Goal: Task Accomplishment & Management: Complete application form

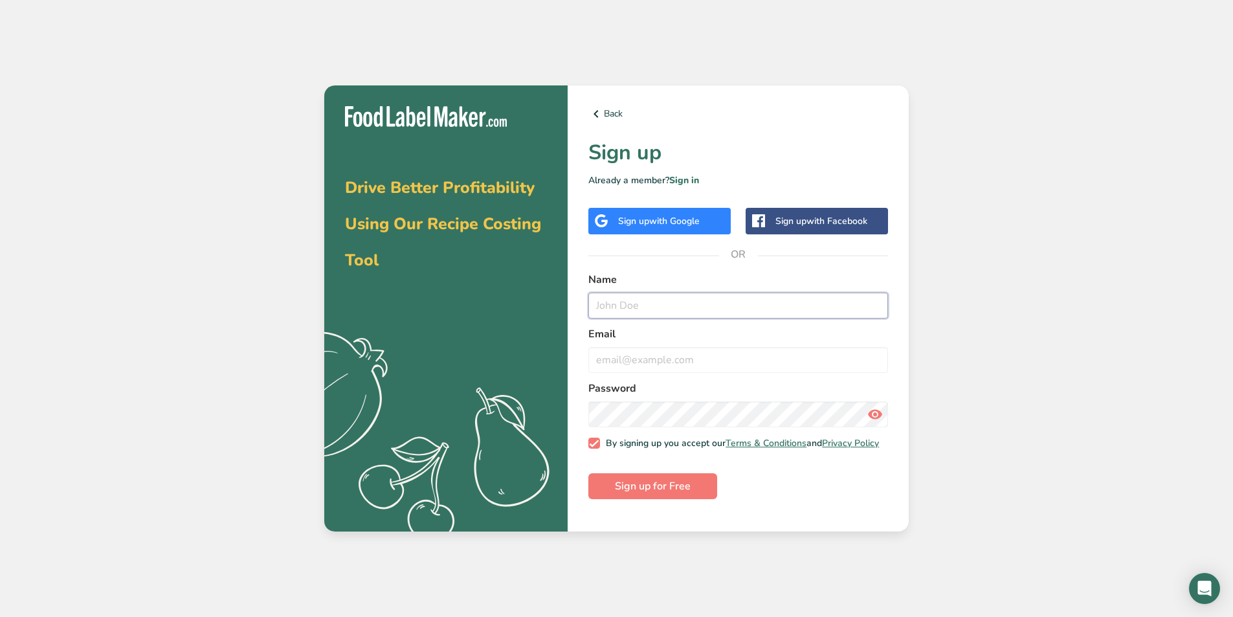
click at [628, 303] on input "text" at bounding box center [738, 306] width 300 height 26
type input "M"
drag, startPoint x: 739, startPoint y: 310, endPoint x: 427, endPoint y: 299, distance: 312.9
click at [427, 299] on section "Drive Better Profitability Using Our Recipe Costing Tool .a{fill:#f5f3ed;} Back…" at bounding box center [616, 308] width 585 height 447
type input "Melanie Thomas"
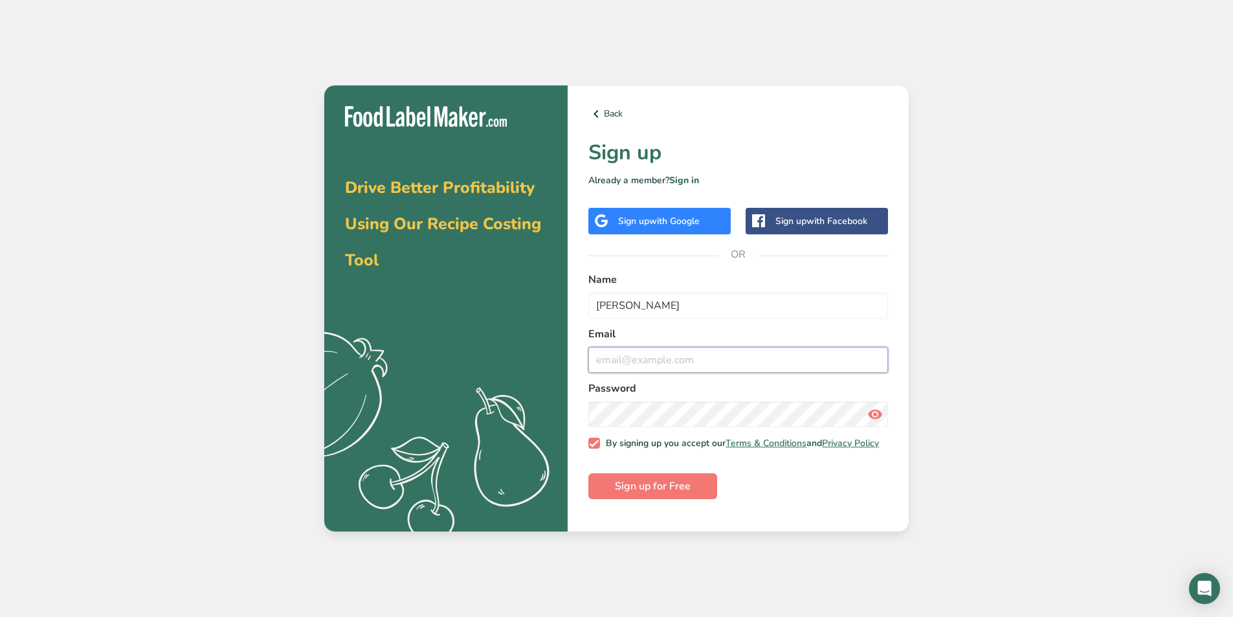
click at [616, 363] on input "email" at bounding box center [738, 360] width 300 height 26
type input "melanie@auntaggiede.com"
click at [691, 493] on button "Sign up for Free" at bounding box center [652, 486] width 129 height 26
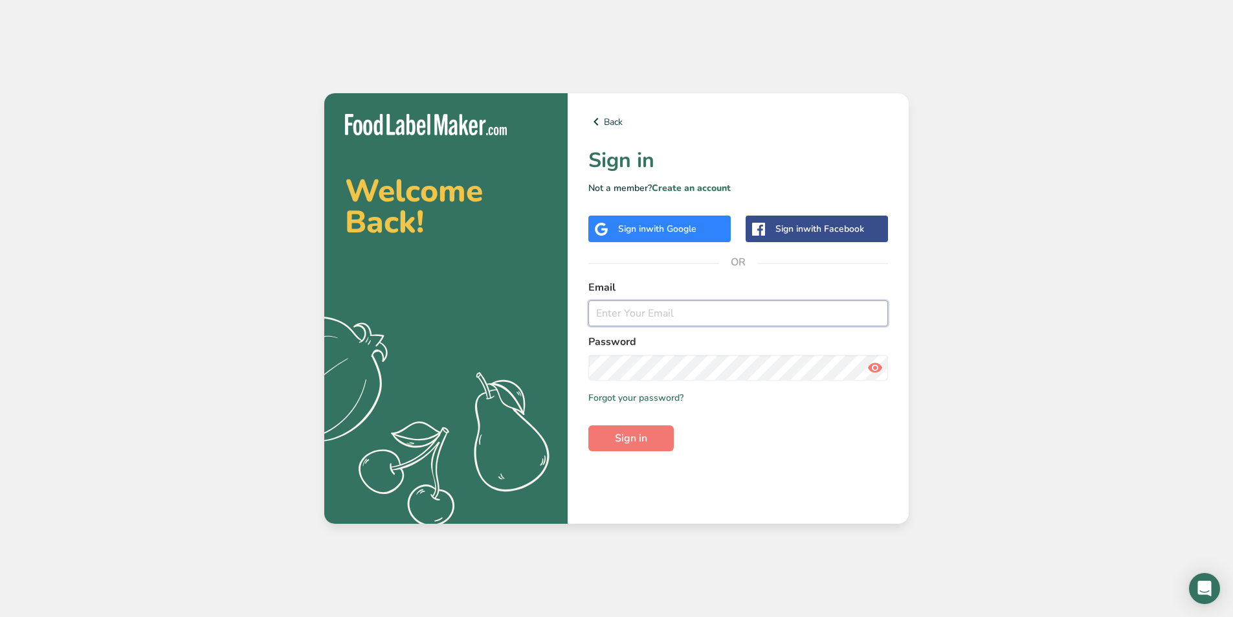
click at [627, 312] on input "email" at bounding box center [738, 313] width 300 height 26
type input "MELANIE@AUNTAGGIEDE.COM"
click at [626, 436] on span "Sign in" at bounding box center [631, 438] width 32 height 16
click at [873, 364] on icon at bounding box center [875, 367] width 16 height 23
click at [649, 438] on button "Sign in" at bounding box center [630, 438] width 85 height 26
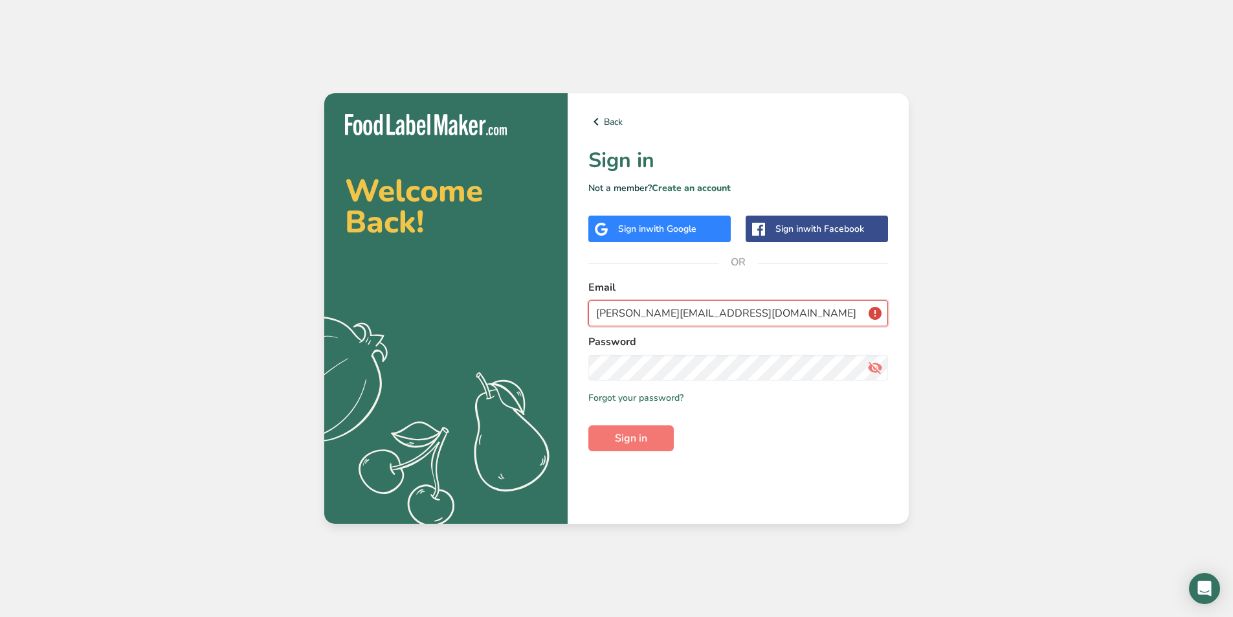
click at [878, 313] on input "MELANIE@AUNTAGGIEDE.COM" at bounding box center [738, 313] width 300 height 26
click at [877, 312] on input "MELANIE@AUNTAGGIEDE.COM" at bounding box center [738, 313] width 300 height 26
click at [608, 393] on link "Forgot your password?" at bounding box center [635, 398] width 95 height 14
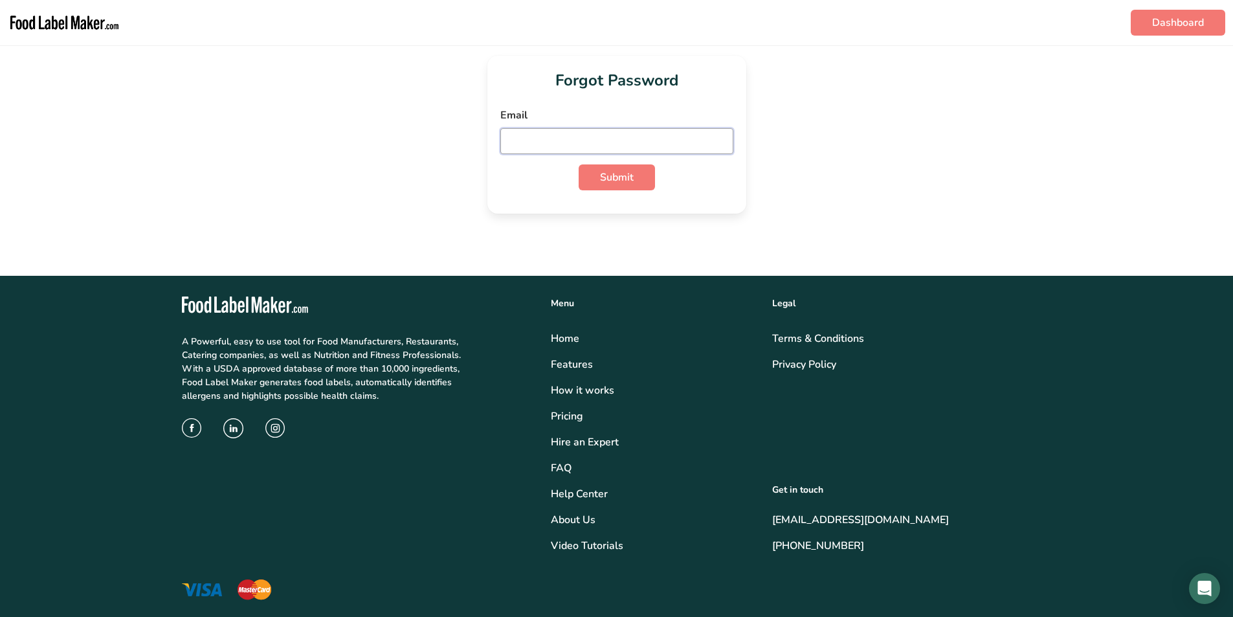
click at [574, 144] on input "email" at bounding box center [616, 141] width 233 height 26
click at [603, 179] on span "Submit" at bounding box center [617, 178] width 34 height 16
drag, startPoint x: 678, startPoint y: 141, endPoint x: 333, endPoint y: 140, distance: 344.4
click at [333, 140] on div "Forgot Password Email MELANIE@AUNTAGGIEDE.COM Submit" at bounding box center [617, 135] width 1192 height 158
type input "melanie@auntaggiede.com"
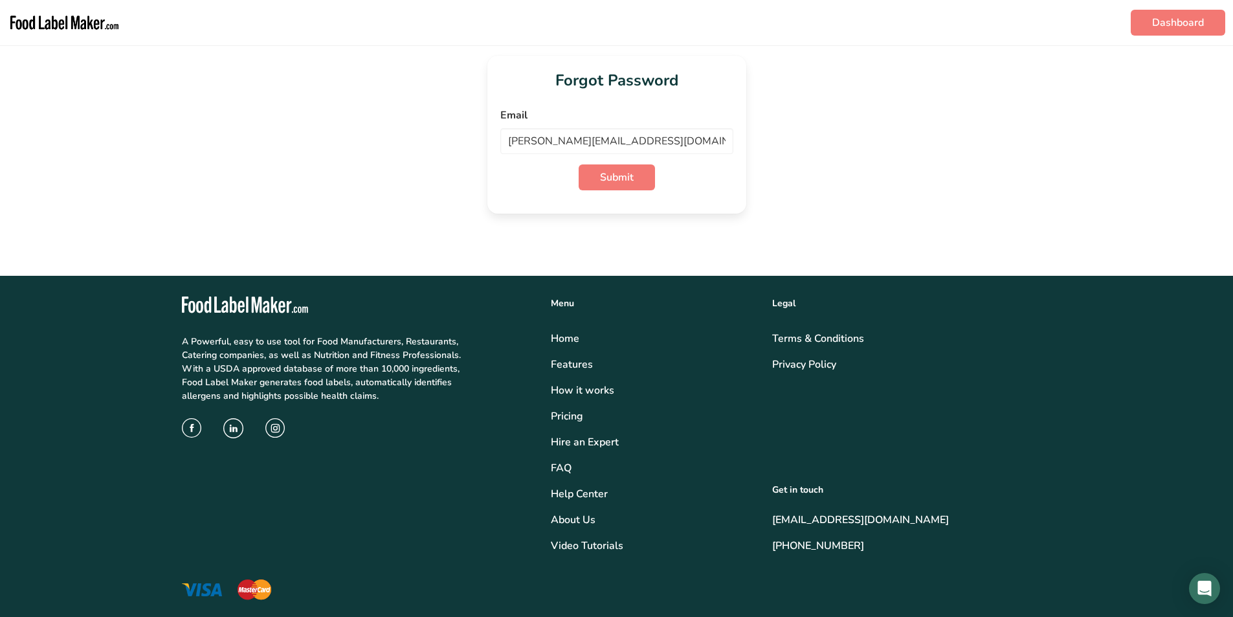
click at [777, 106] on div "Forgot Password Email melanie@auntaggiede.com Submit" at bounding box center [617, 135] width 1192 height 158
click at [636, 177] on button "Submit" at bounding box center [617, 177] width 76 height 26
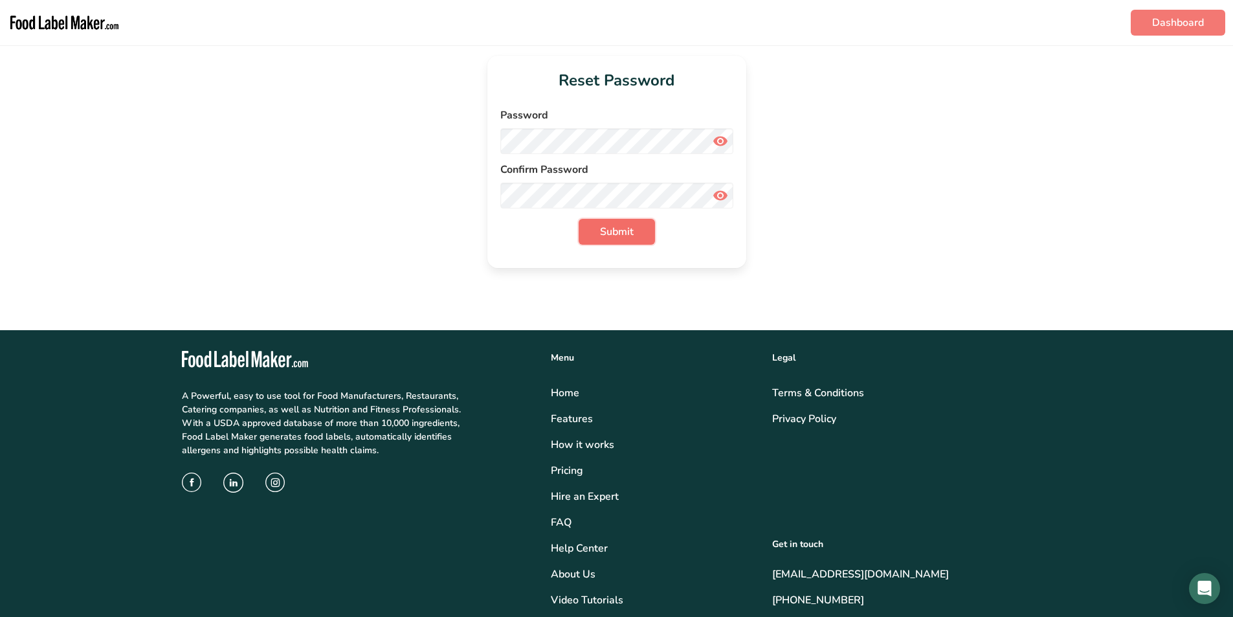
click at [629, 232] on span "Submit" at bounding box center [617, 232] width 34 height 16
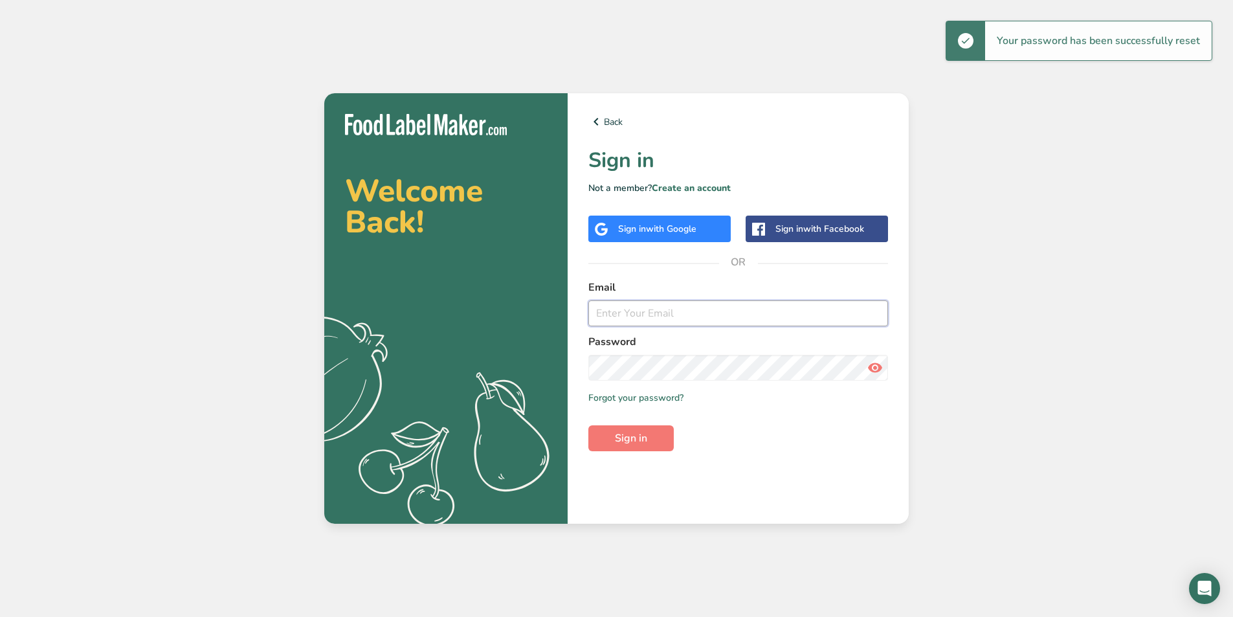
click at [667, 317] on input "email" at bounding box center [738, 313] width 300 height 26
type input "[PERSON_NAME][EMAIL_ADDRESS][DOMAIN_NAME]"
click at [629, 436] on span "Sign in" at bounding box center [631, 438] width 32 height 16
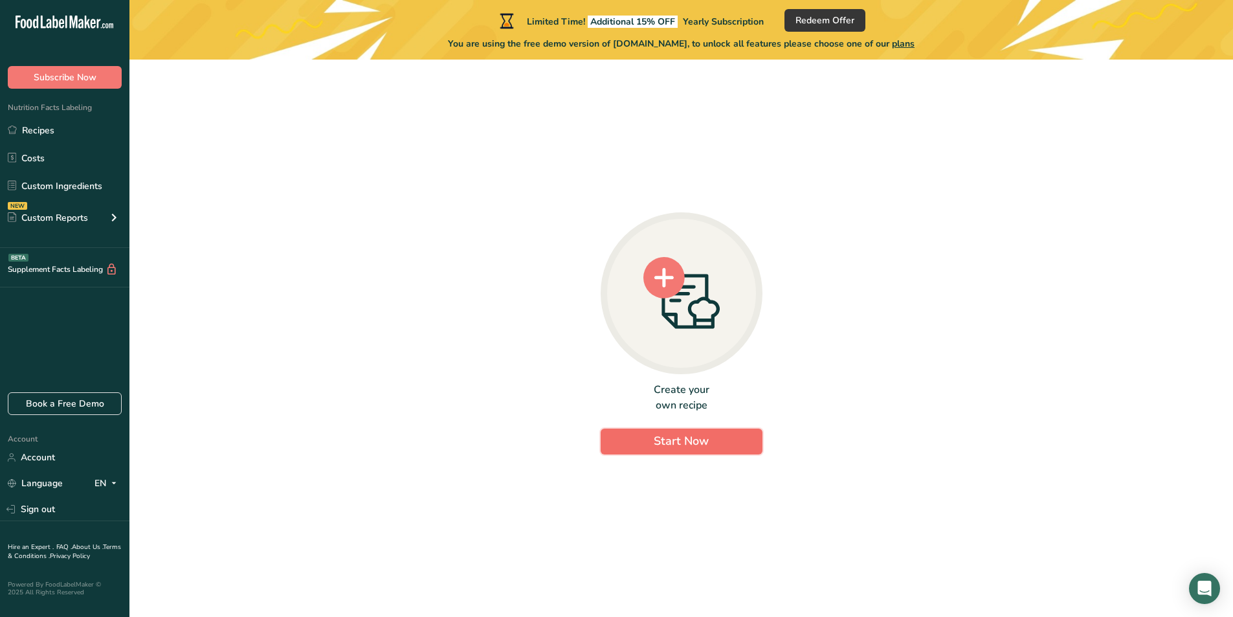
click at [701, 438] on span "Start Now" at bounding box center [681, 441] width 55 height 16
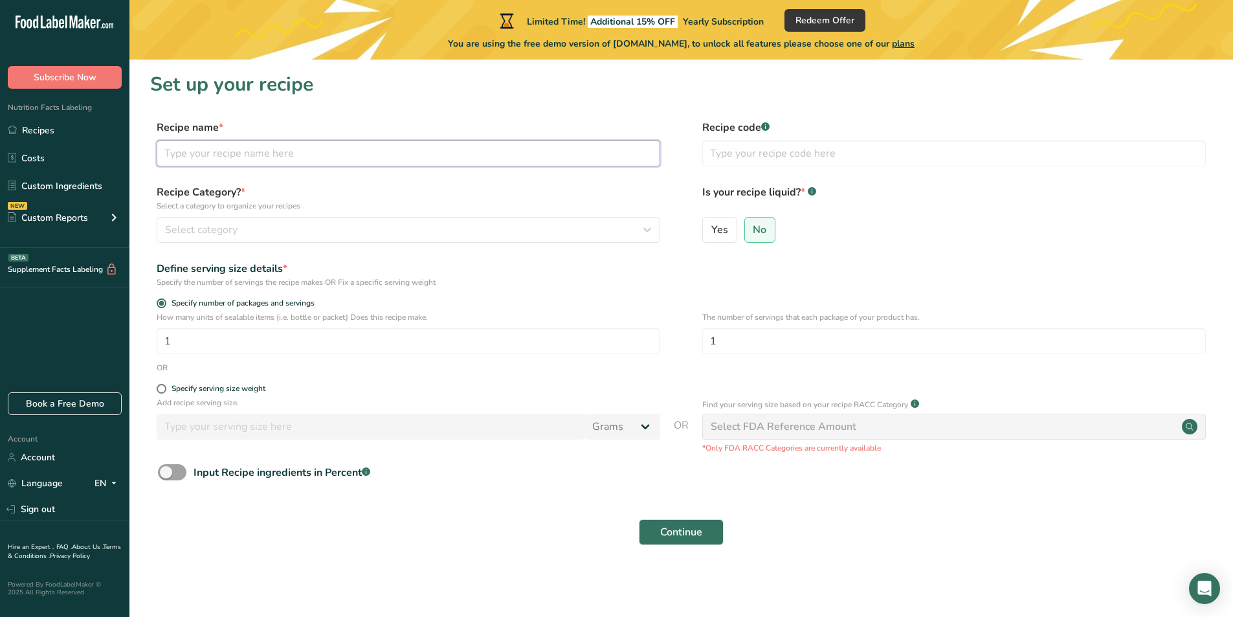
click at [257, 147] on input "text" at bounding box center [409, 153] width 504 height 26
type input "Butter Pecan Toffee"
click at [597, 227] on div "Select category" at bounding box center [404, 230] width 479 height 16
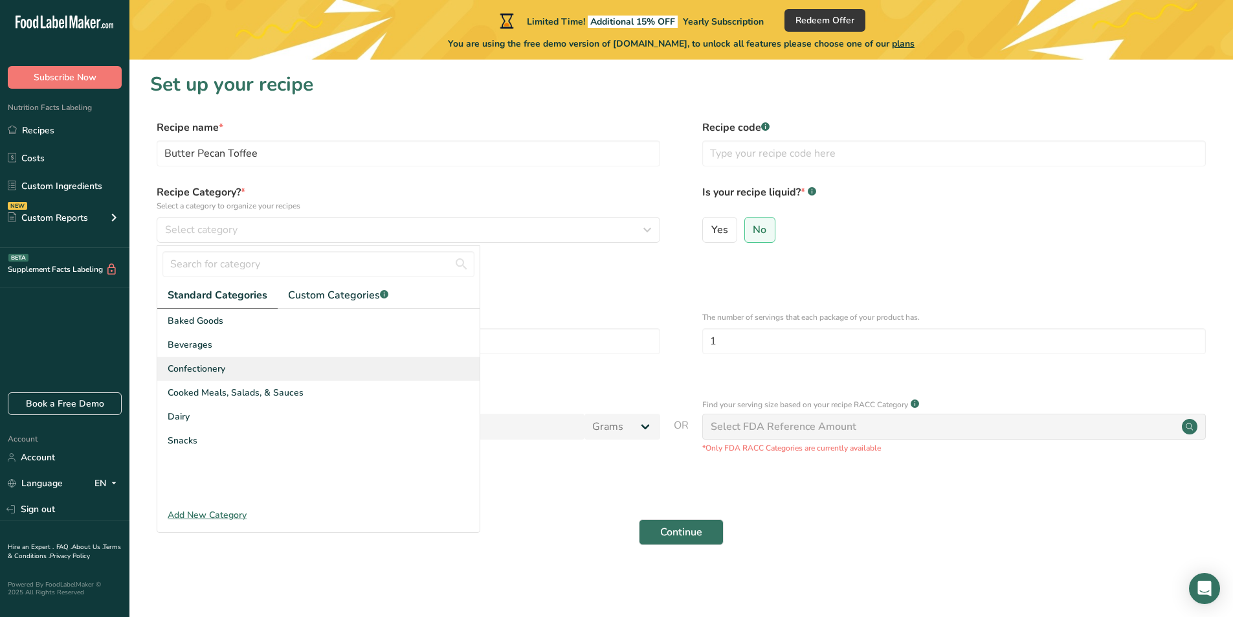
click at [373, 372] on div "Confectionery" at bounding box center [318, 369] width 322 height 24
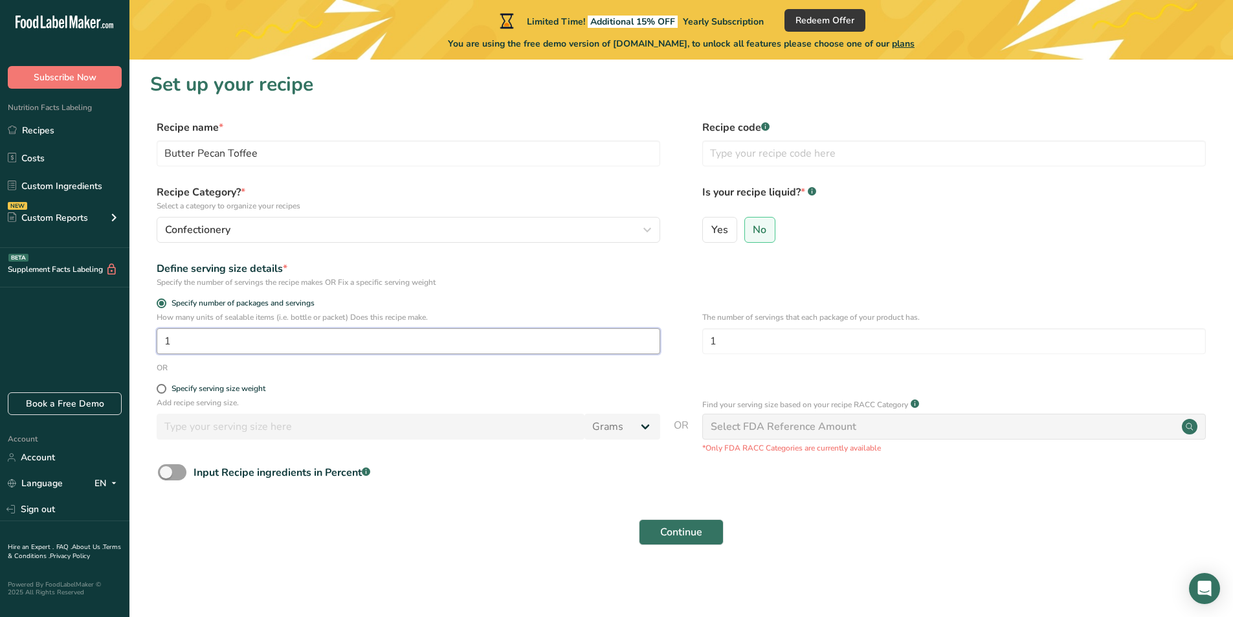
drag, startPoint x: 239, startPoint y: 342, endPoint x: 124, endPoint y: 325, distance: 115.8
click at [124, 325] on div ".a-20{fill:#fff;} Subscribe Now Nutrition Facts Labeling Recipes Costs Custom I…" at bounding box center [616, 308] width 1233 height 617
drag, startPoint x: 186, startPoint y: 335, endPoint x: 145, endPoint y: 330, distance: 41.1
click at [145, 330] on section "Set up your recipe Recipe name * Butter Pecan Toffee Recipe code .a-a{fill:#347…" at bounding box center [681, 317] width 1104 height 514
drag, startPoint x: 208, startPoint y: 339, endPoint x: 137, endPoint y: 318, distance: 74.2
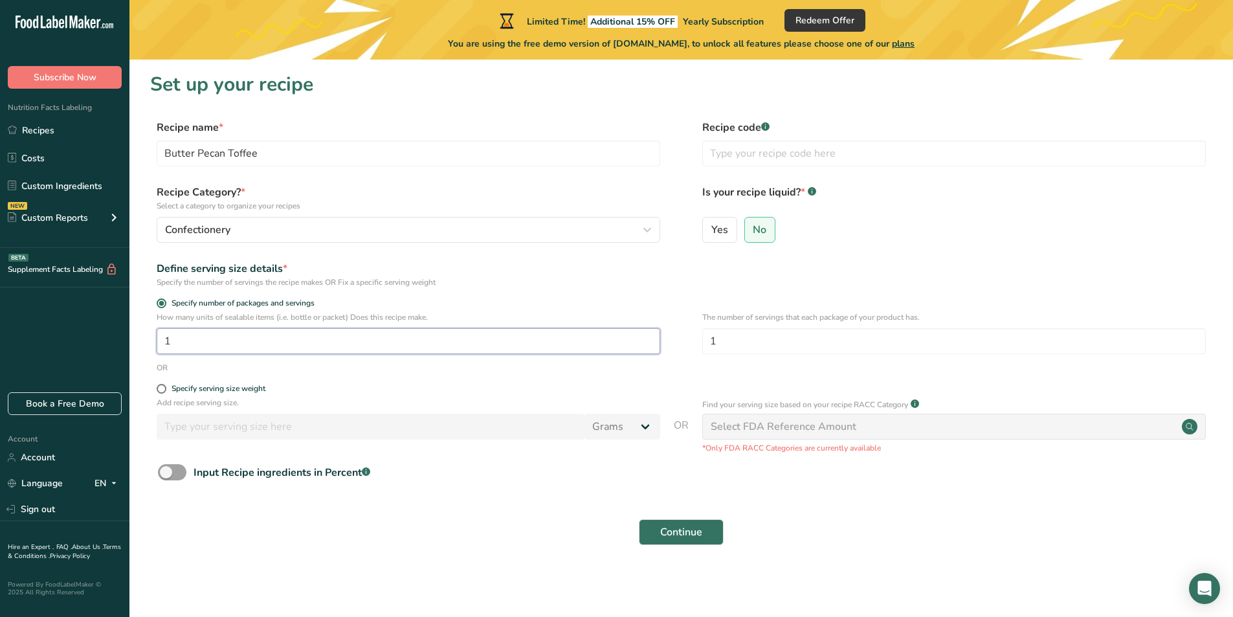
click at [137, 318] on section "Set up your recipe Recipe name * Butter Pecan Toffee Recipe code .a-a{fill:#347…" at bounding box center [681, 317] width 1104 height 514
drag, startPoint x: 222, startPoint y: 339, endPoint x: 179, endPoint y: 302, distance: 56.5
click at [128, 326] on div ".a-20{fill:#fff;} Subscribe Now Nutrition Facts Labeling Recipes Costs Custom I…" at bounding box center [616, 308] width 1233 height 617
type input "50"
drag, startPoint x: 729, startPoint y: 346, endPoint x: 711, endPoint y: 342, distance: 18.5
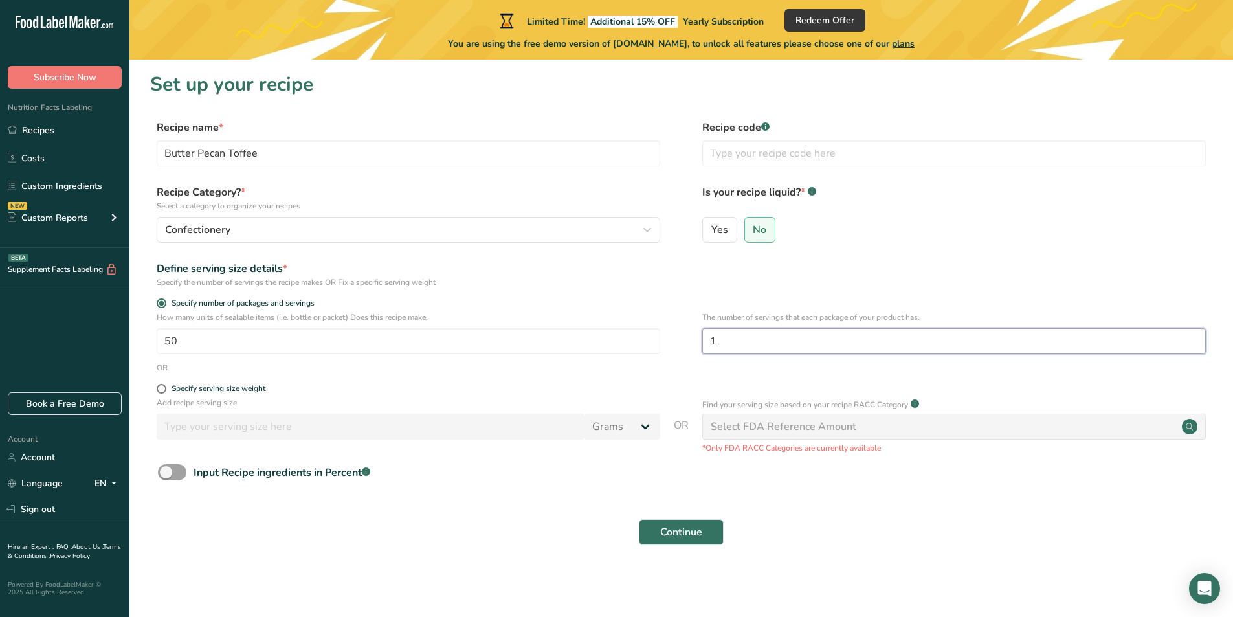
click at [711, 342] on input "1" at bounding box center [954, 341] width 504 height 26
type input "6"
click at [175, 469] on span at bounding box center [172, 472] width 28 height 16
click at [166, 469] on input "Input Recipe ingredients in Percent .a-a{fill:#347362;}.b-a{fill:#fff;}" at bounding box center [162, 472] width 8 height 8
checkbox input "true"
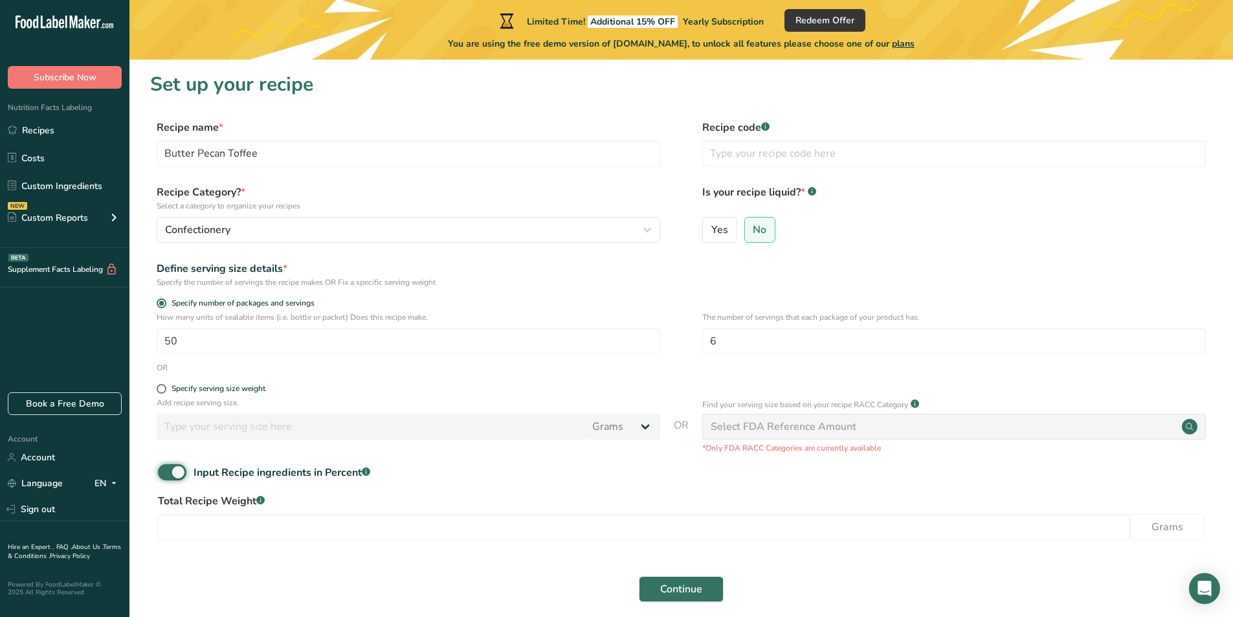
scroll to position [55, 0]
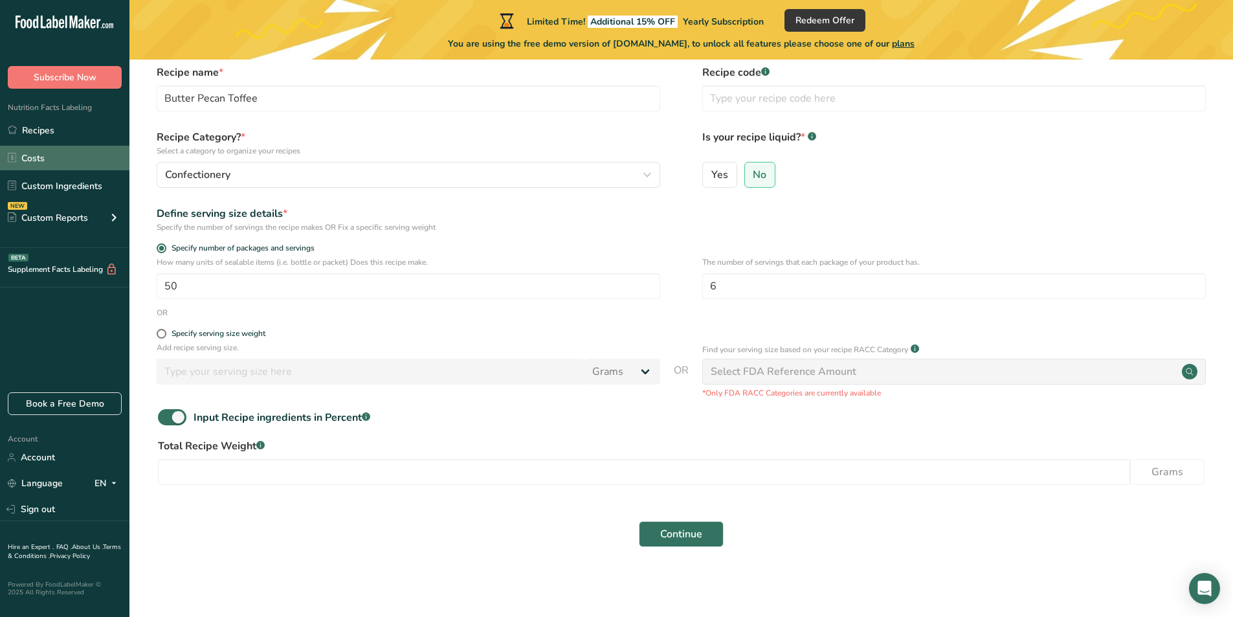
click at [41, 150] on link "Costs" at bounding box center [64, 158] width 129 height 25
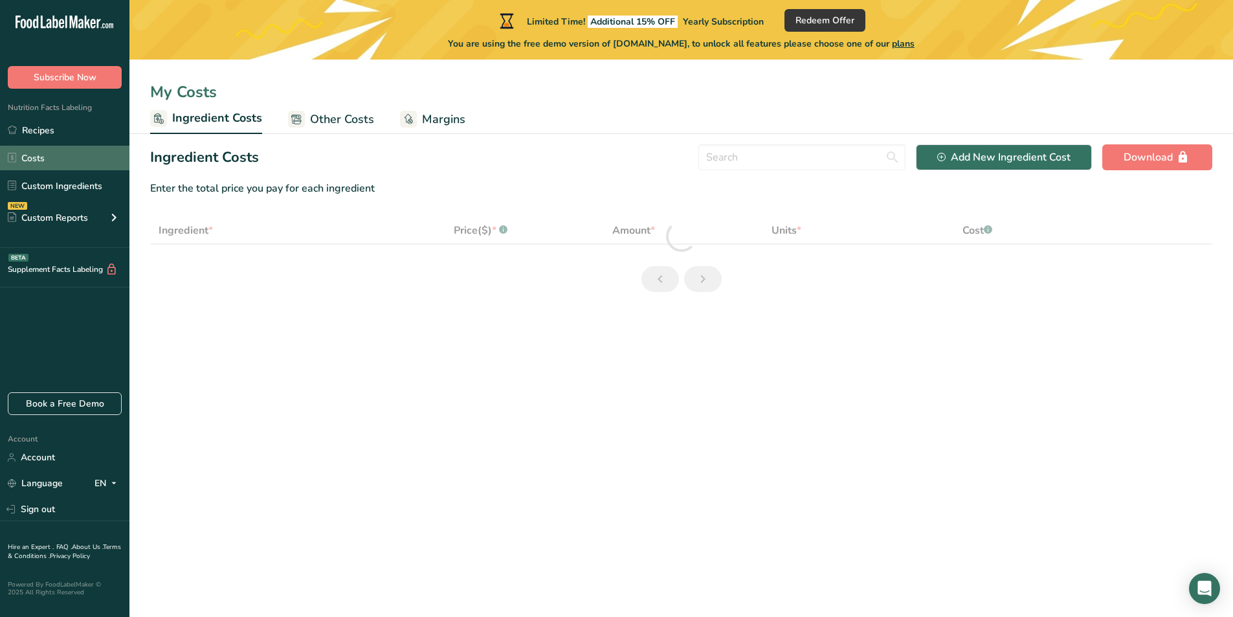
select select "1"
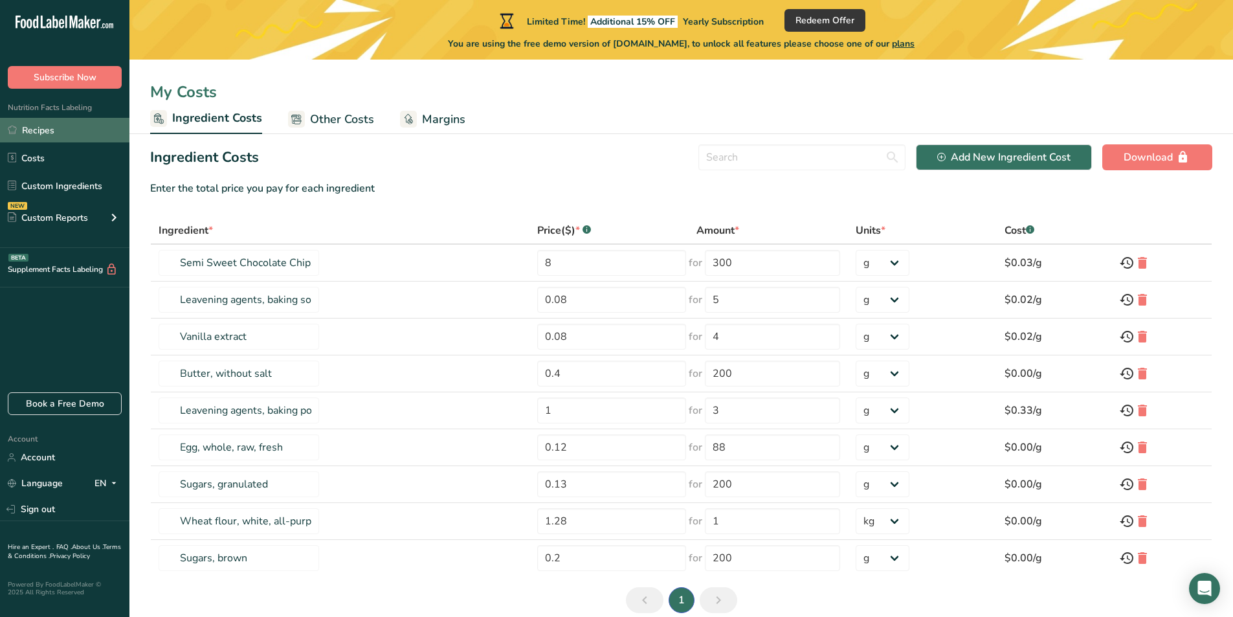
click at [51, 128] on link "Recipes" at bounding box center [64, 130] width 129 height 25
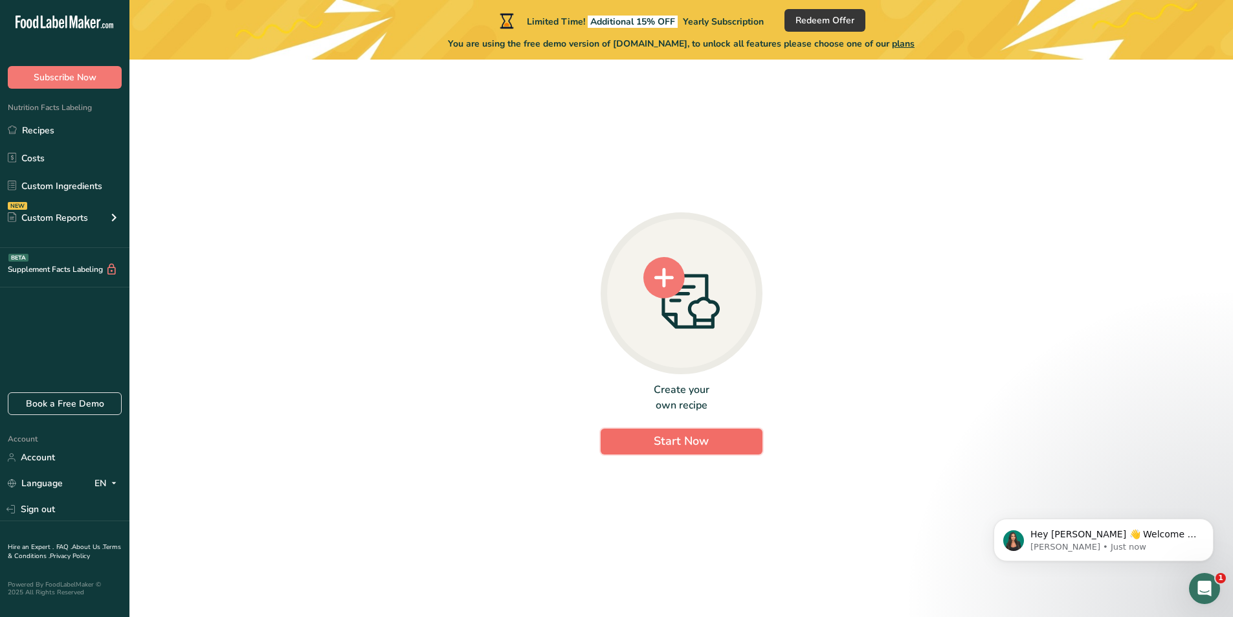
click at [683, 445] on span "Start Now" at bounding box center [681, 441] width 55 height 16
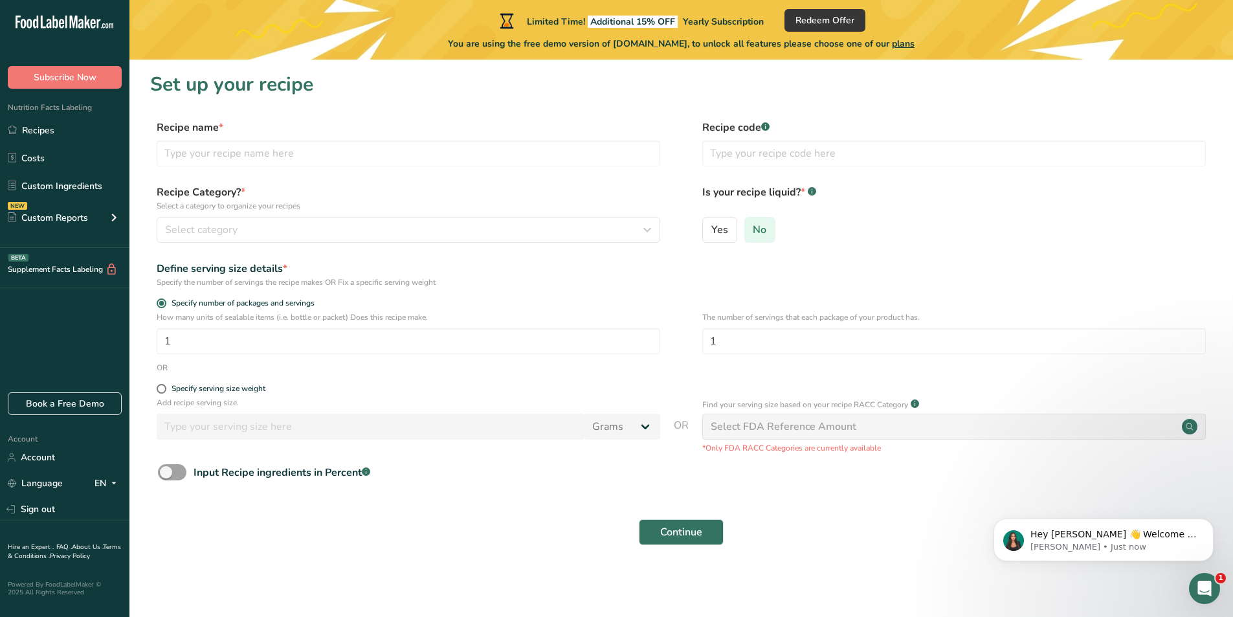
click at [764, 232] on span "No" at bounding box center [760, 229] width 14 height 13
click at [754, 232] on input "No" at bounding box center [749, 229] width 8 height 8
click at [161, 389] on span at bounding box center [162, 389] width 10 height 10
click at [161, 389] on input "Specify serving size weight" at bounding box center [161, 389] width 8 height 8
radio input "true"
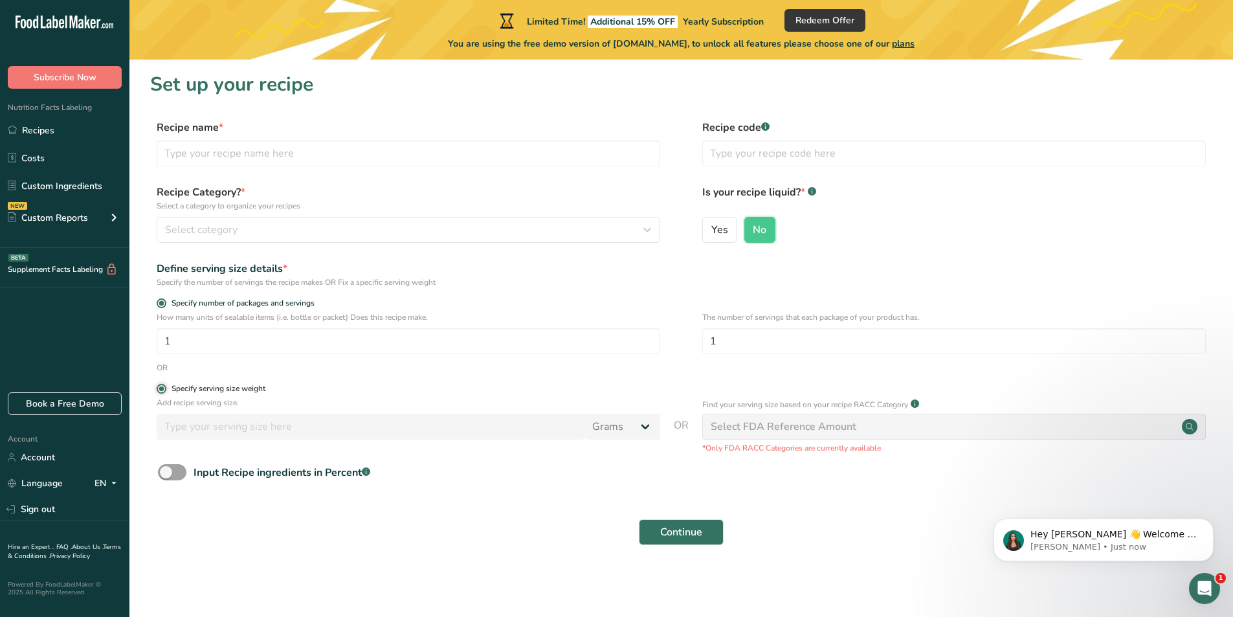
radio input "false"
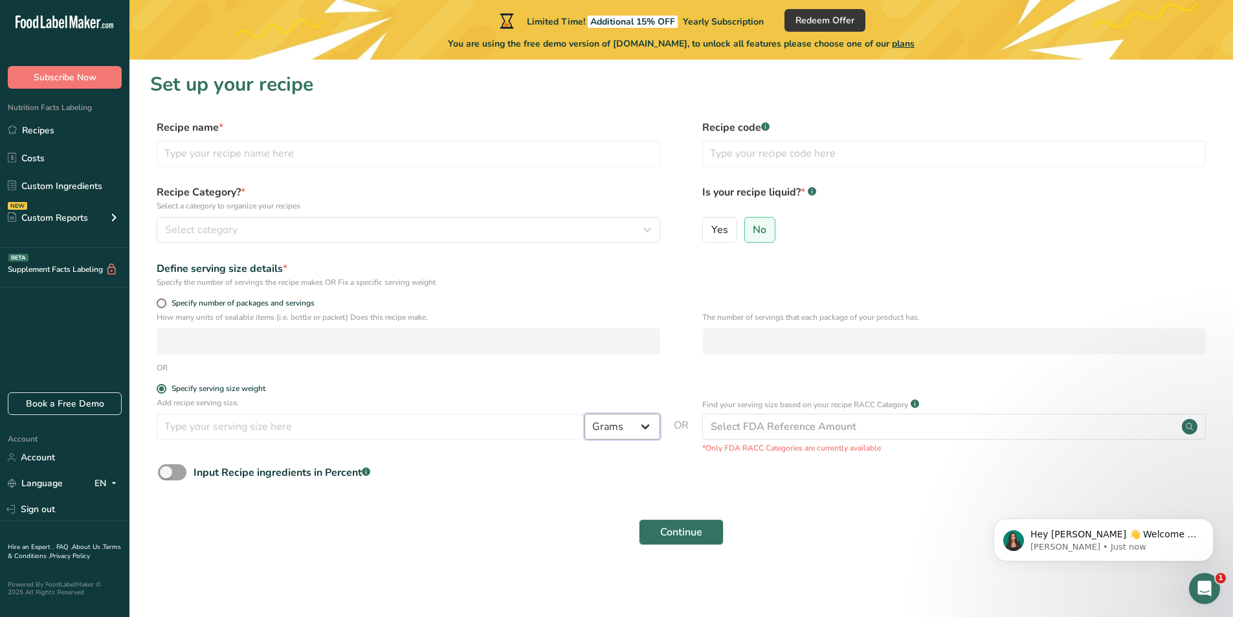
click at [623, 425] on select "Grams kg mg mcg lb oz l mL fl oz tbsp tsp cup qt gallon" at bounding box center [623, 427] width 76 height 26
select select "5"
click at [585, 414] on select "Grams kg mg mcg lb oz l mL fl oz tbsp tsp cup qt gallon" at bounding box center [623, 427] width 76 height 26
click at [302, 425] on input "number" at bounding box center [371, 427] width 428 height 26
type input "1"
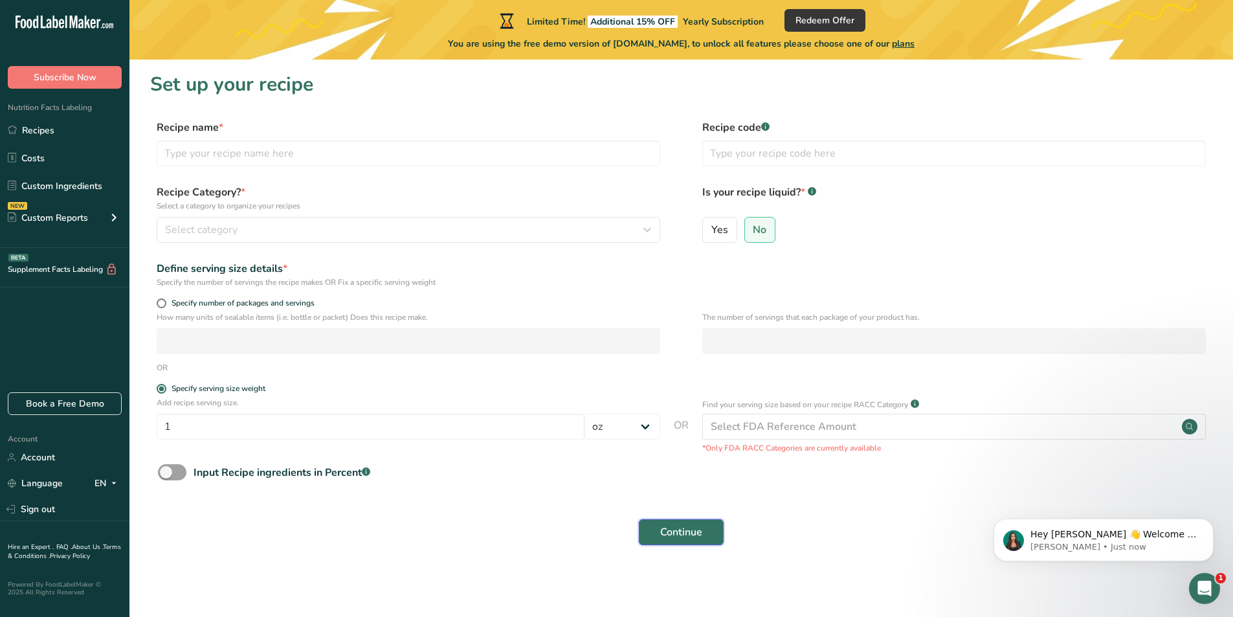
click at [680, 523] on button "Continue" at bounding box center [681, 532] width 85 height 26
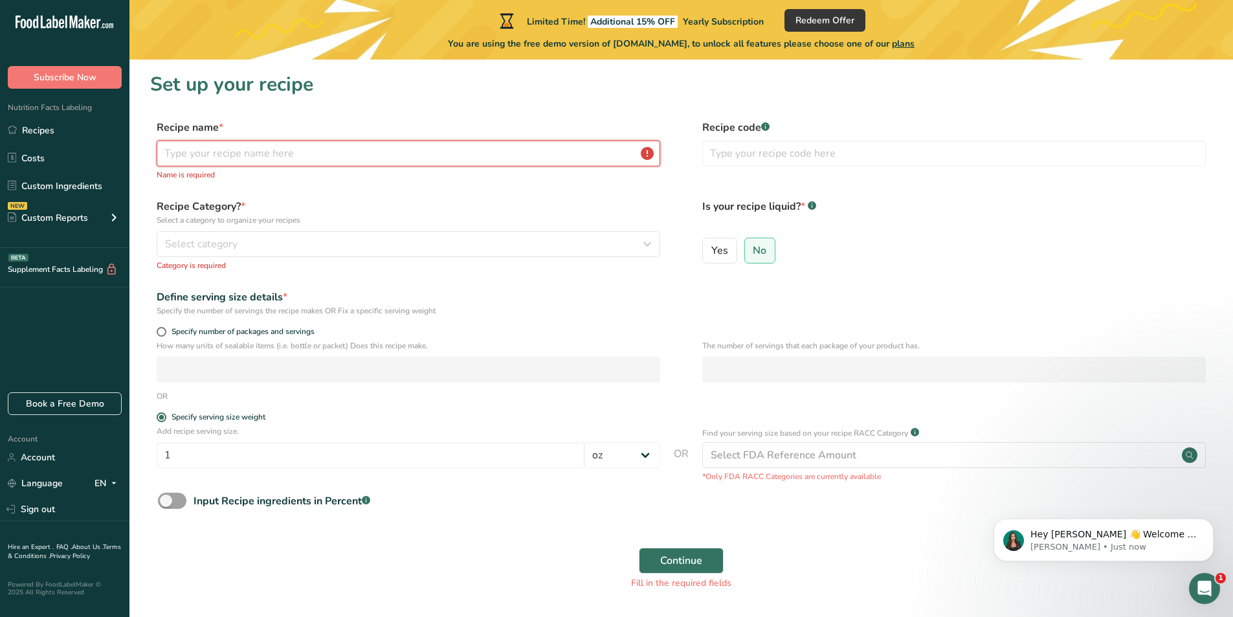
click at [204, 148] on input "text" at bounding box center [409, 153] width 504 height 26
type input "Butter Pecan Toffee"
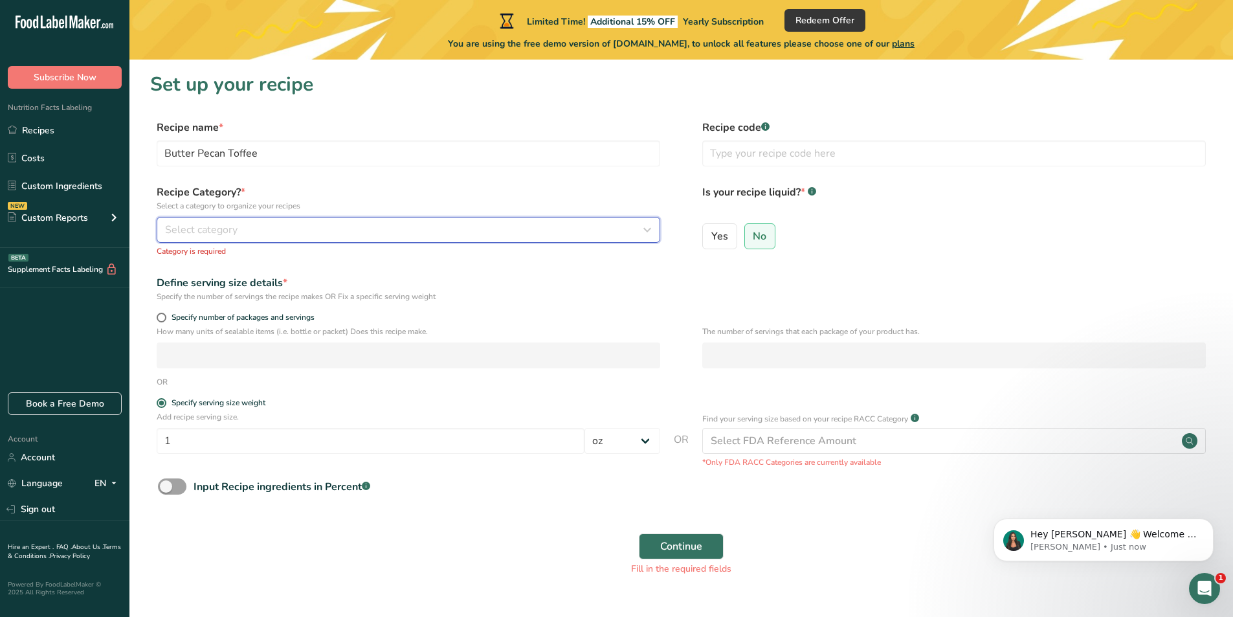
click at [273, 230] on div "Select category" at bounding box center [404, 230] width 479 height 16
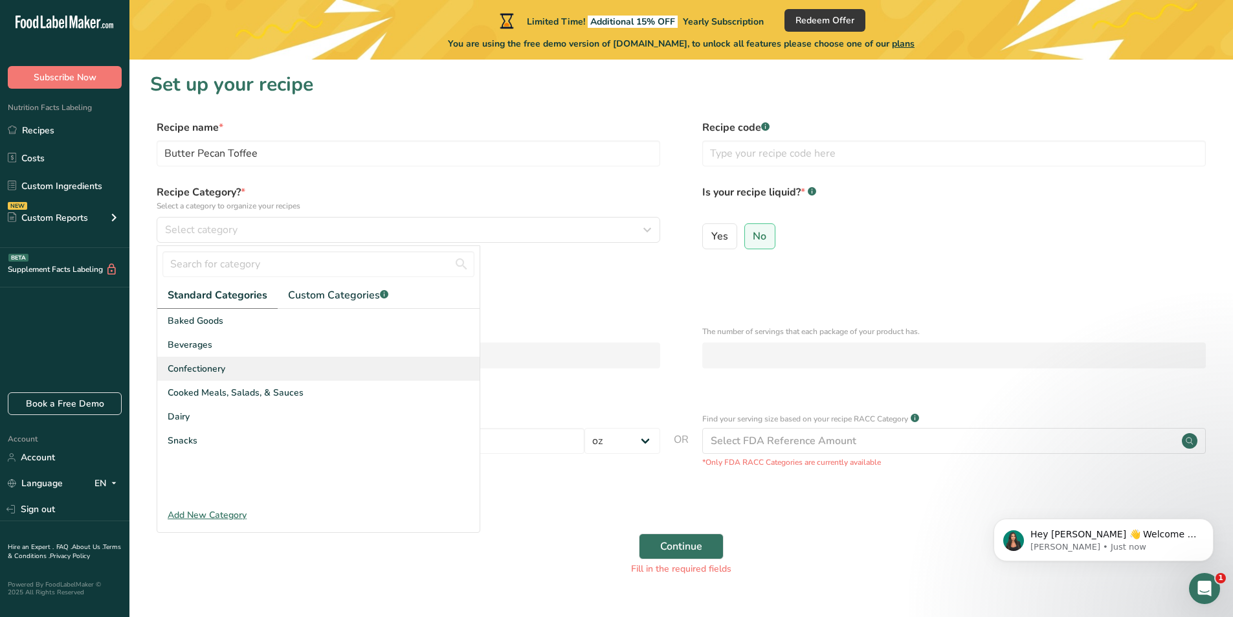
click at [234, 368] on div "Confectionery" at bounding box center [318, 369] width 322 height 24
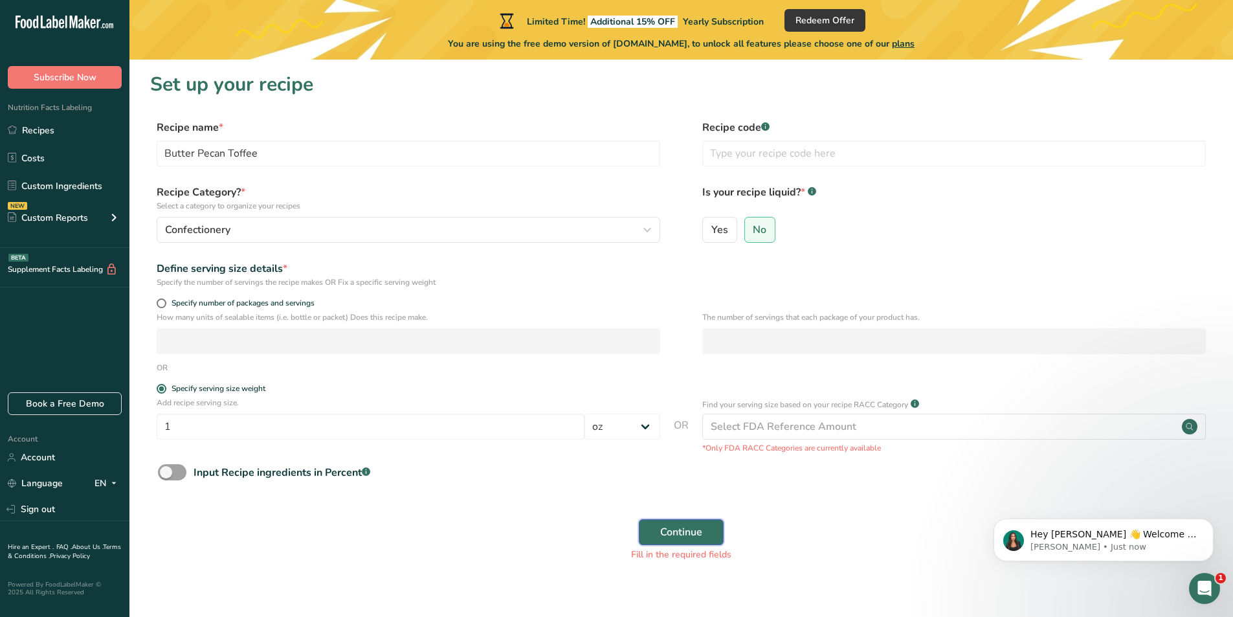
click at [704, 528] on button "Continue" at bounding box center [681, 532] width 85 height 26
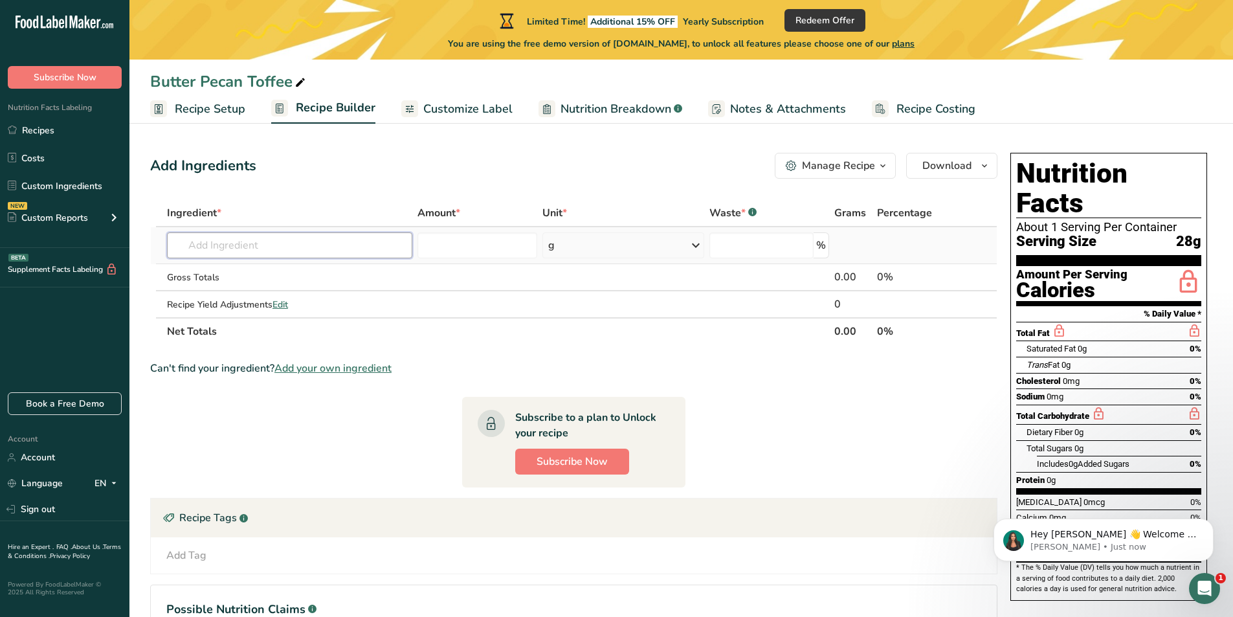
click at [356, 242] on input "text" at bounding box center [289, 245] width 245 height 26
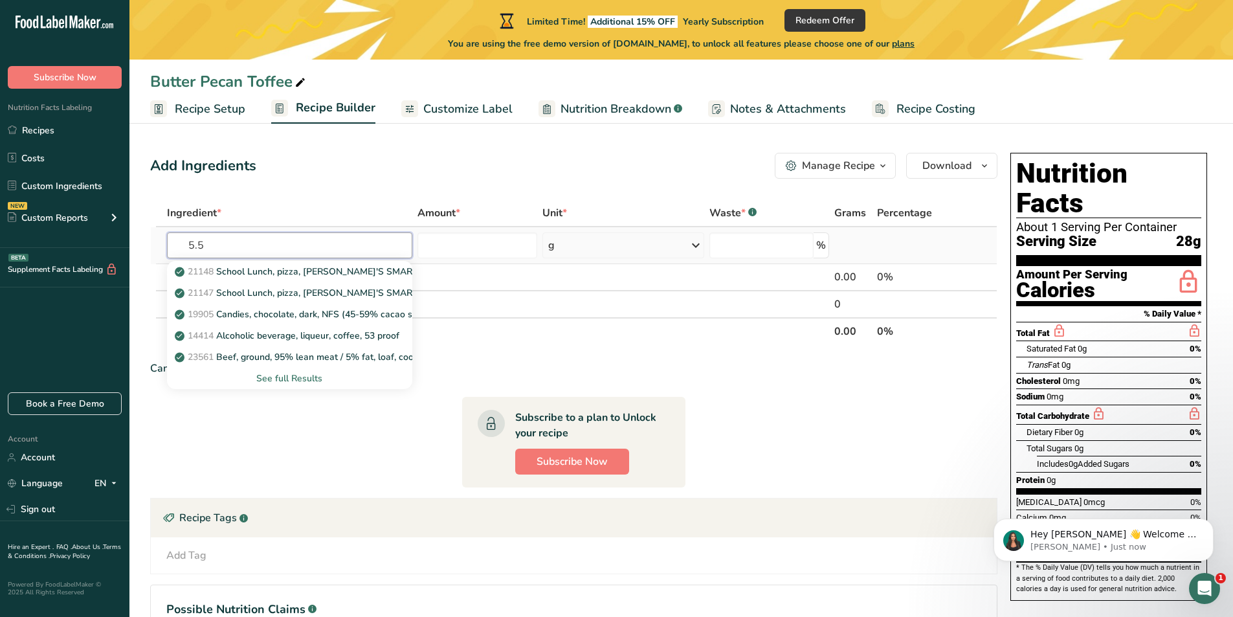
type input "5.5"
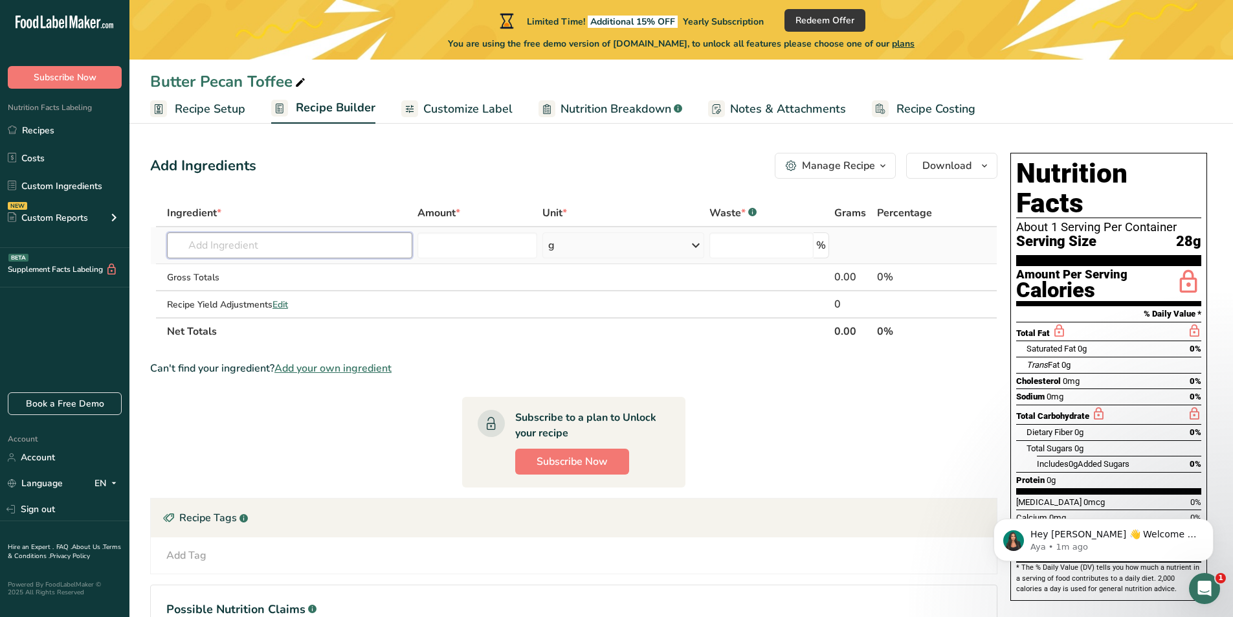
click at [357, 246] on input "text" at bounding box center [289, 245] width 245 height 26
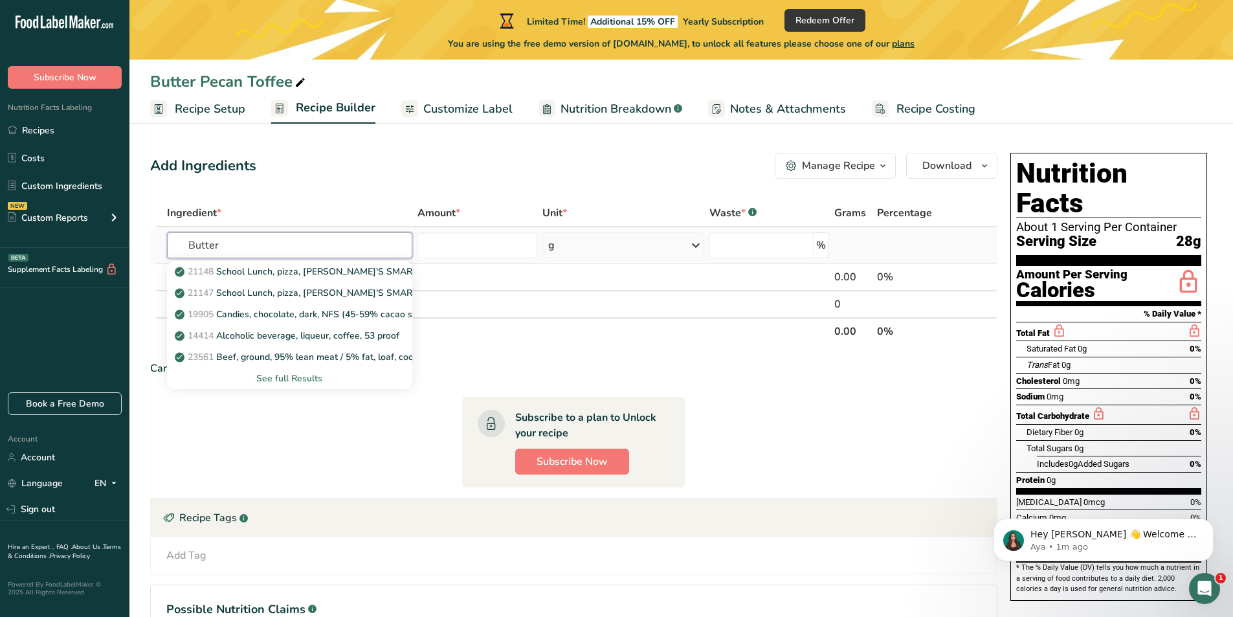
type input "Butter"
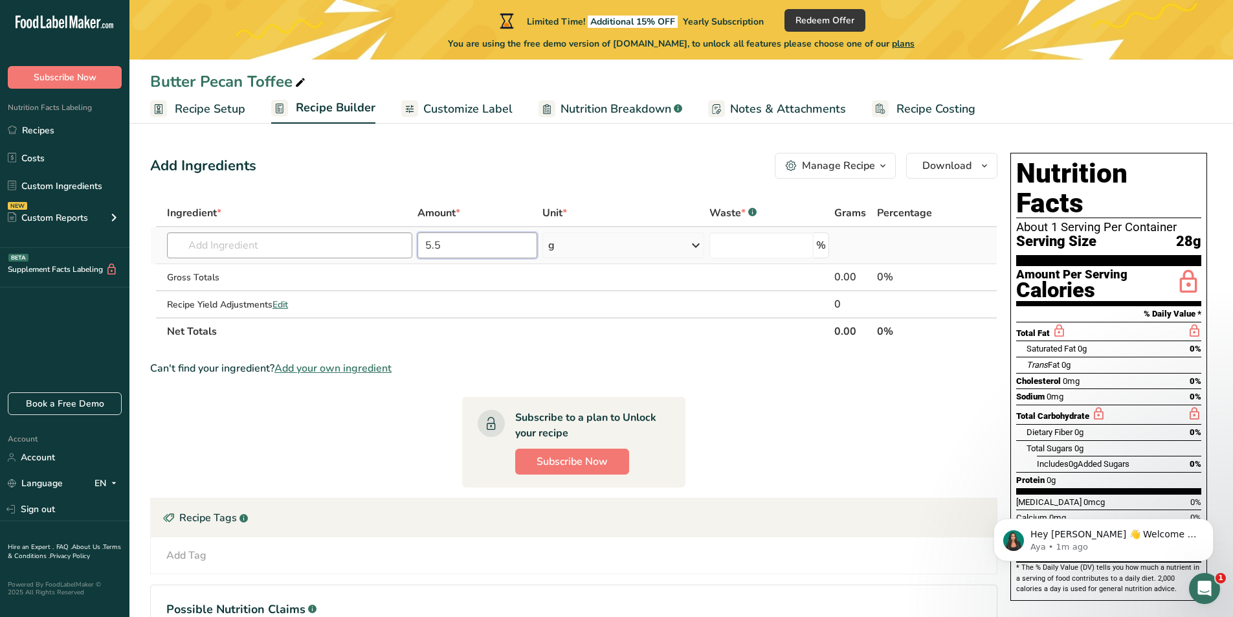
type input "5.5"
click at [695, 244] on icon at bounding box center [696, 245] width 16 height 23
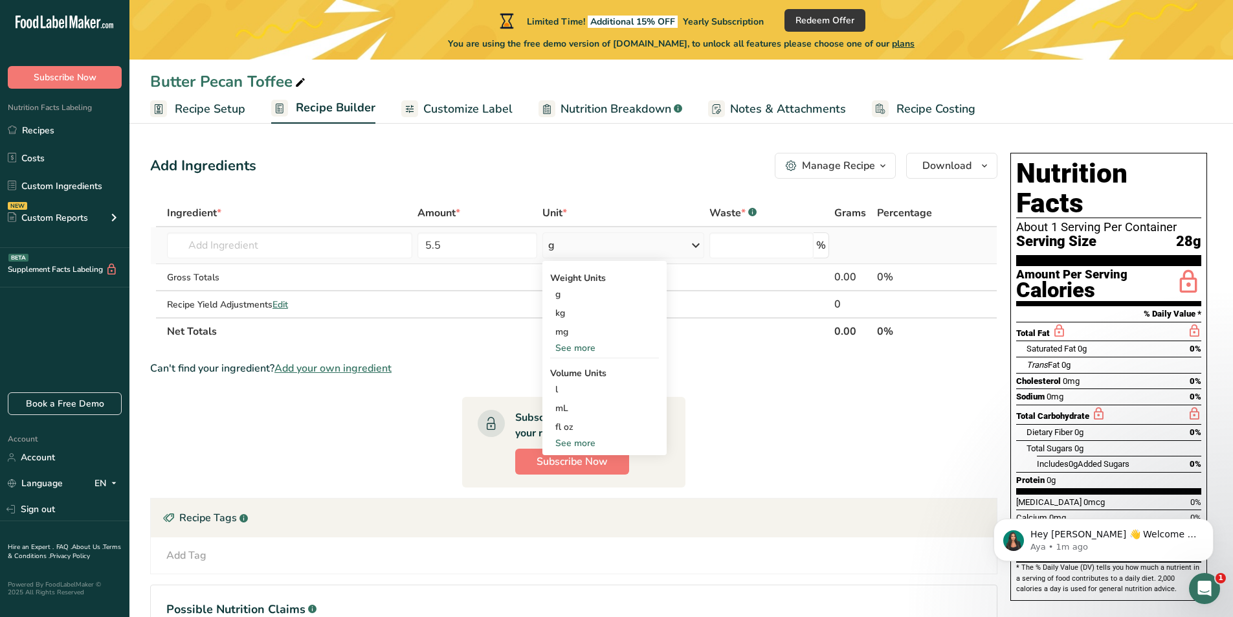
click at [593, 350] on div "See more" at bounding box center [604, 348] width 109 height 14
click at [598, 368] on div "lb" at bounding box center [604, 369] width 109 height 19
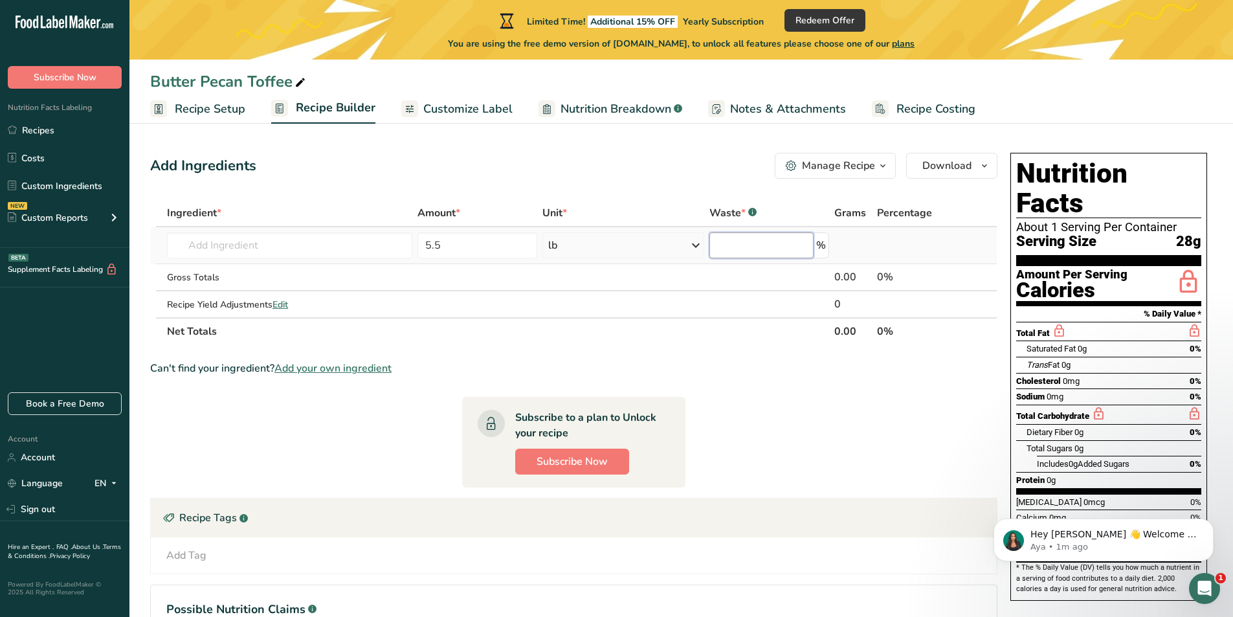
click at [736, 245] on input "number" at bounding box center [761, 245] width 105 height 26
type input "0"
click at [297, 246] on input "text" at bounding box center [289, 245] width 245 height 26
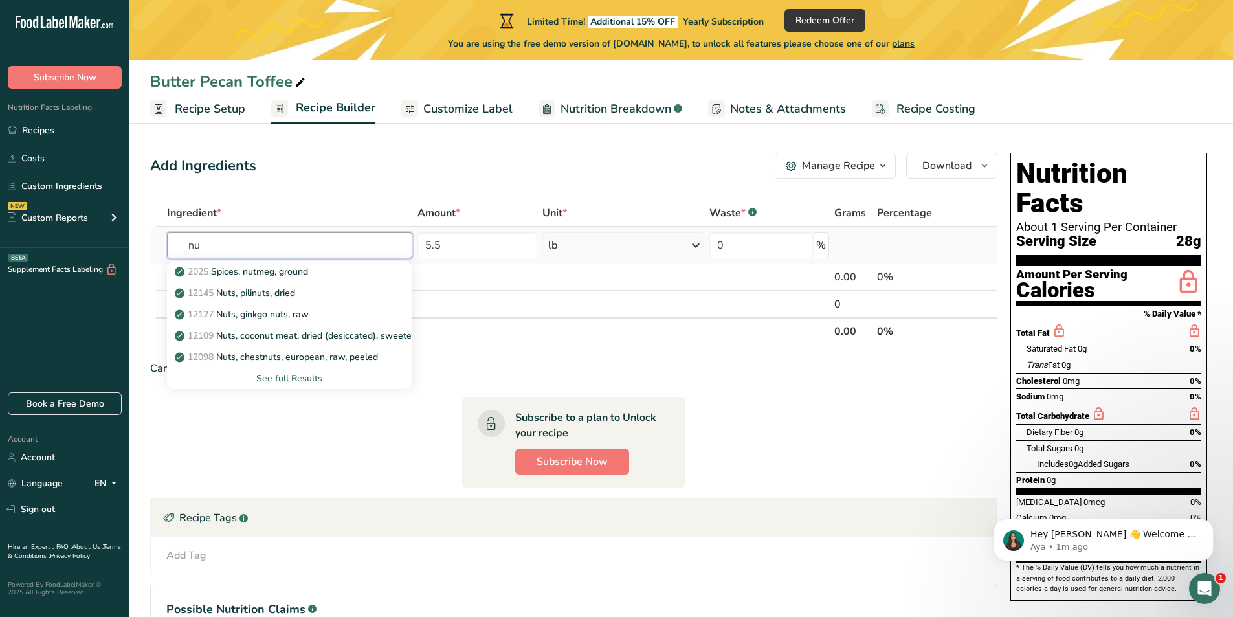
type input "n"
type input "butt"
click at [280, 295] on div "1001 Butter, salted" at bounding box center [279, 293] width 204 height 14
type input "Butter, salted"
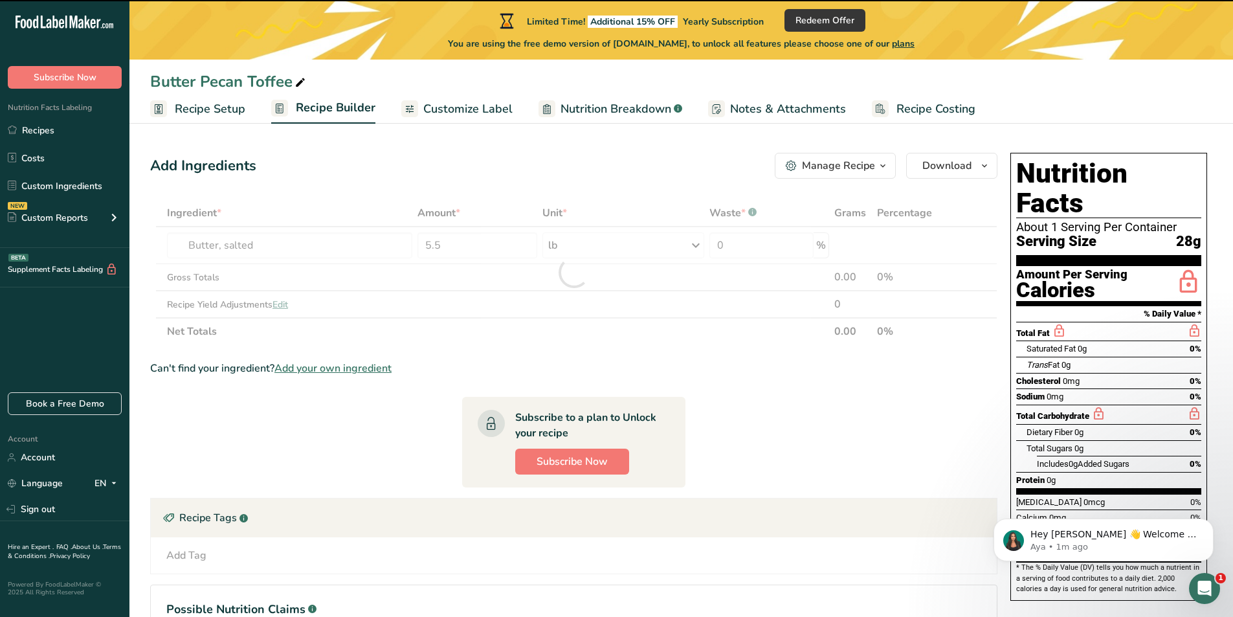
type input "0"
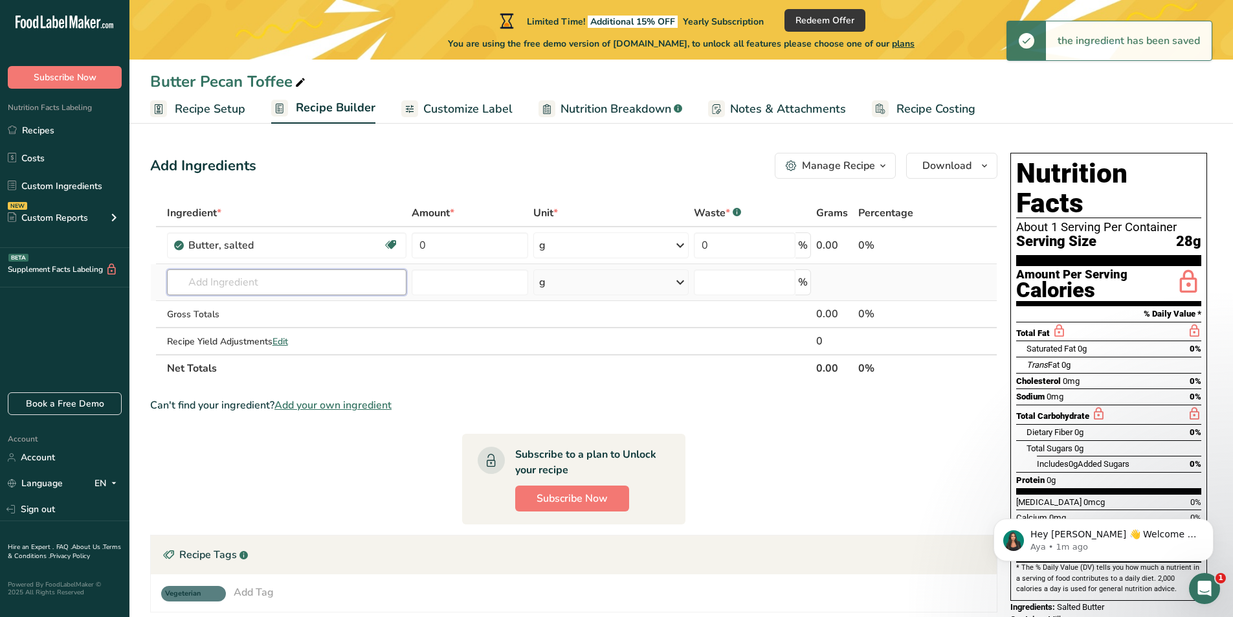
click at [247, 276] on input "text" at bounding box center [287, 282] width 240 height 26
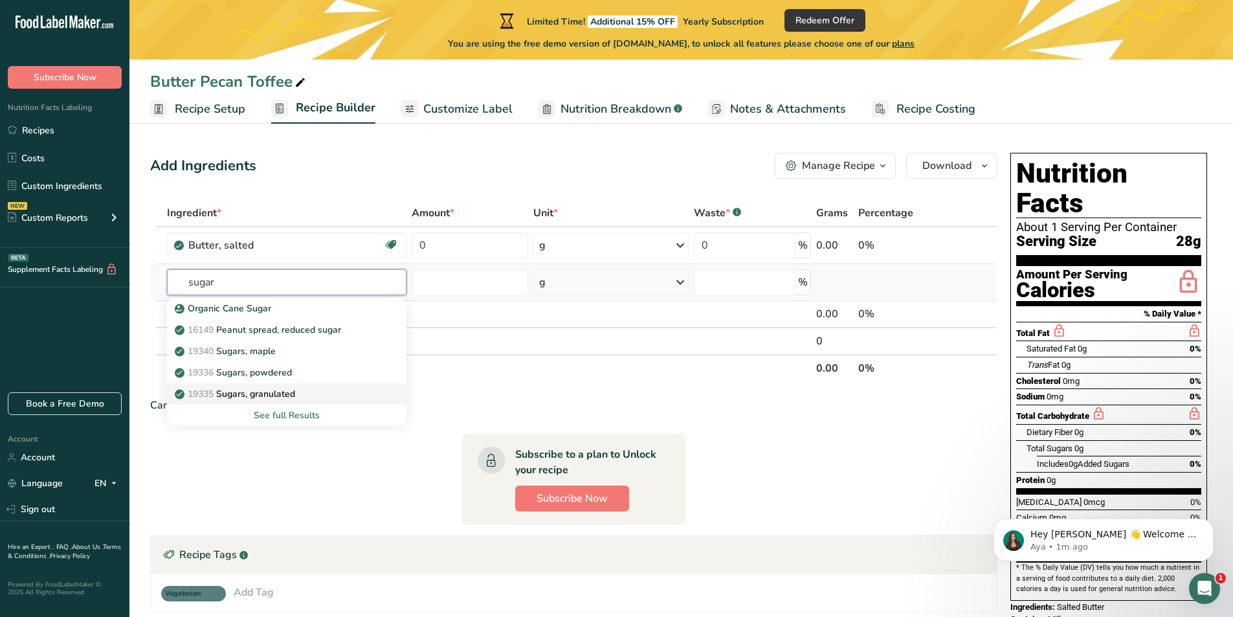
type input "sugar"
click at [284, 387] on p "19335 Sugars, granulated" at bounding box center [236, 394] width 118 height 14
type input "Sugars, granulated"
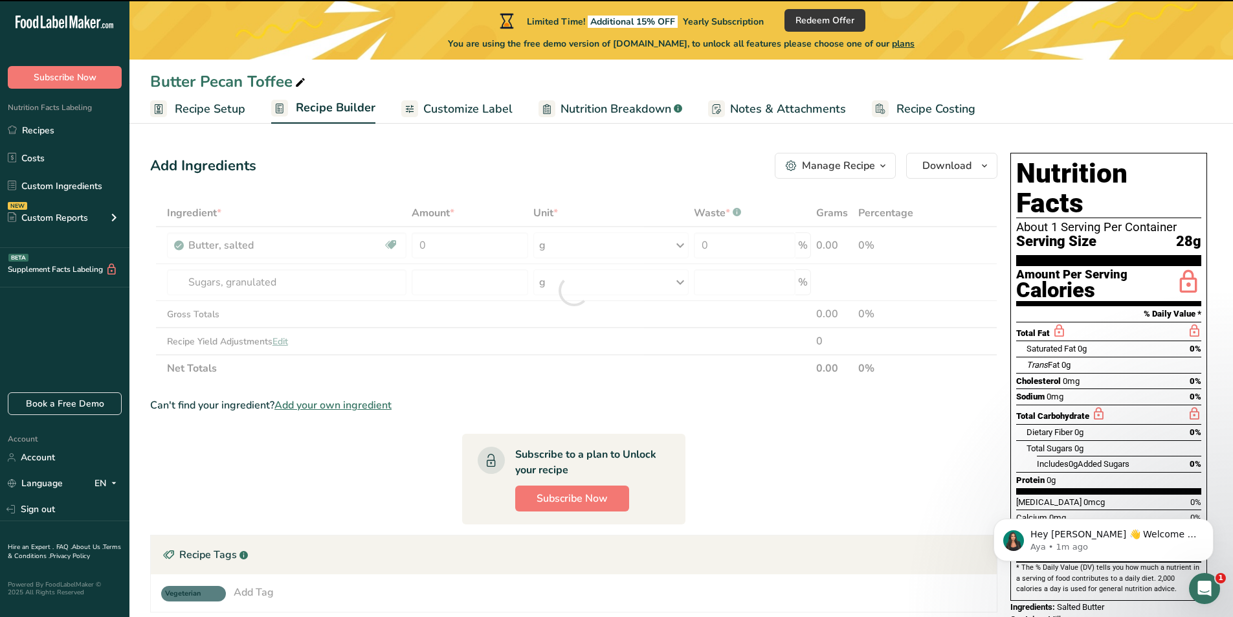
type input "0"
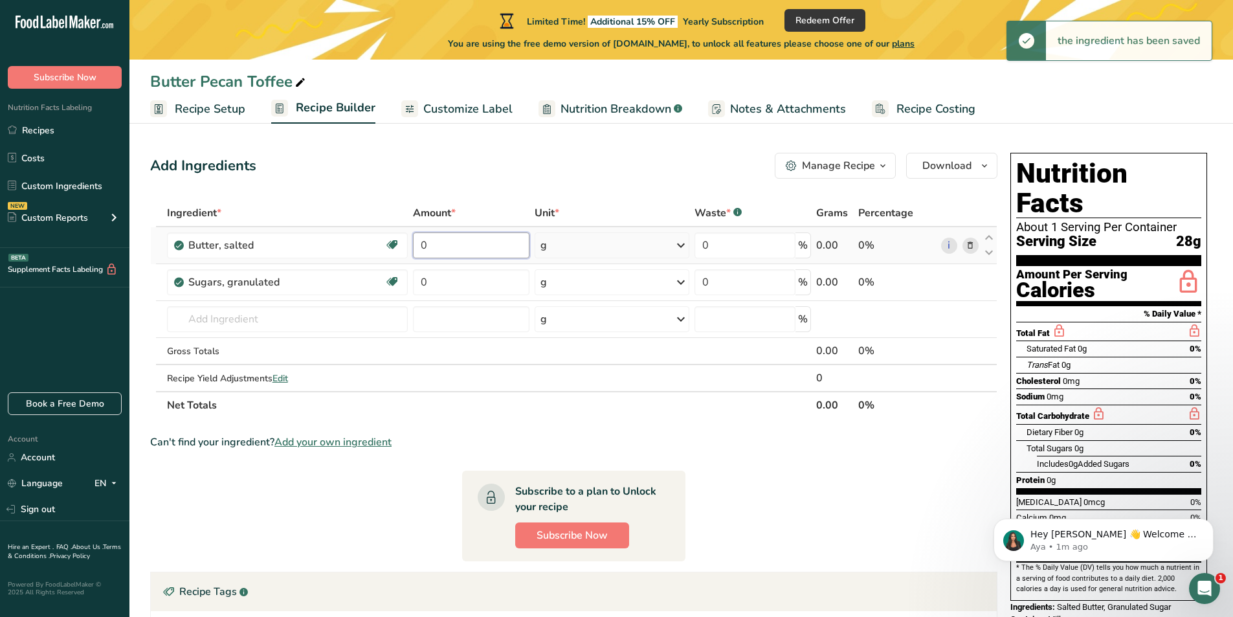
click at [419, 240] on input "0" at bounding box center [471, 245] width 117 height 26
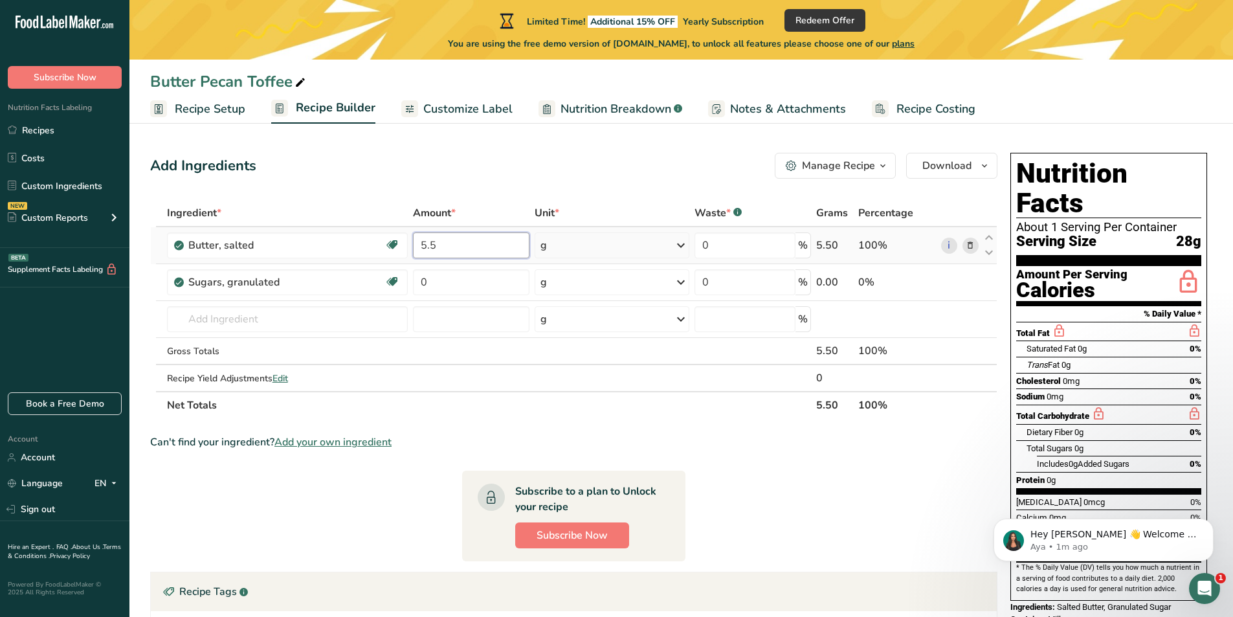
type input "5.5"
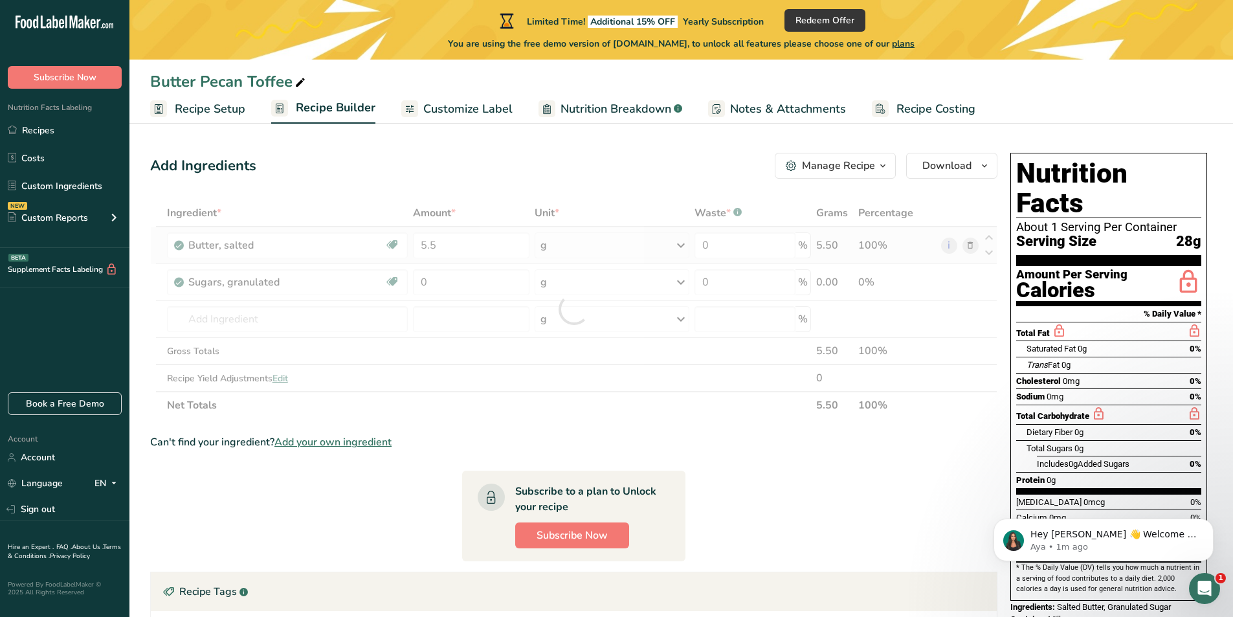
click at [656, 244] on div "Ingredient * Amount * Unit * Waste * .a-a{fill:#347362;}.b-a{fill:#fff;} Grams …" at bounding box center [573, 308] width 847 height 219
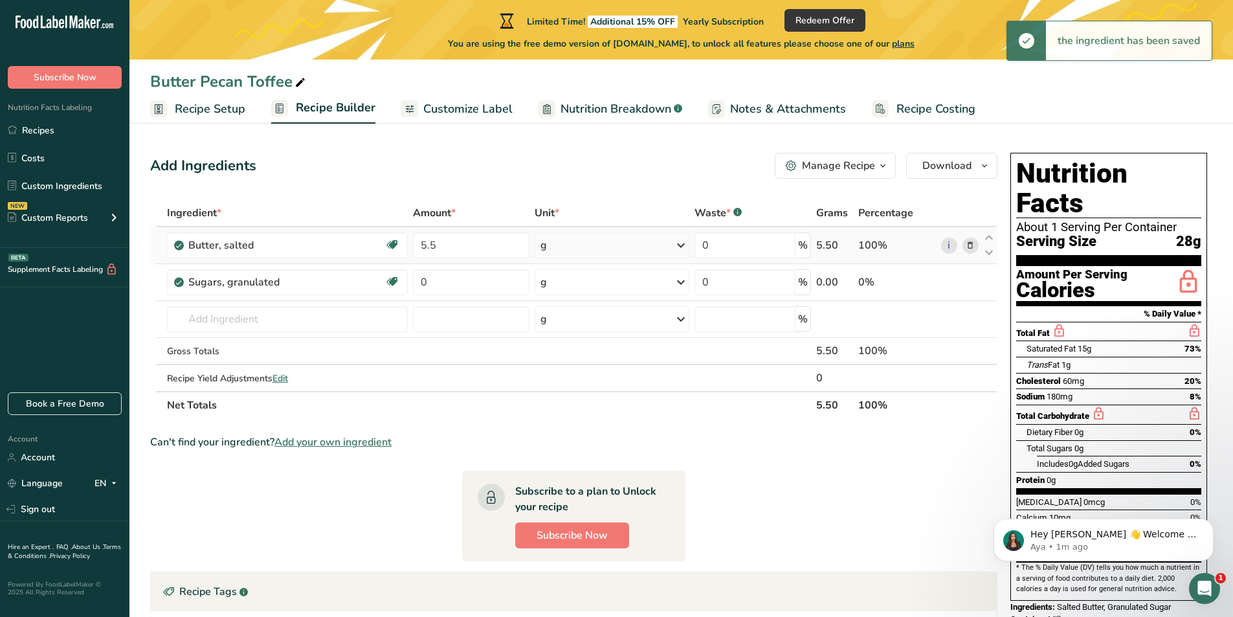
click at [674, 246] on icon at bounding box center [681, 245] width 16 height 23
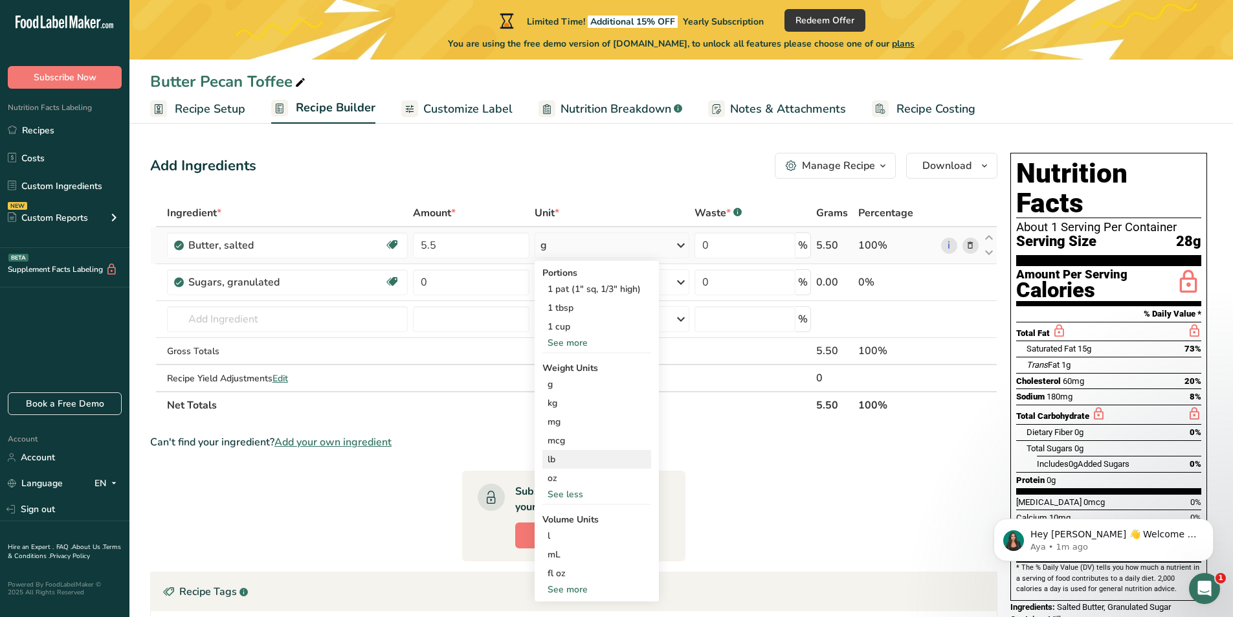
click at [553, 453] on div "lb" at bounding box center [596, 459] width 109 height 19
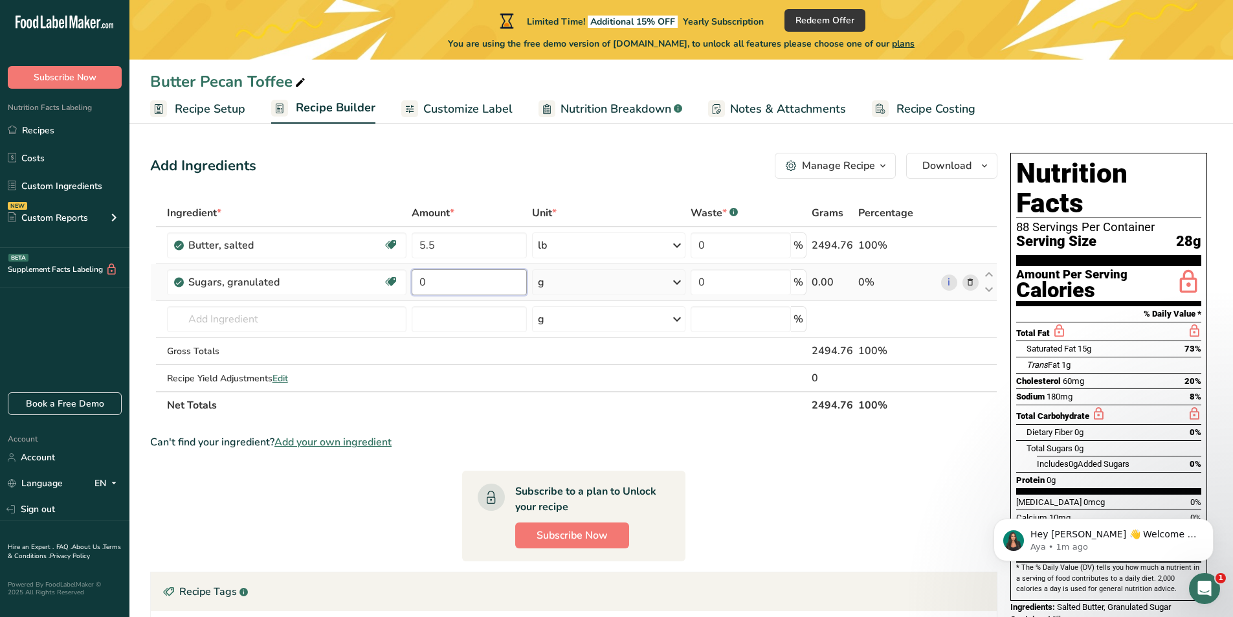
click at [434, 281] on input "0" at bounding box center [469, 282] width 115 height 26
drag, startPoint x: 434, startPoint y: 281, endPoint x: 394, endPoint y: 276, distance: 40.4
click at [394, 276] on tr "Sugars, granulated Dairy free Gluten free Vegan Vegetarian Soy free 0 g Portion…" at bounding box center [574, 282] width 846 height 37
type input "6"
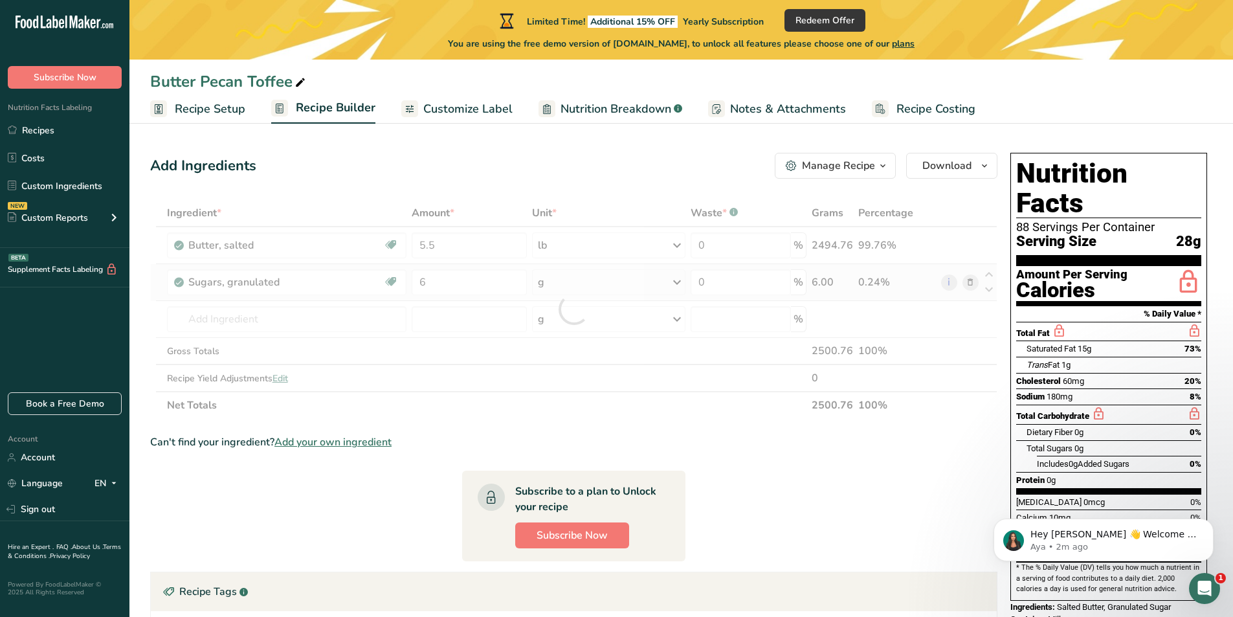
click at [676, 282] on div "Ingredient * Amount * Unit * Waste * .a-a{fill:#347362;}.b-a{fill:#fff;} Grams …" at bounding box center [573, 308] width 847 height 219
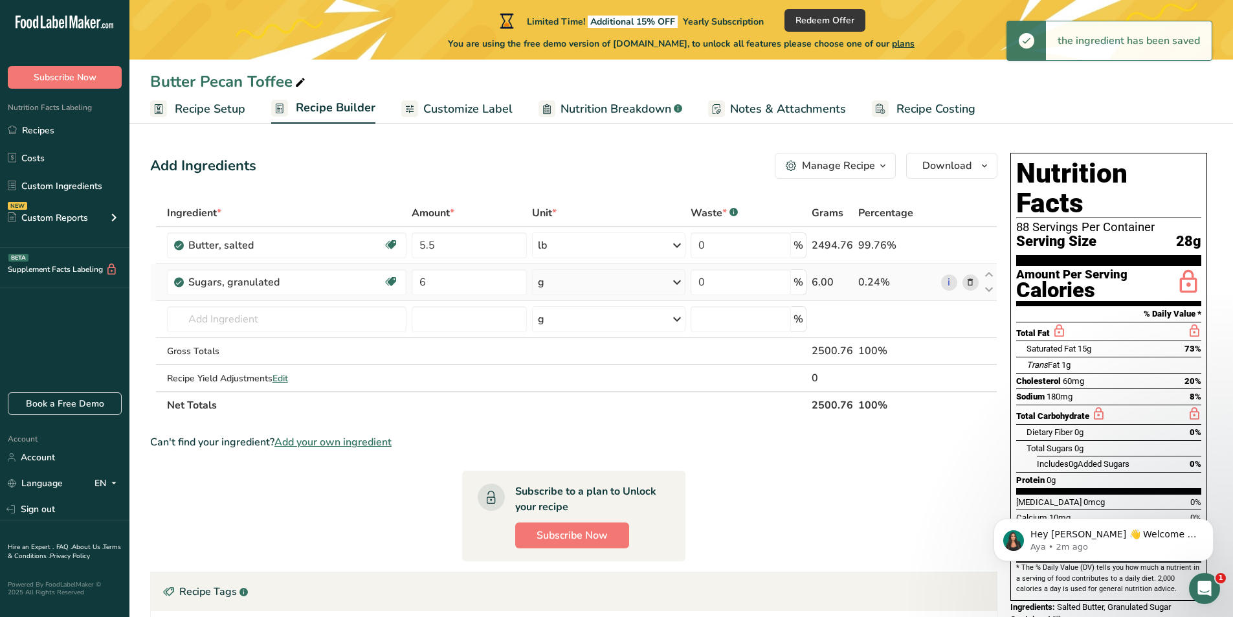
click at [667, 284] on div "g" at bounding box center [608, 282] width 153 height 26
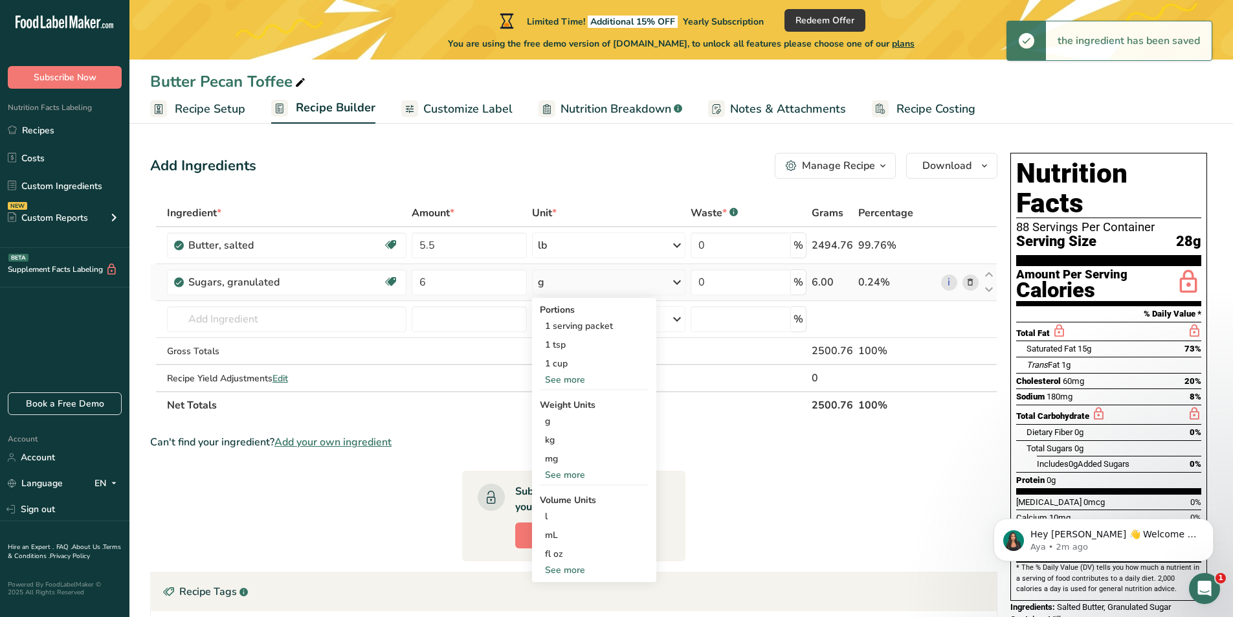
click at [571, 472] on div "See more" at bounding box center [594, 475] width 109 height 14
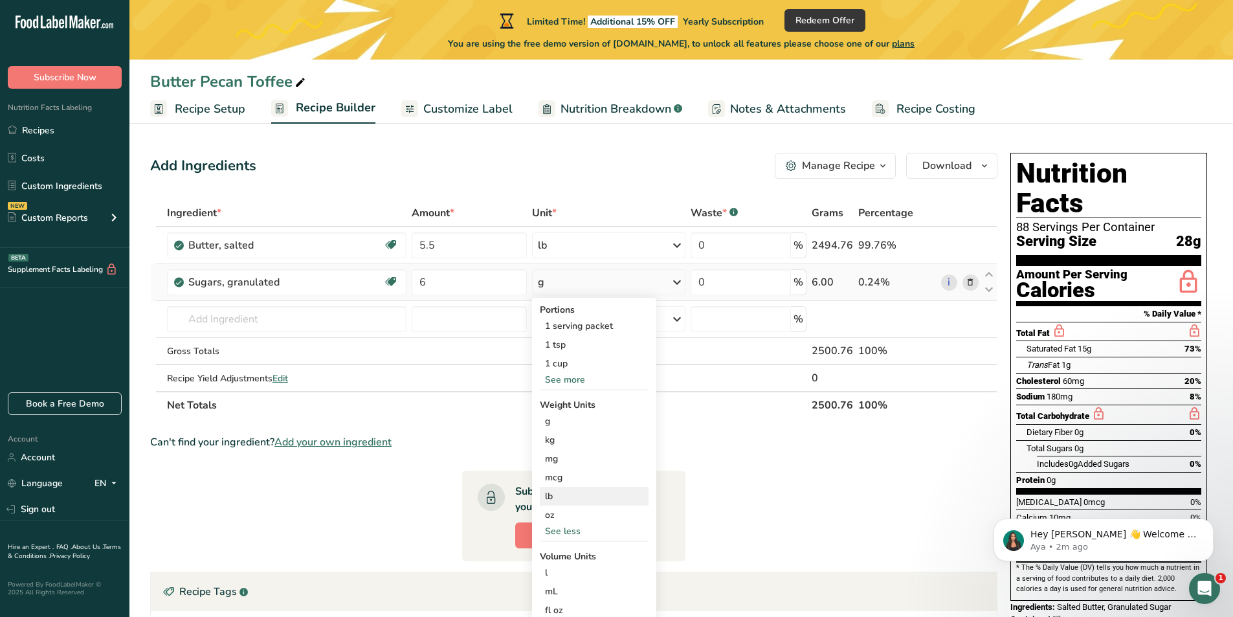
click at [563, 496] on div "lb" at bounding box center [594, 496] width 109 height 19
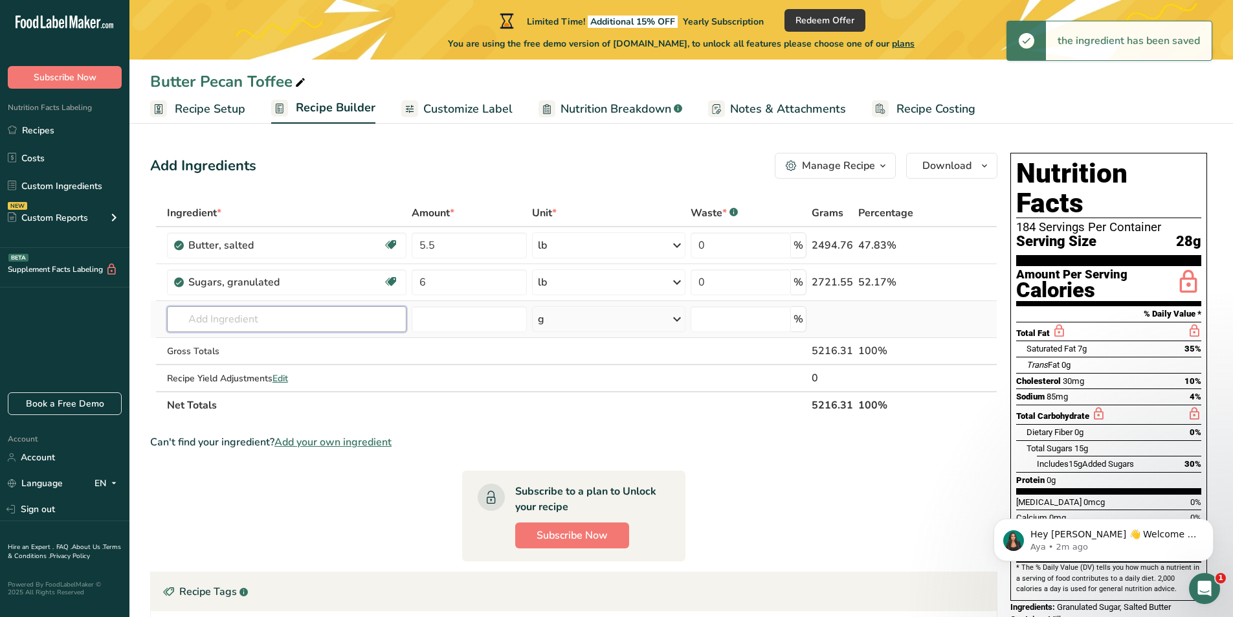
click at [285, 320] on input "text" at bounding box center [287, 319] width 240 height 26
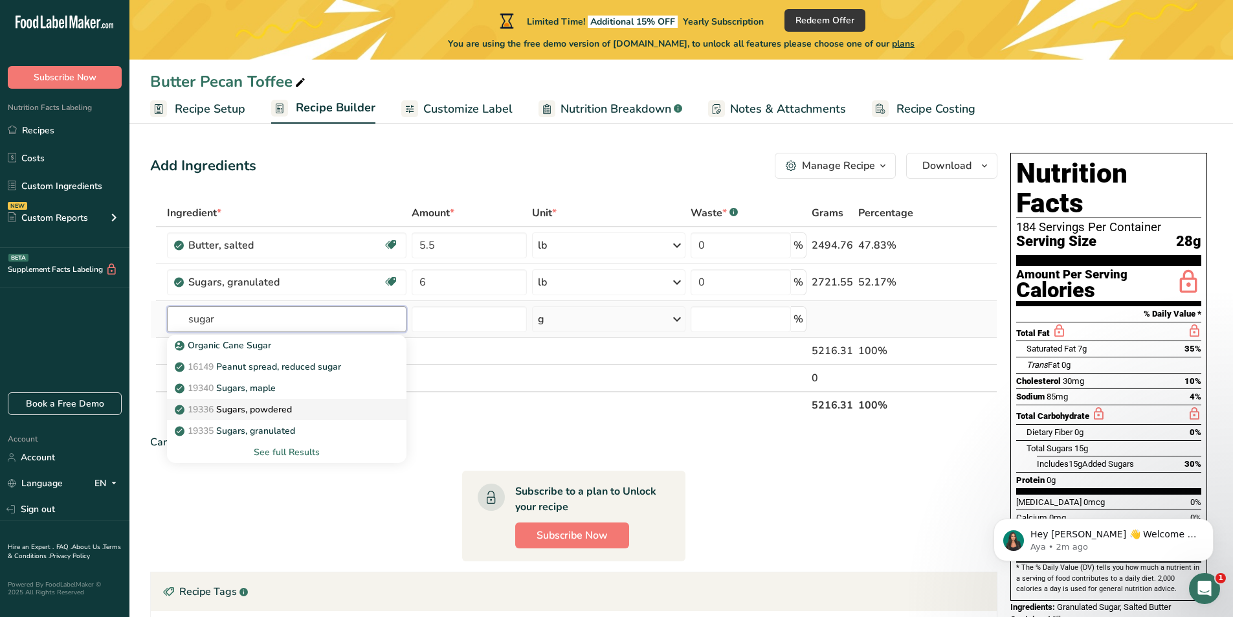
type input "sugar"
click at [302, 408] on div "19336 Sugars, powdered" at bounding box center [276, 410] width 198 height 14
type input "Sugars, powdered"
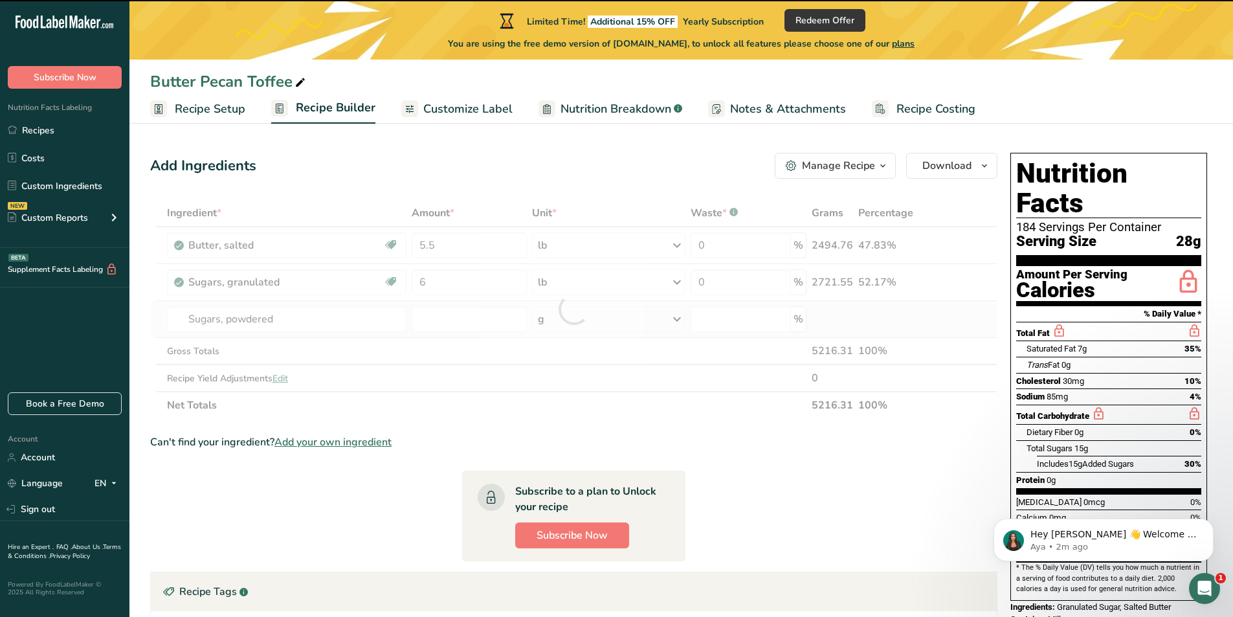
type input "0"
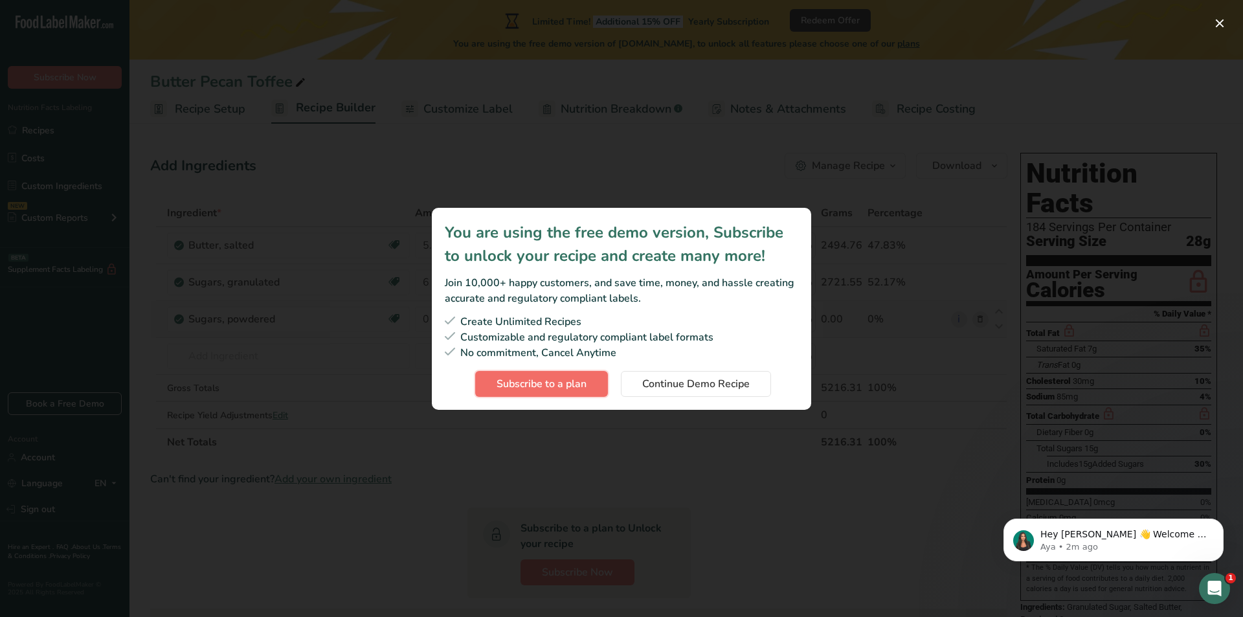
click at [517, 376] on span "Subscribe to a plan" at bounding box center [542, 384] width 90 height 16
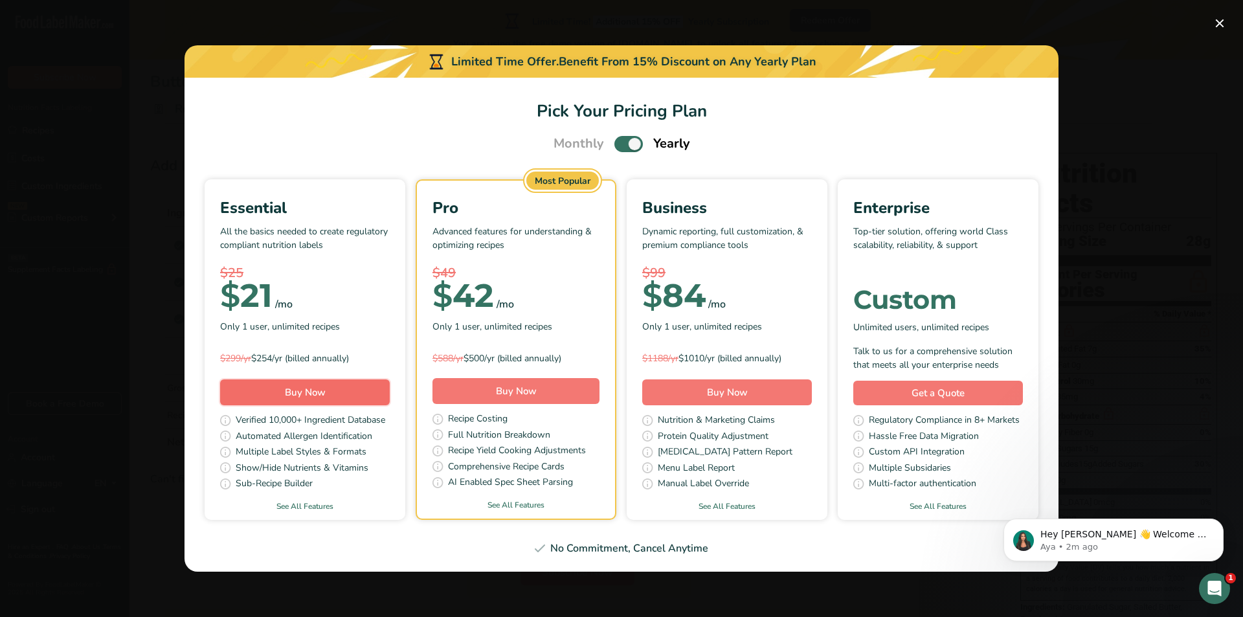
click at [356, 394] on button "Buy Now" at bounding box center [305, 392] width 170 height 26
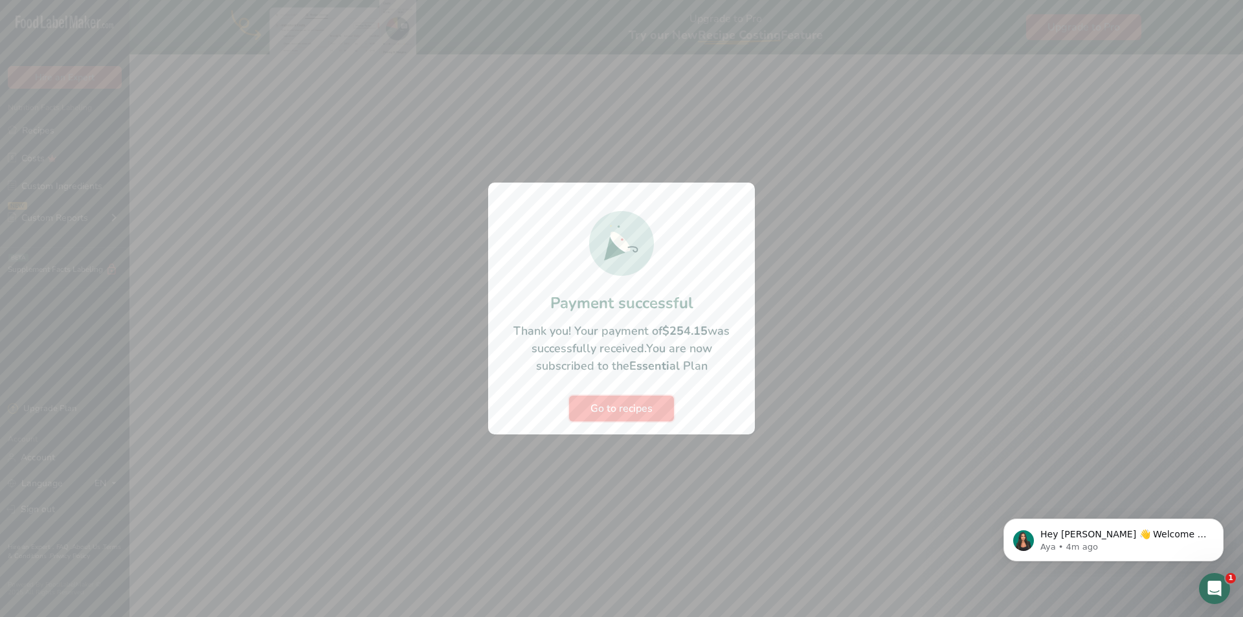
click at [618, 407] on span "Go to recipes" at bounding box center [621, 409] width 62 height 16
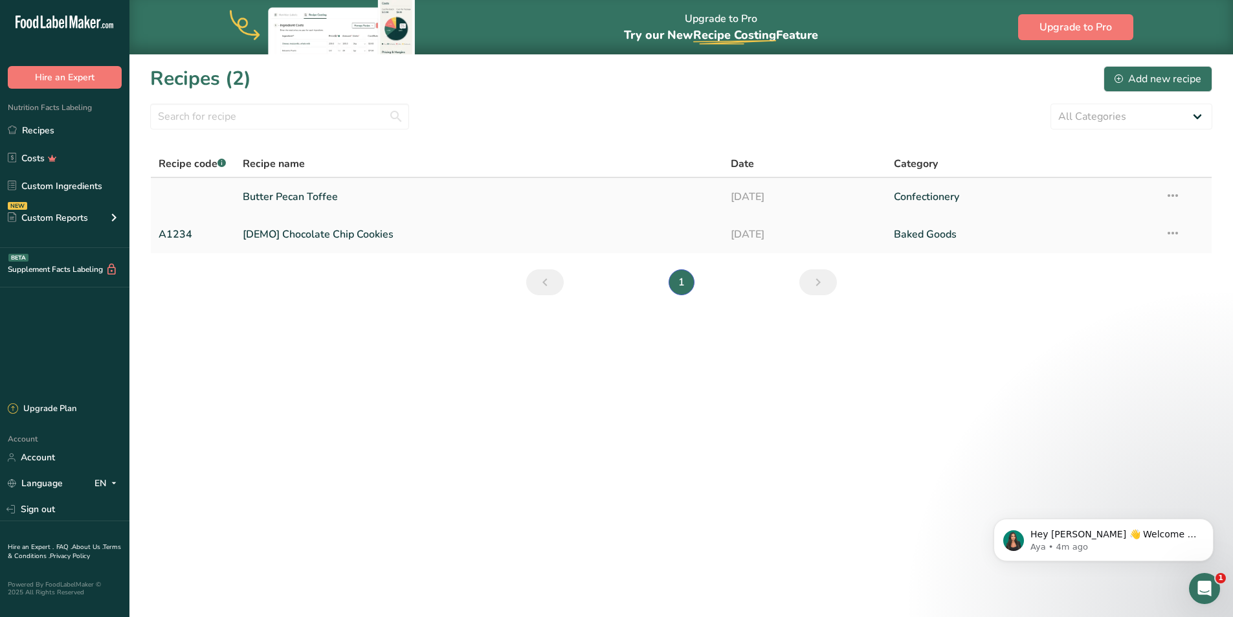
click at [317, 203] on link "Butter Pecan Toffee" at bounding box center [479, 196] width 473 height 27
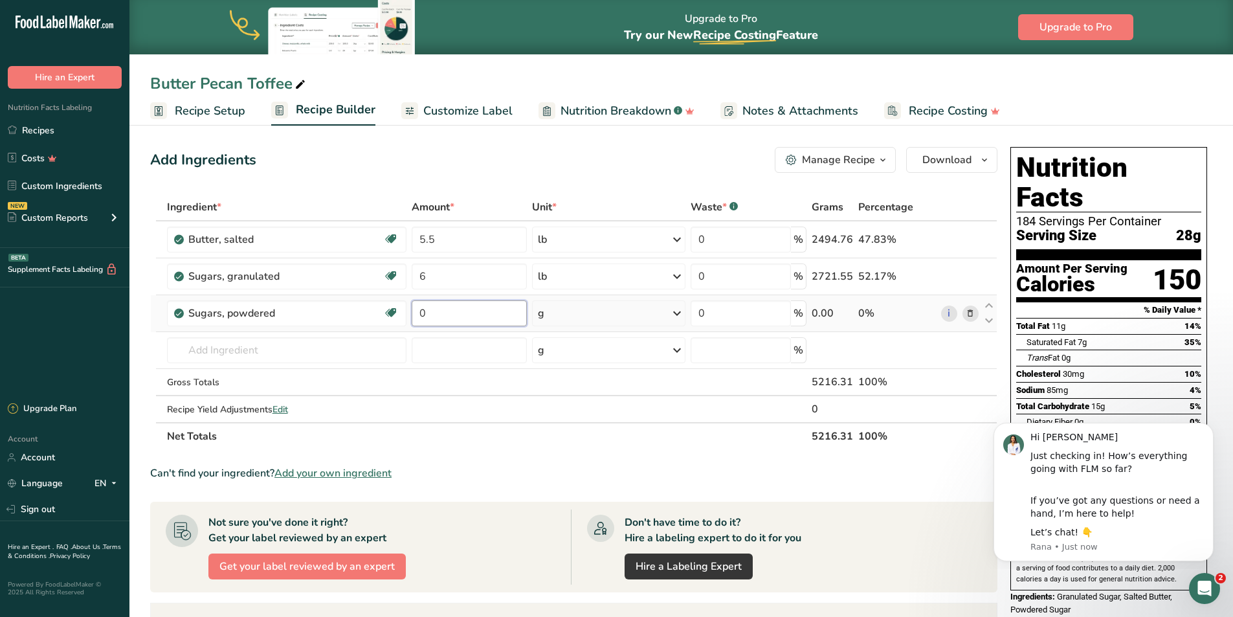
drag, startPoint x: 440, startPoint y: 317, endPoint x: 414, endPoint y: 315, distance: 26.6
click at [414, 315] on input "0" at bounding box center [469, 313] width 115 height 26
type input "2"
click at [626, 315] on div "g" at bounding box center [608, 313] width 153 height 26
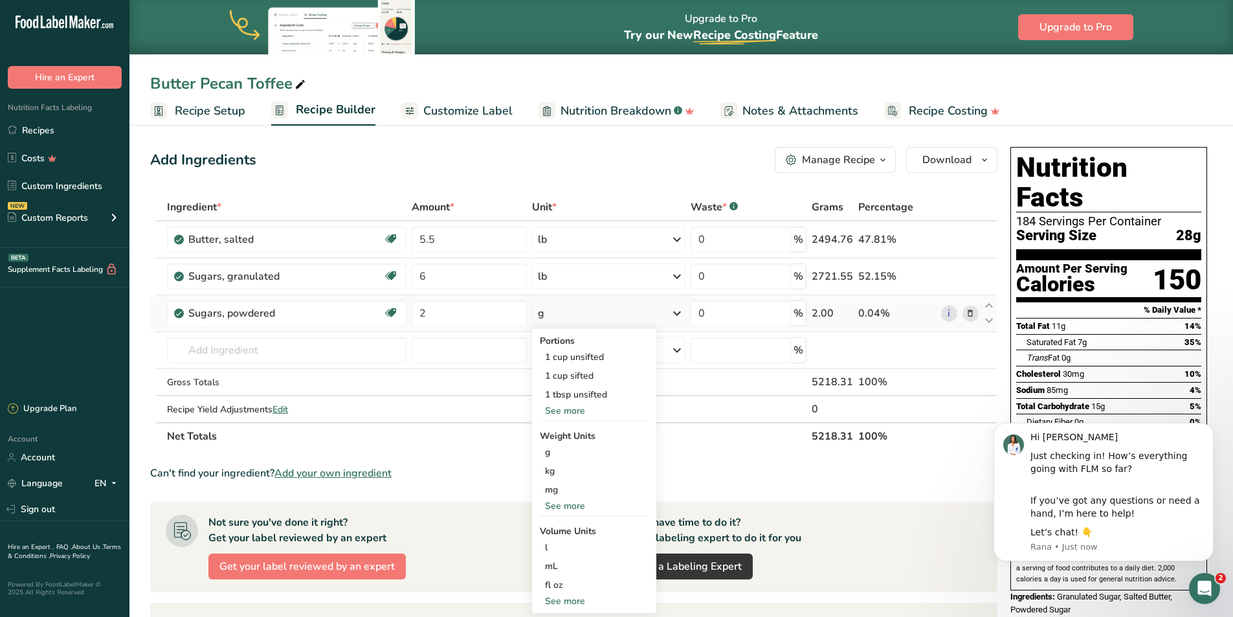
click at [569, 507] on div "See more" at bounding box center [594, 506] width 109 height 14
click at [566, 530] on div "lb" at bounding box center [594, 527] width 109 height 19
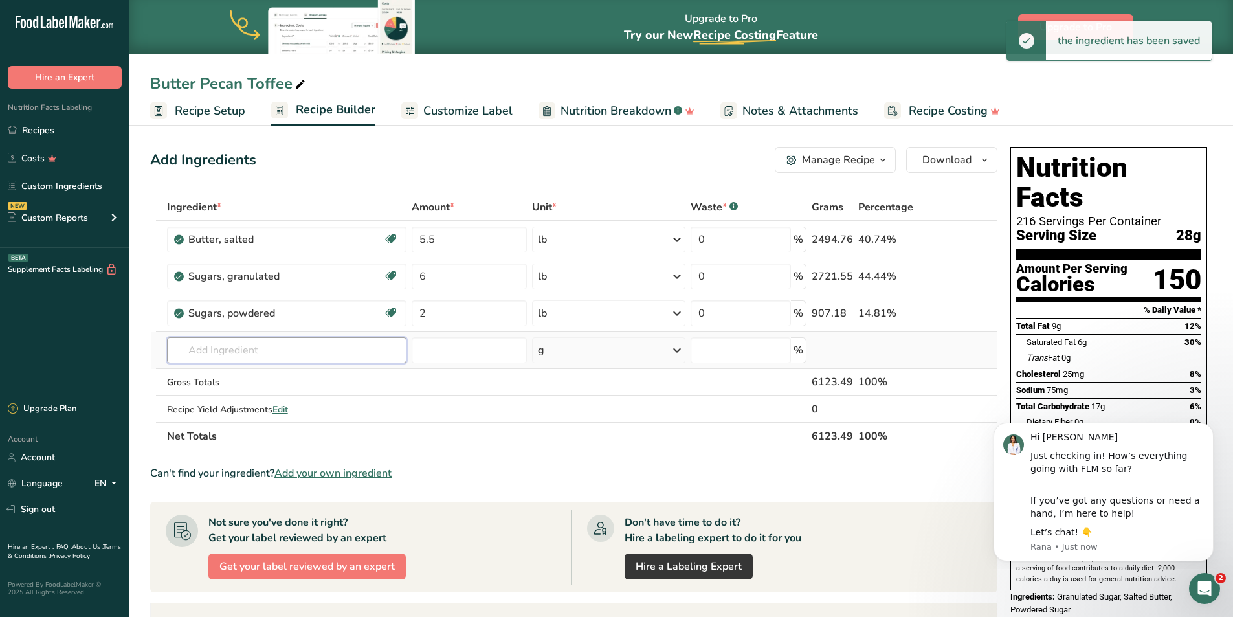
click at [212, 355] on input "text" at bounding box center [287, 350] width 240 height 26
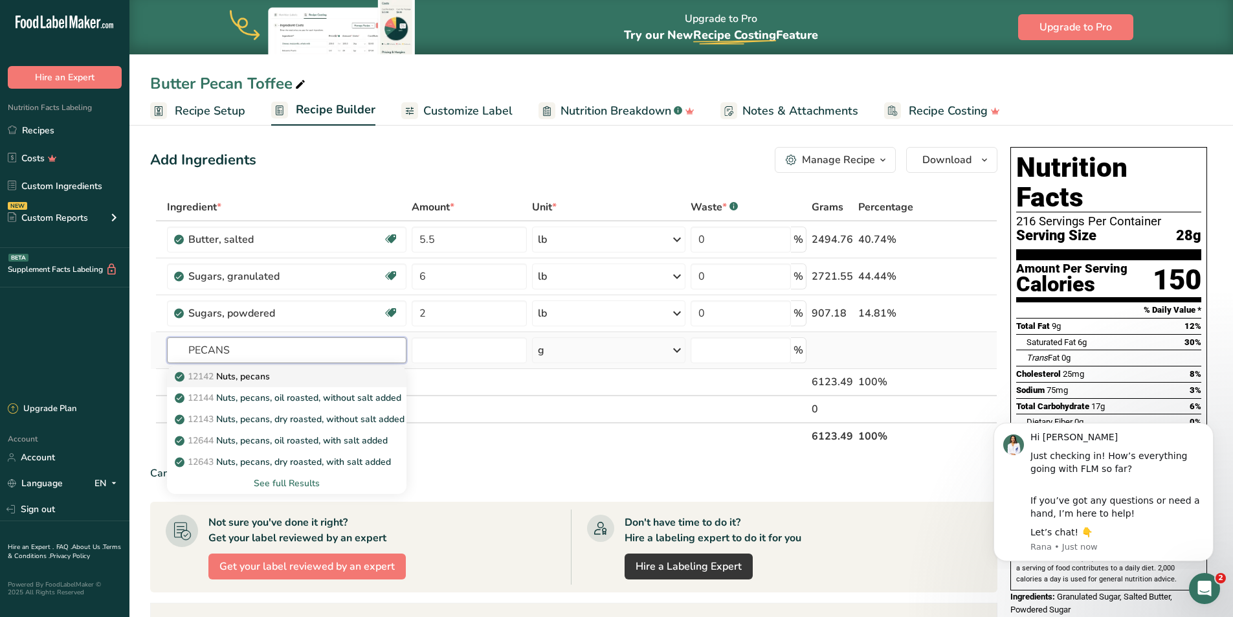
type input "PECANS"
click at [242, 376] on p "12142 Nuts, pecans" at bounding box center [223, 377] width 93 height 14
type input "Nuts, pecans"
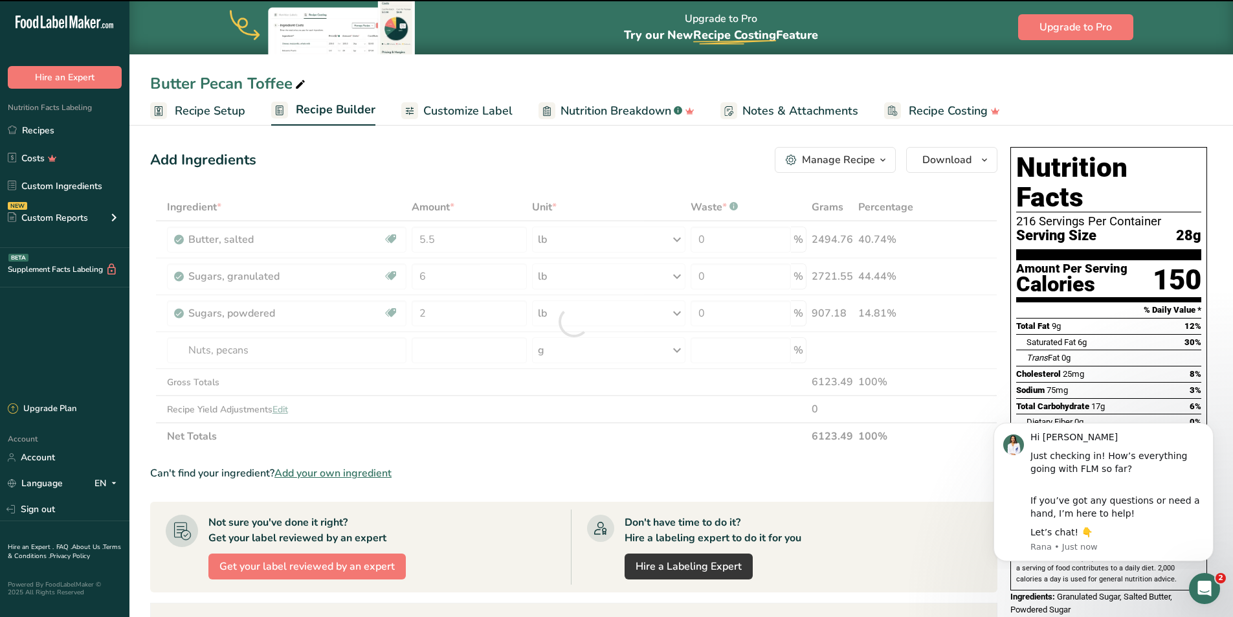
type input "0"
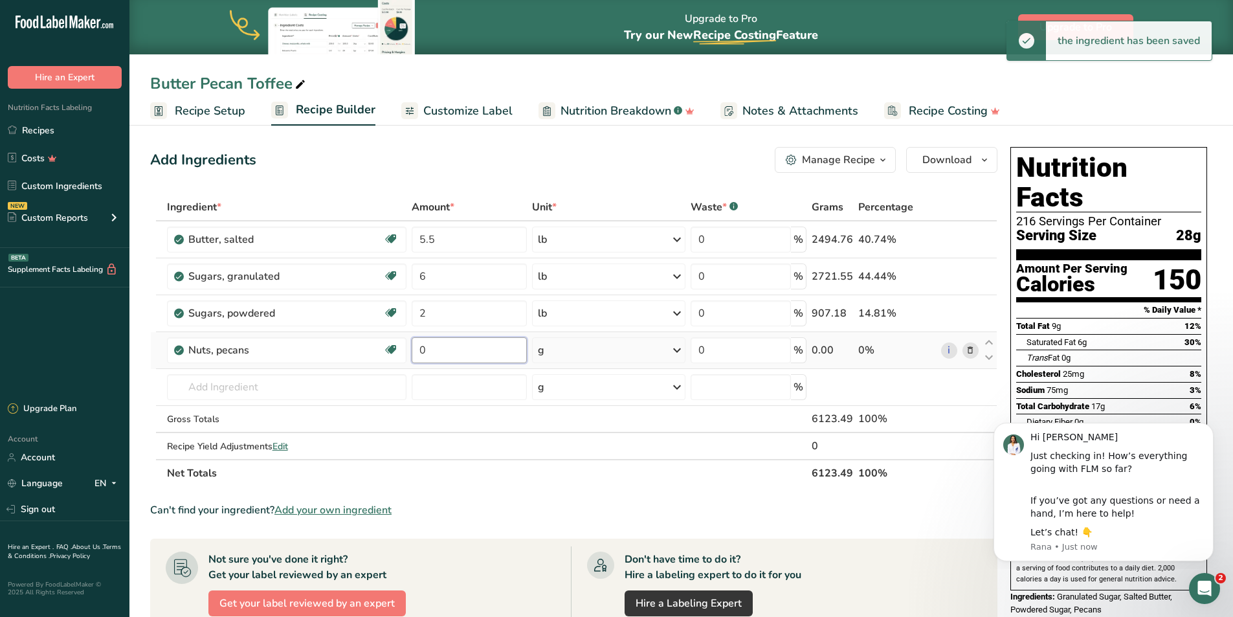
drag, startPoint x: 430, startPoint y: 353, endPoint x: 410, endPoint y: 354, distance: 20.1
click at [410, 354] on td "0" at bounding box center [469, 350] width 120 height 37
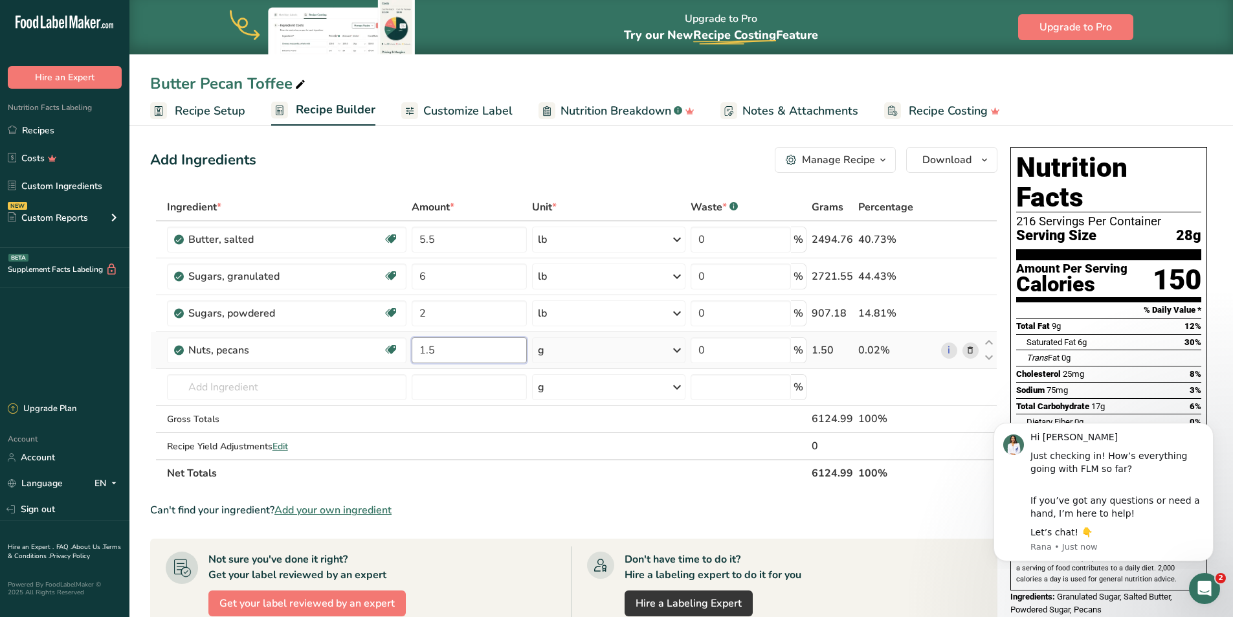
type input "1.5"
click at [599, 347] on div "g" at bounding box center [608, 350] width 153 height 26
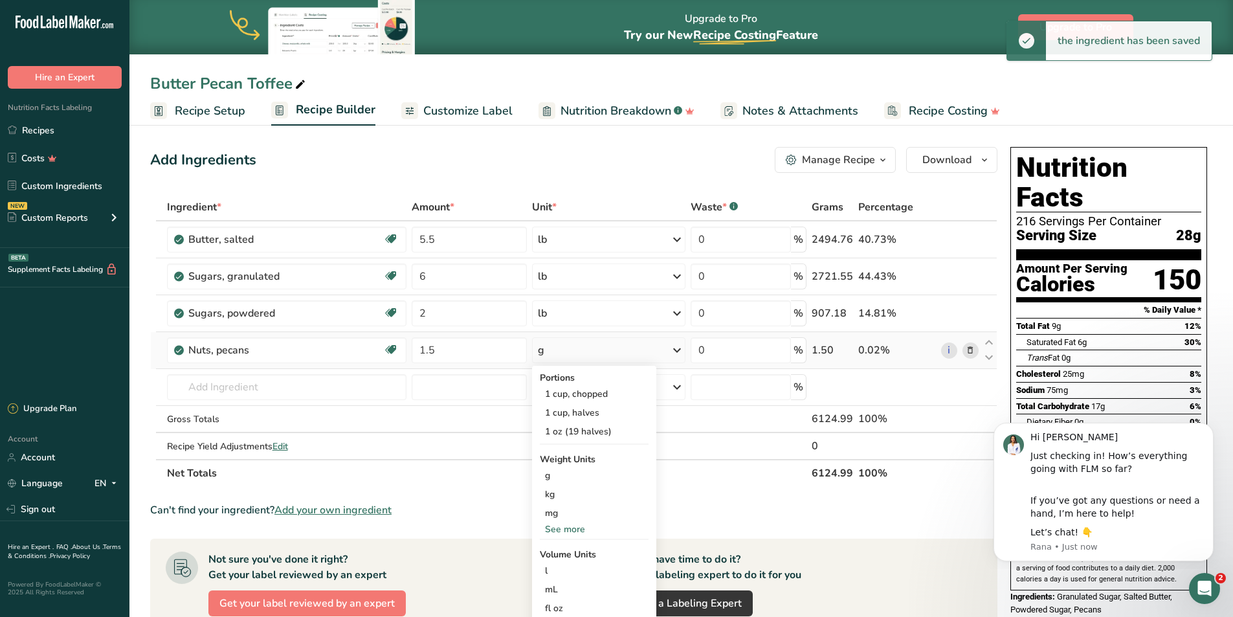
click at [572, 524] on div "See more" at bounding box center [594, 529] width 109 height 14
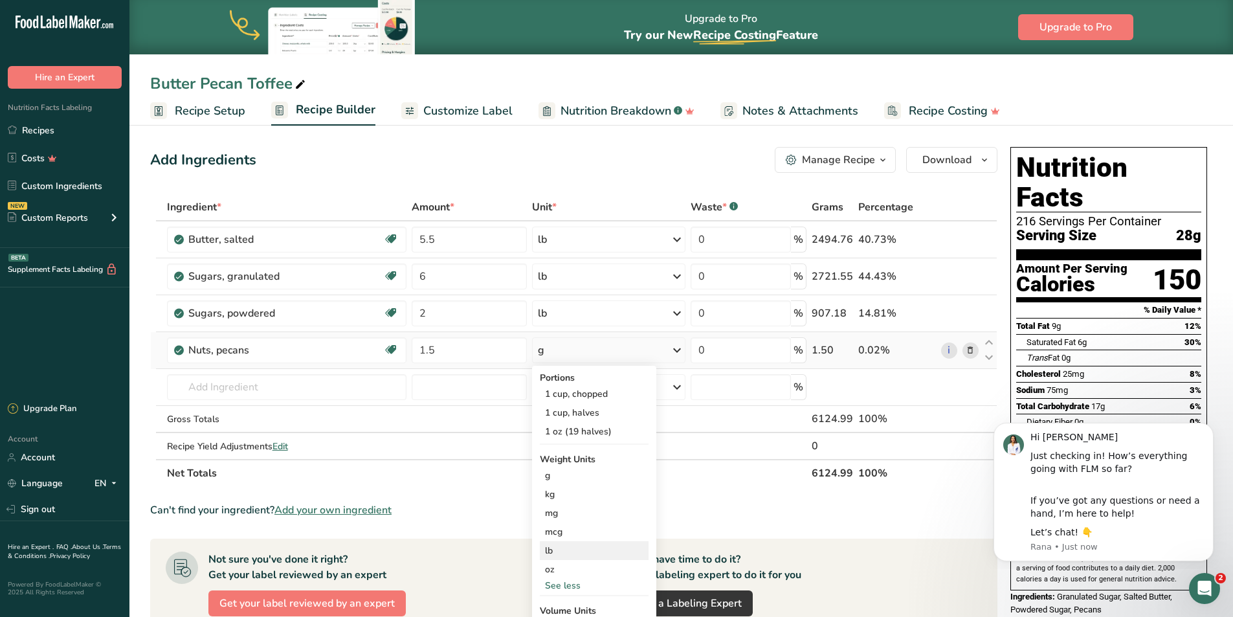
click at [570, 552] on div "lb" at bounding box center [594, 550] width 109 height 19
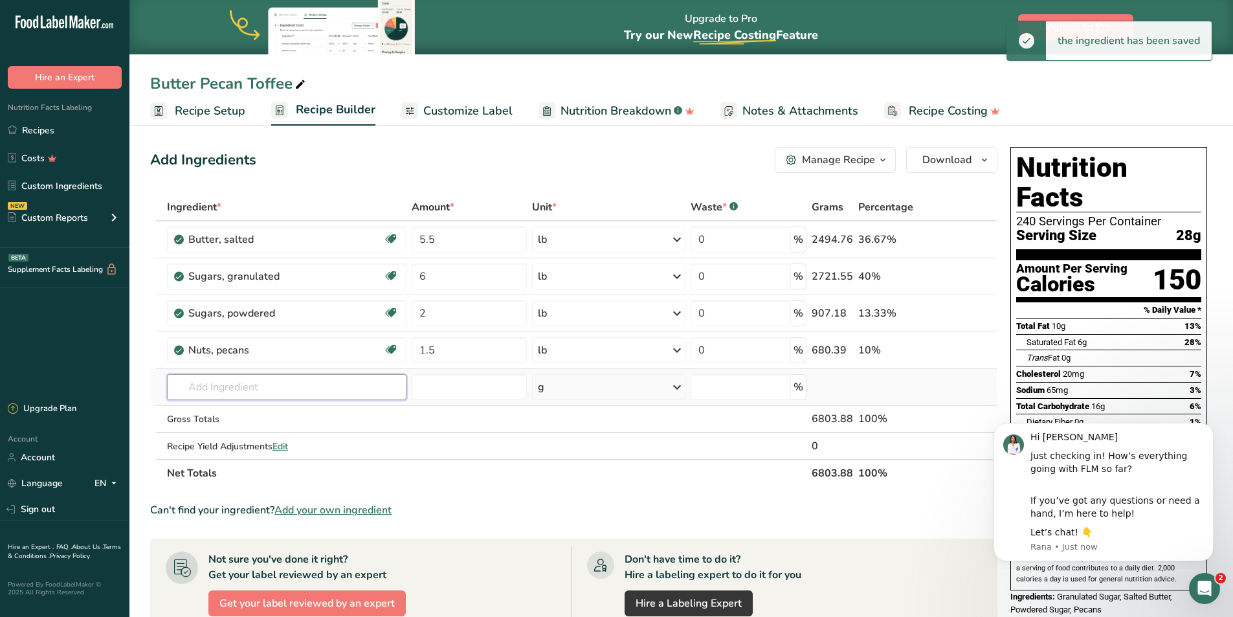
click at [213, 386] on input "text" at bounding box center [287, 387] width 240 height 26
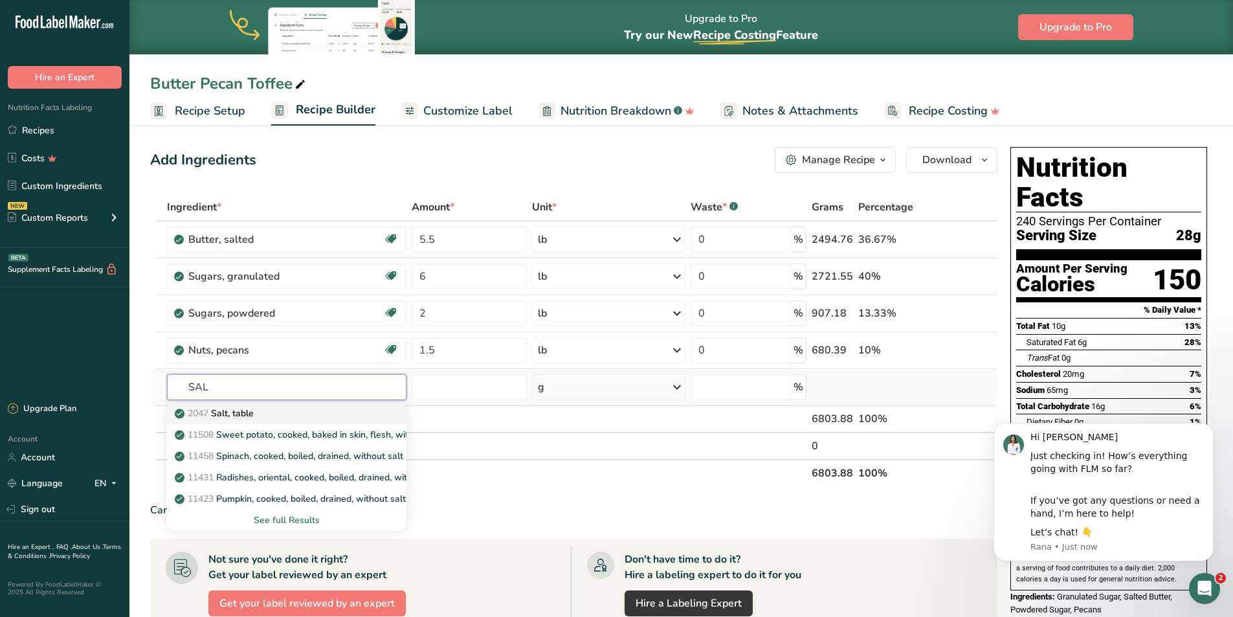
type input "SAL"
click at [245, 415] on p "2047 Salt, table" at bounding box center [215, 414] width 76 height 14
type input "Salt, table"
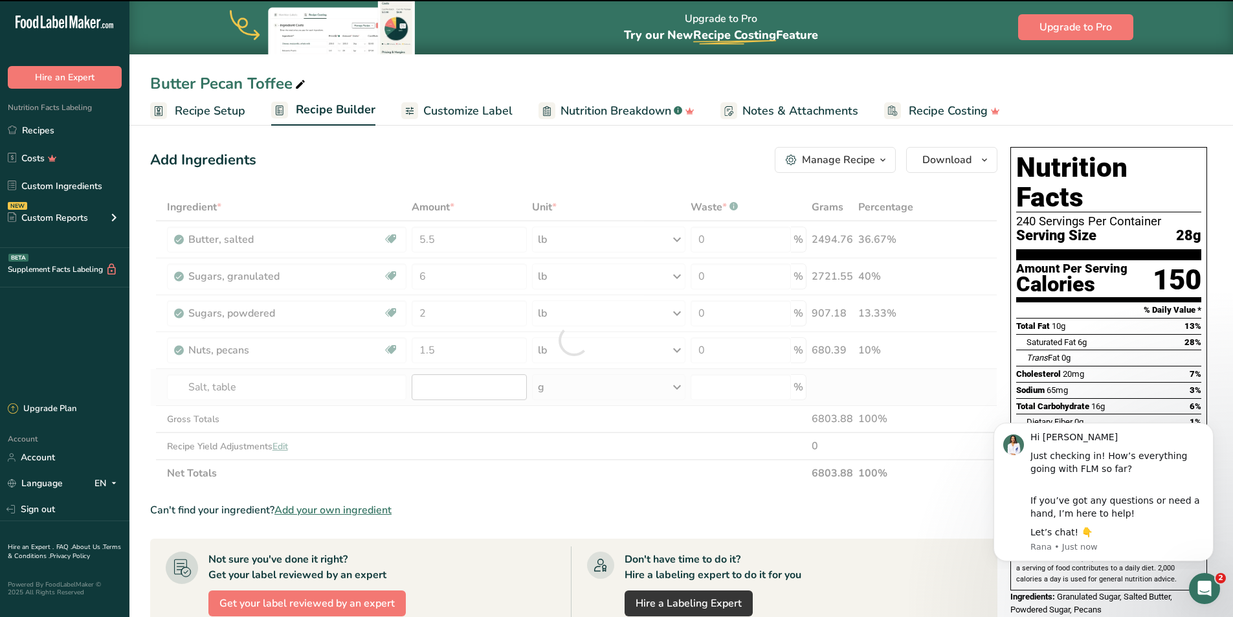
type input "0"
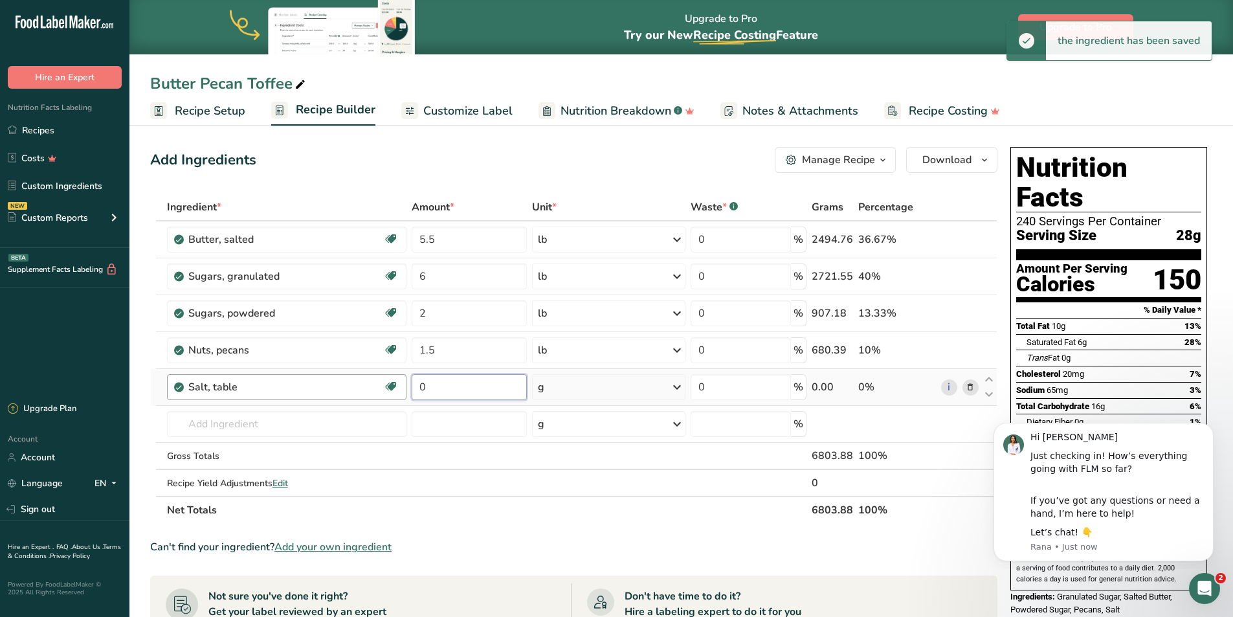
drag, startPoint x: 451, startPoint y: 386, endPoint x: 368, endPoint y: 377, distance: 82.8
click at [368, 377] on tr "Salt, table Dairy free Gluten free Vegan Vegetarian Soy free 0 g Portions 1 tsp…" at bounding box center [574, 387] width 846 height 37
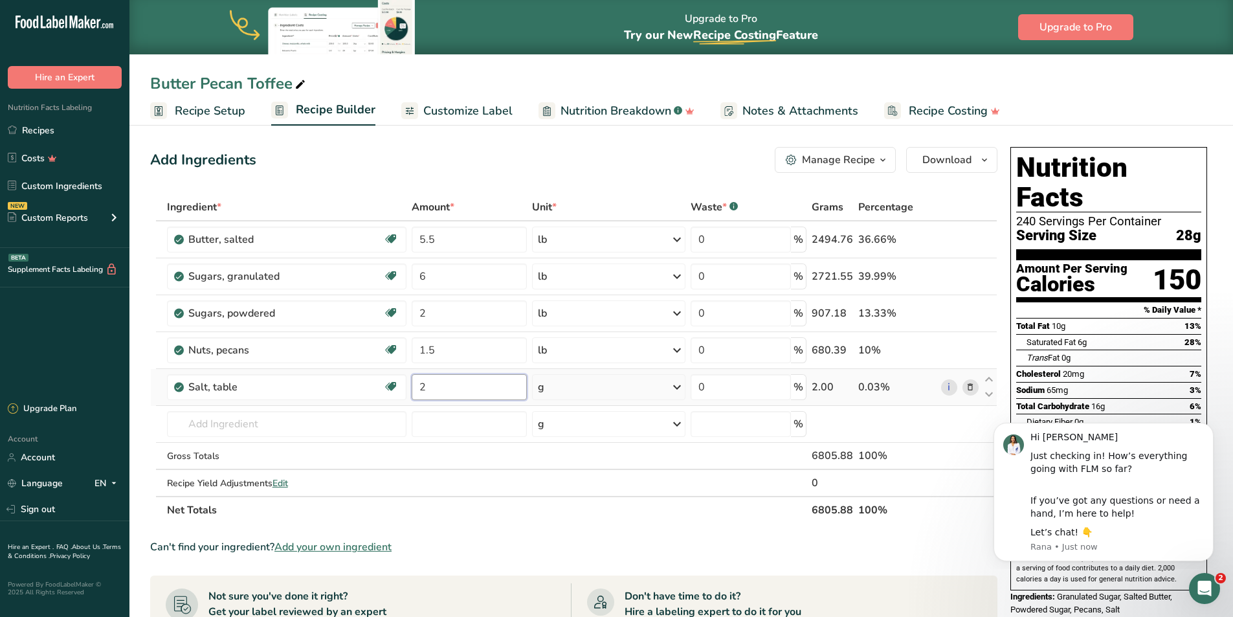
type input "2"
click at [587, 386] on div "Ingredient * Amount * Unit * Waste * .a-a{fill:#347362;}.b-a{fill:#fff;} Grams …" at bounding box center [573, 359] width 847 height 330
click at [587, 386] on div "g" at bounding box center [608, 387] width 153 height 26
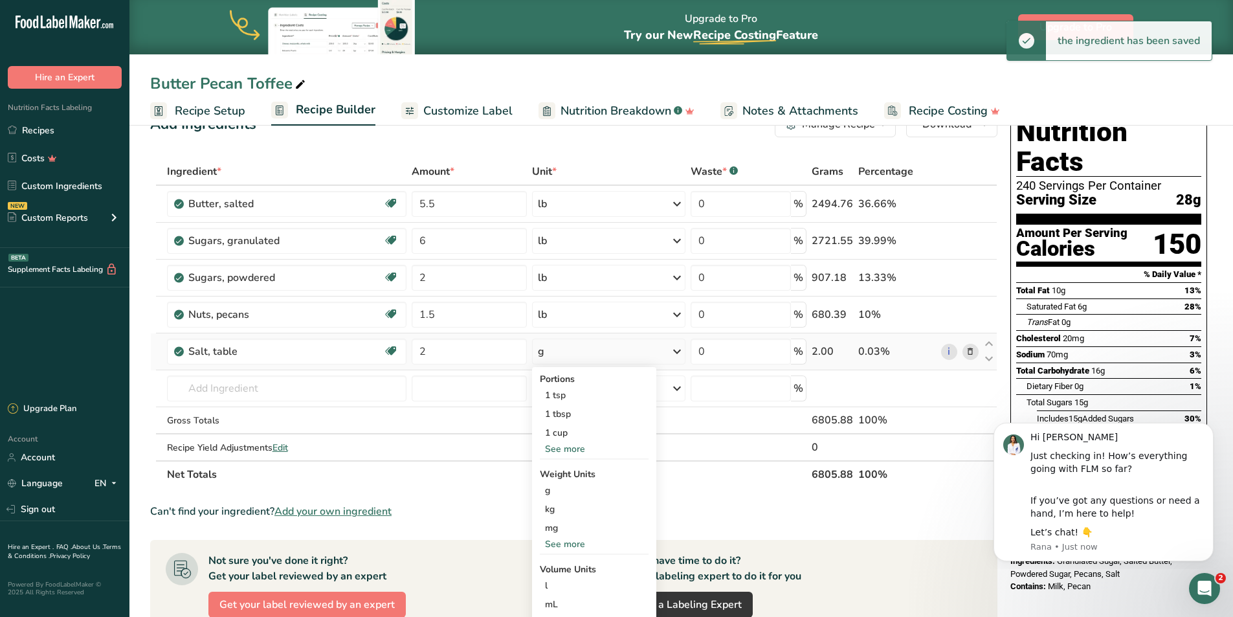
scroll to position [65, 0]
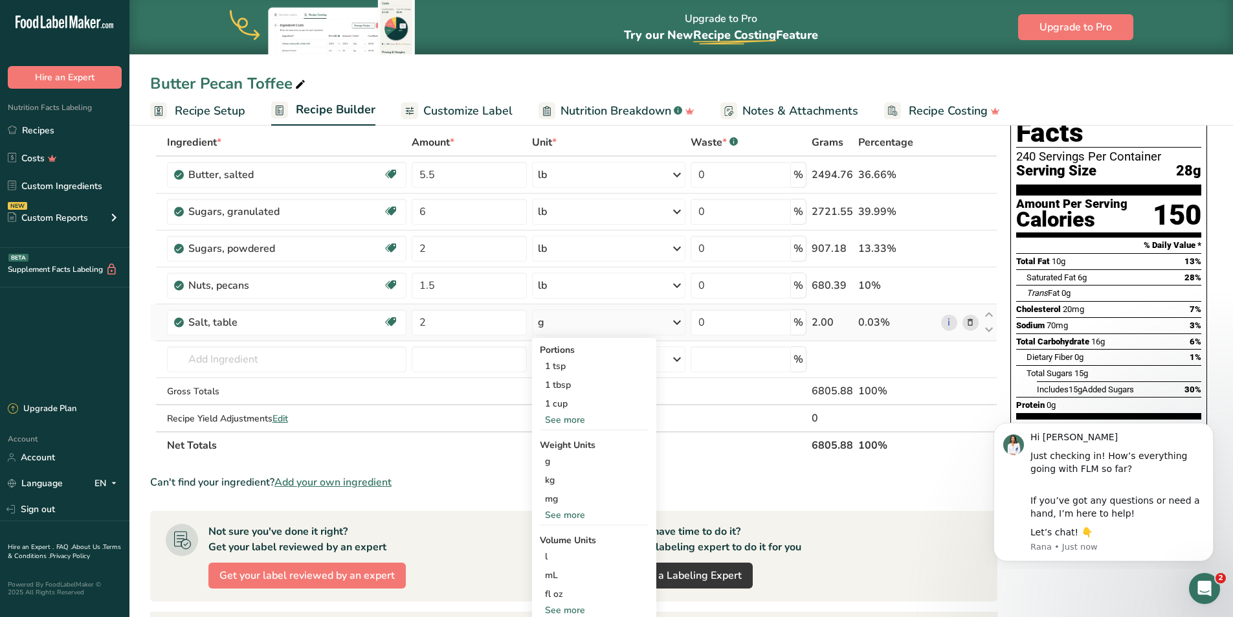
click at [573, 513] on div "See more" at bounding box center [594, 515] width 109 height 14
click at [572, 555] on div "oz" at bounding box center [594, 555] width 109 height 19
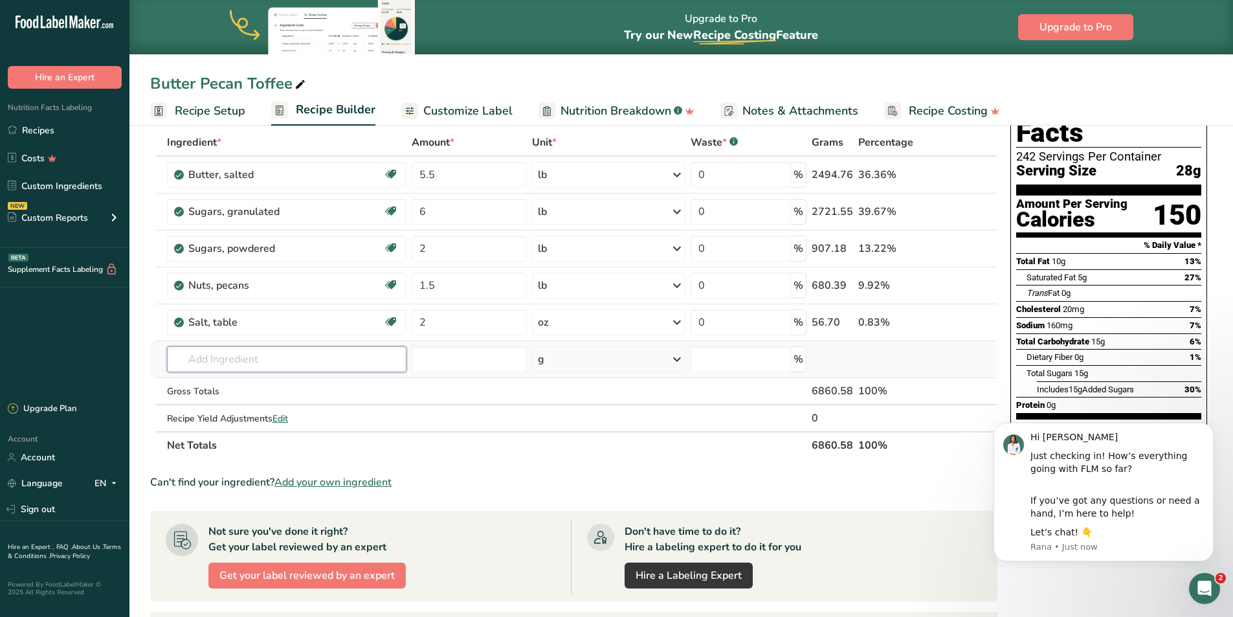
click at [201, 365] on input "text" at bounding box center [287, 359] width 240 height 26
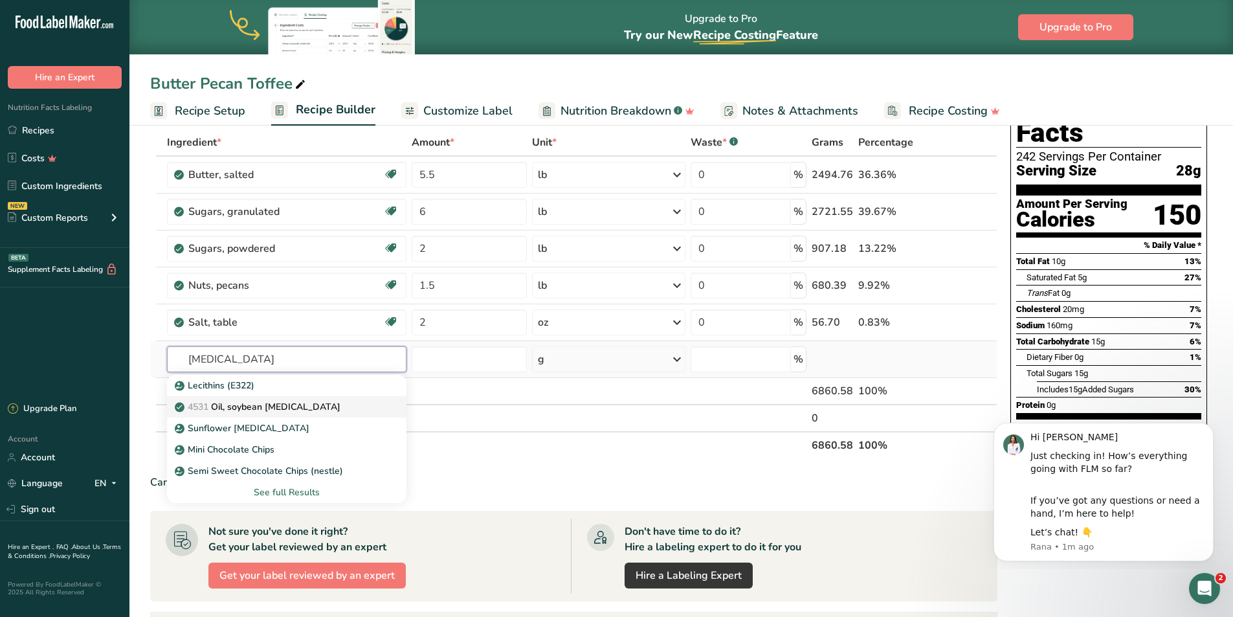
type input "[MEDICAL_DATA]"
click at [256, 407] on p "4531 Oil, soybean [MEDICAL_DATA]" at bounding box center [258, 407] width 163 height 14
type input "Oil, soybean [MEDICAL_DATA]"
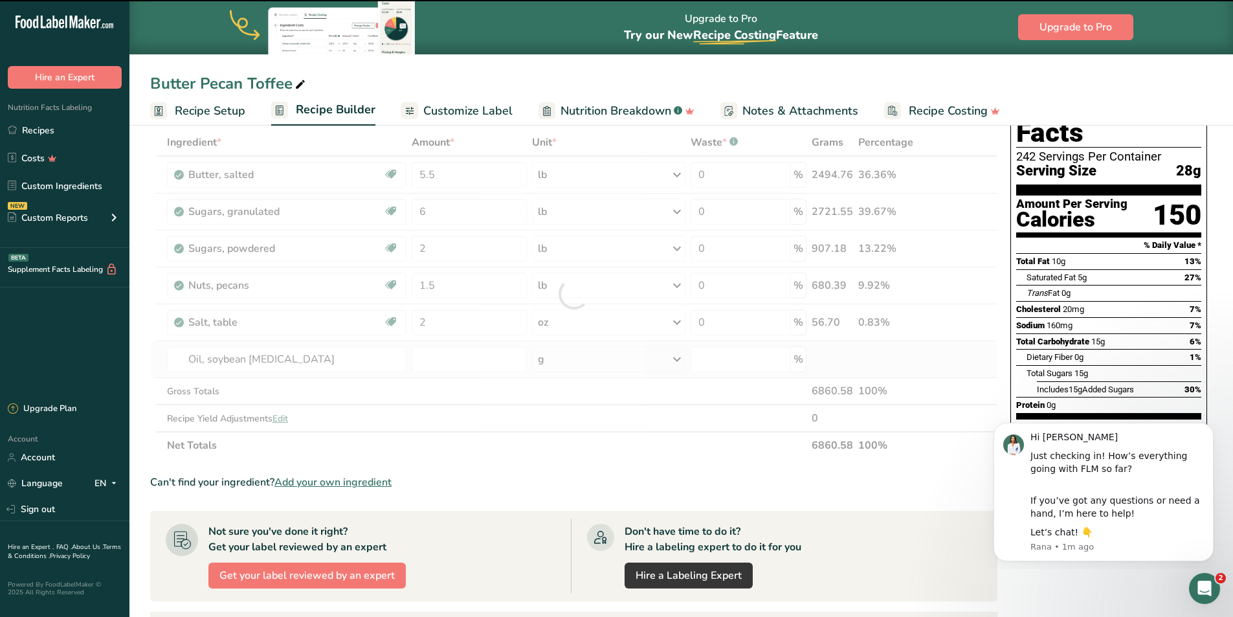
type input "0"
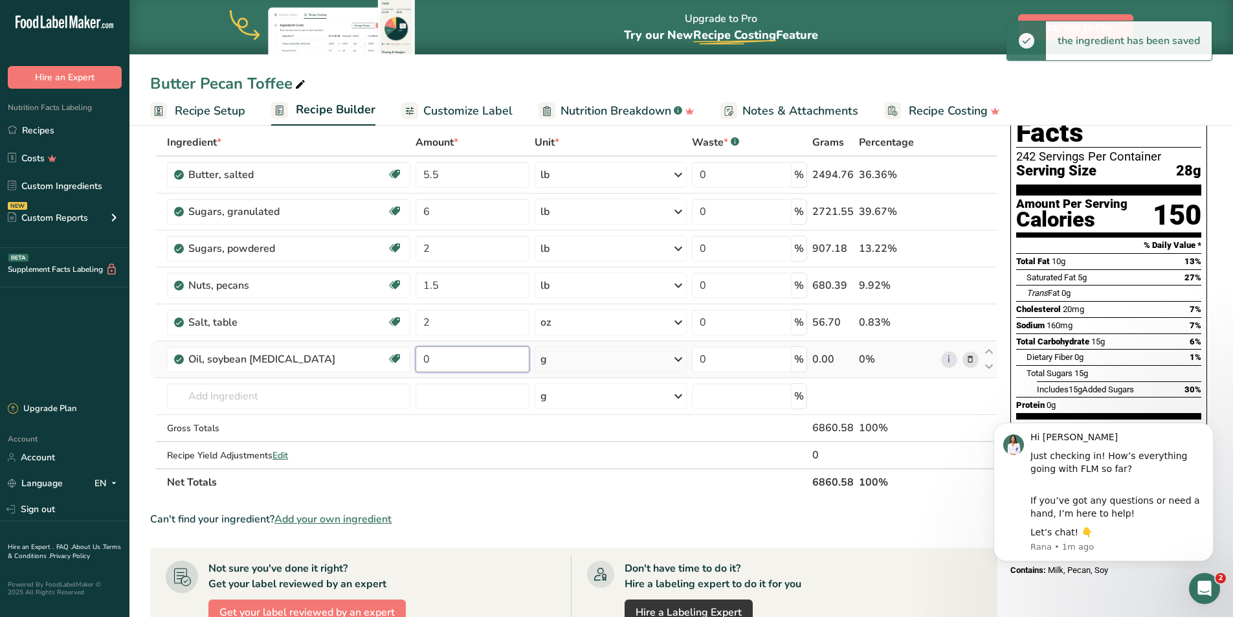
click at [422, 352] on input "0" at bounding box center [473, 359] width 115 height 26
type input "1"
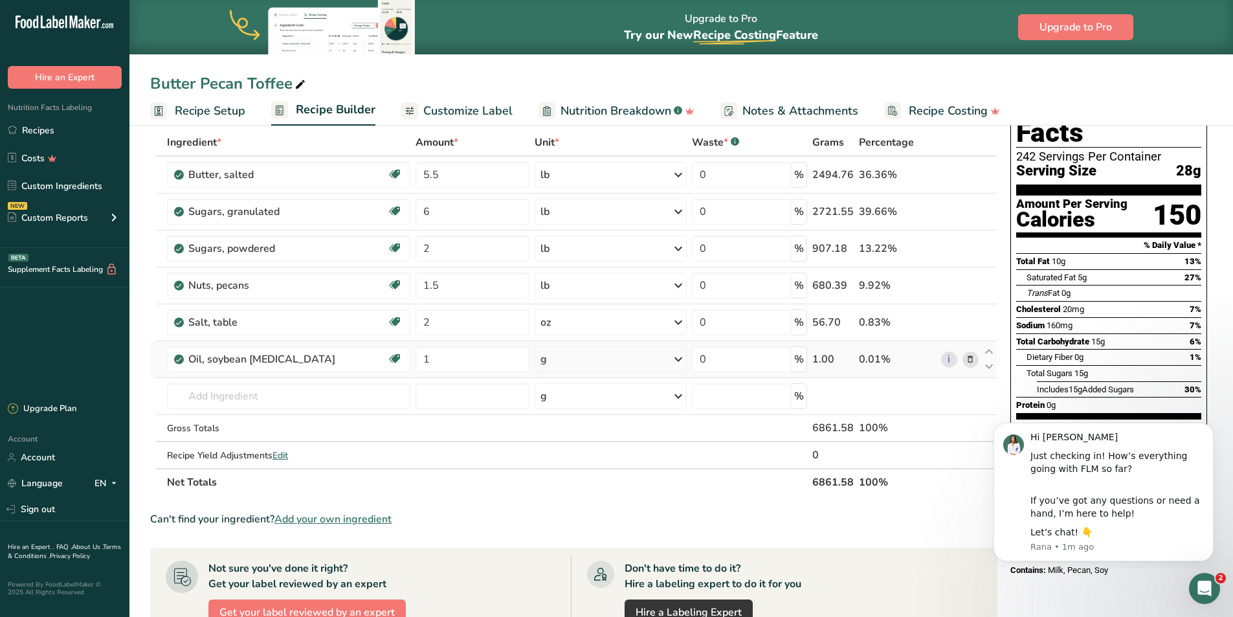
click at [596, 359] on div "Ingredient * Amount * Unit * Waste * .a-a{fill:#347362;}.b-a{fill:#fff;} Grams …" at bounding box center [573, 312] width 847 height 367
click at [568, 356] on div "g" at bounding box center [611, 359] width 152 height 26
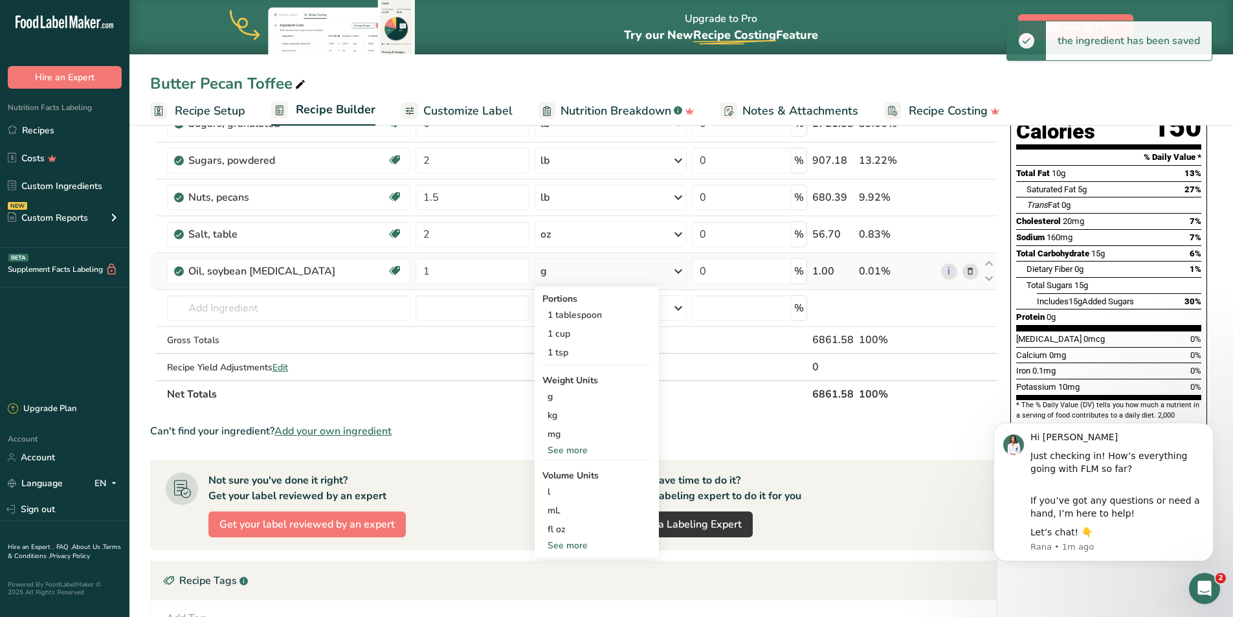
scroll to position [388, 0]
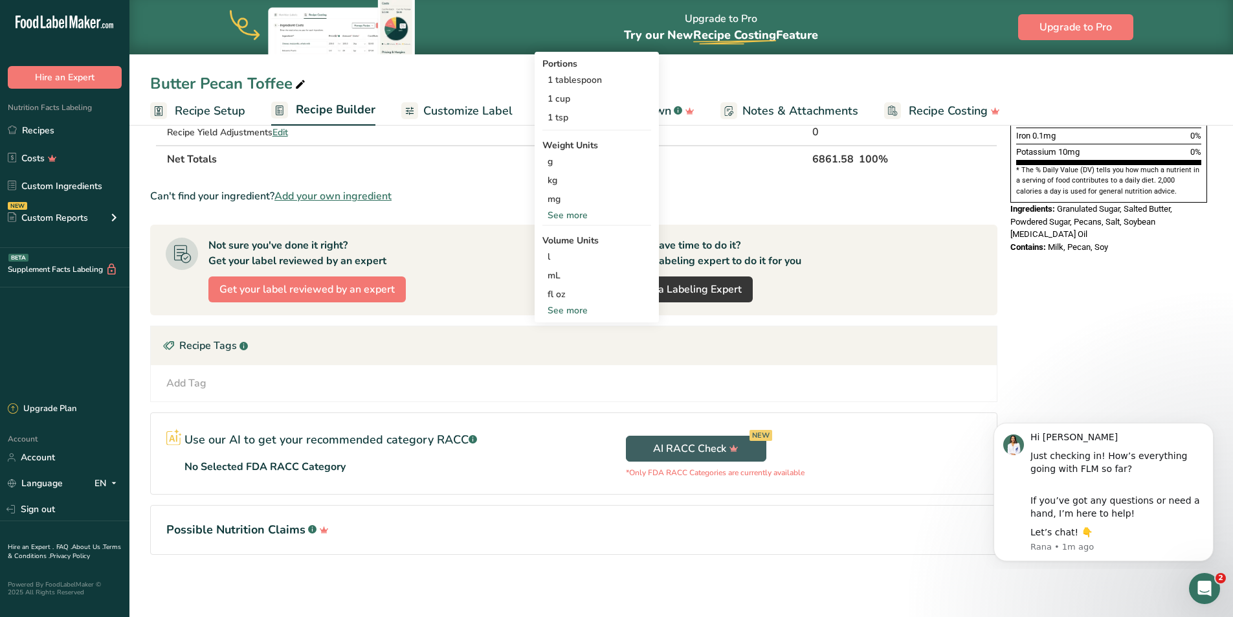
click at [576, 218] on div "See more" at bounding box center [596, 215] width 109 height 14
click at [572, 259] on div "oz" at bounding box center [596, 255] width 109 height 19
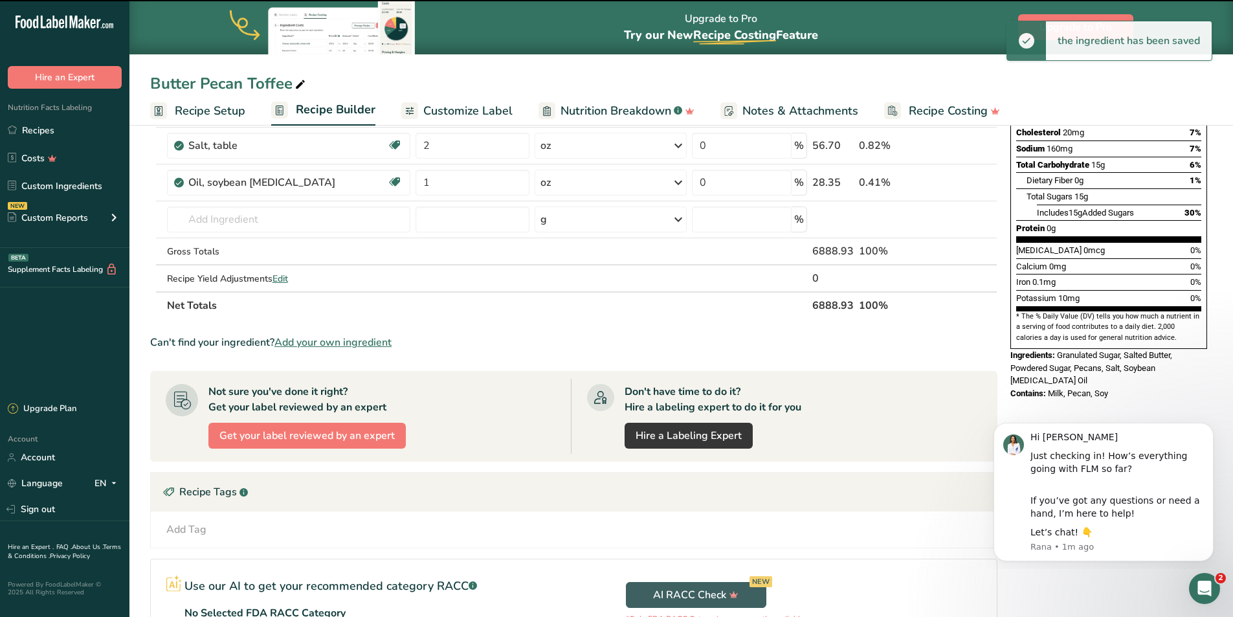
scroll to position [129, 0]
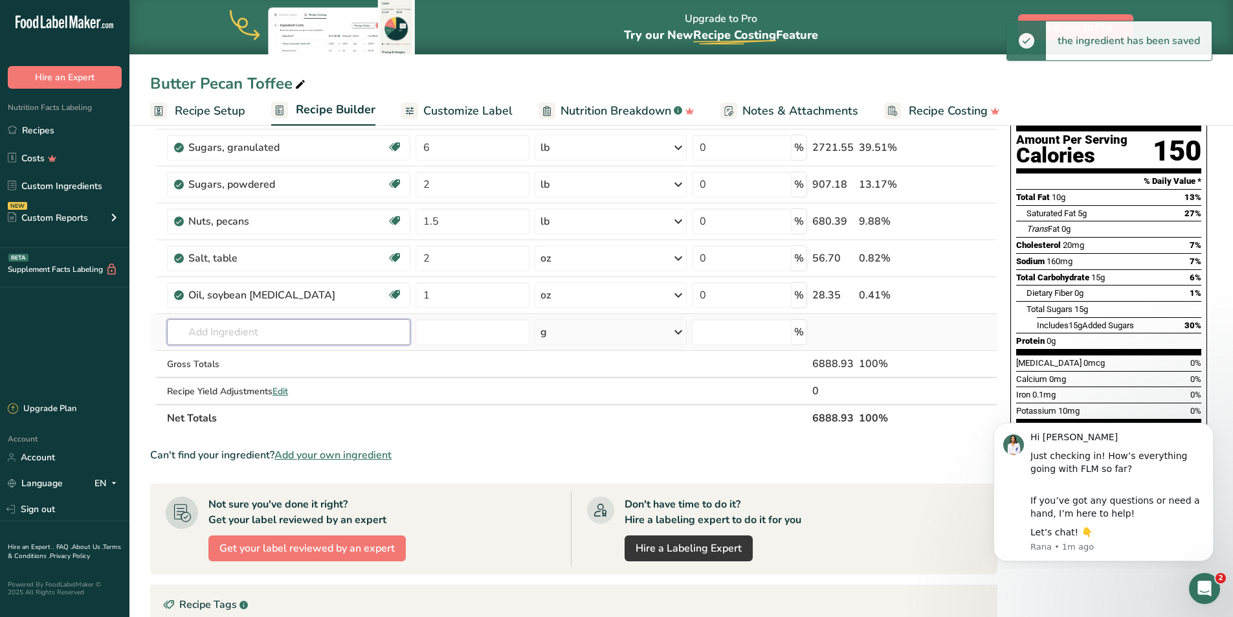
click at [225, 333] on input "text" at bounding box center [288, 332] width 243 height 26
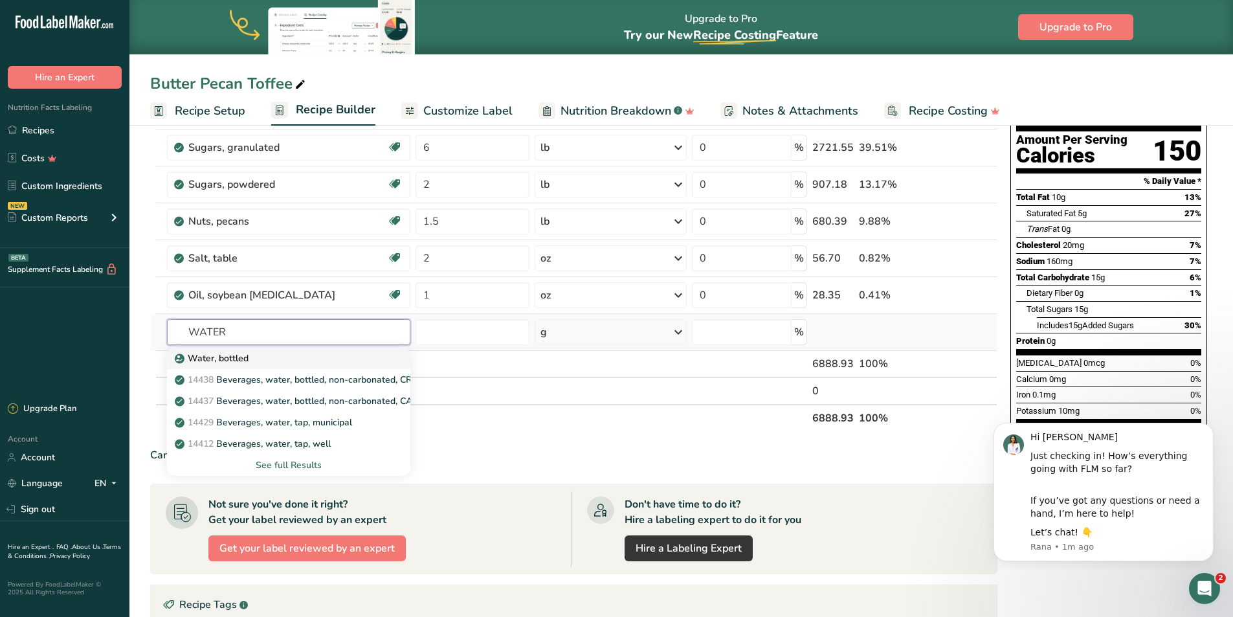
type input "WATER"
click at [248, 359] on div "Water, bottled" at bounding box center [278, 359] width 202 height 14
type input "Water, bottled"
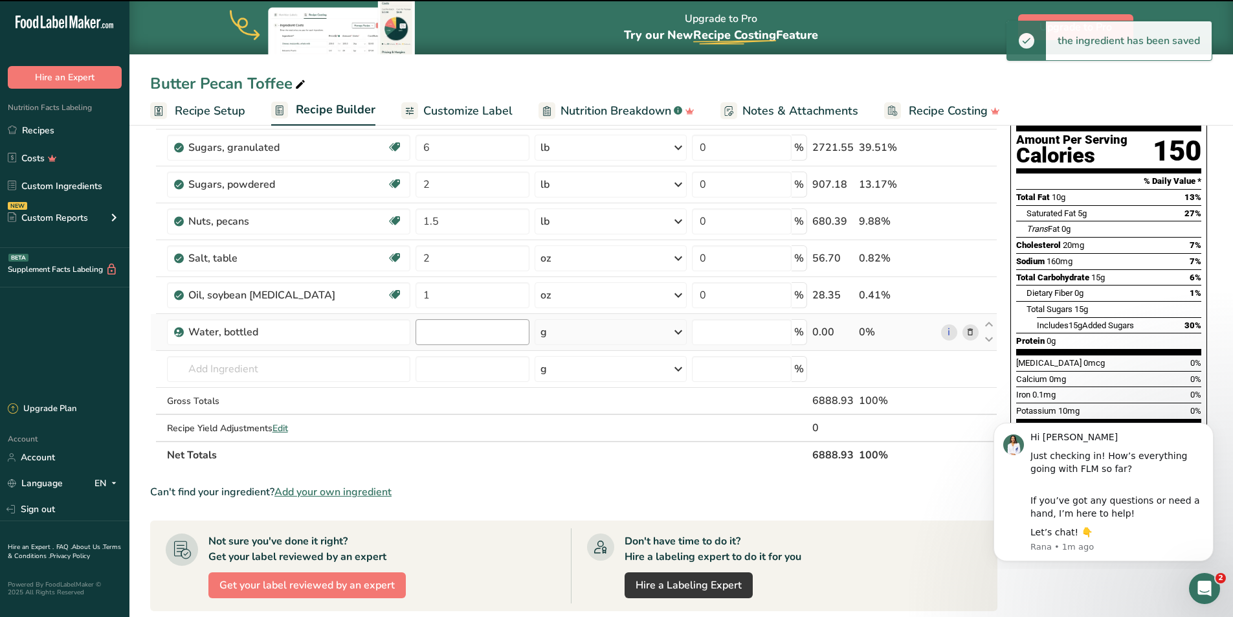
type input "0"
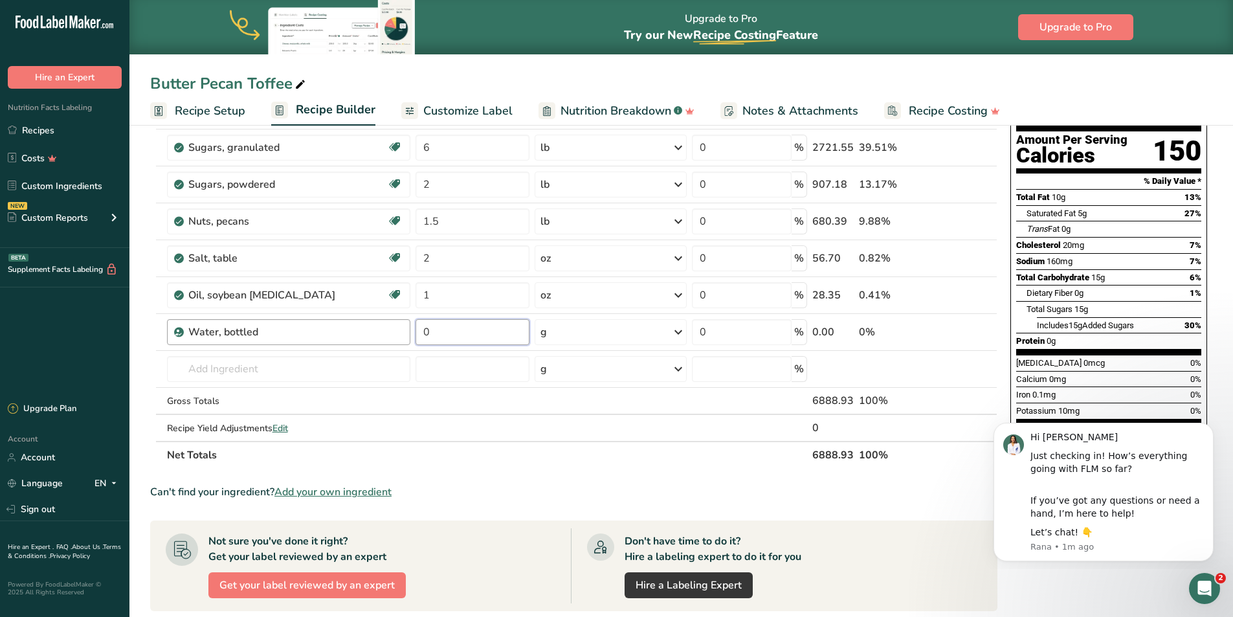
drag, startPoint x: 437, startPoint y: 330, endPoint x: 401, endPoint y: 326, distance: 36.4
click at [401, 326] on tr "Water, bottled 0 g Weight Units g kg mg See more Volume Units l Volume units re…" at bounding box center [574, 332] width 846 height 37
drag, startPoint x: 482, startPoint y: 328, endPoint x: 369, endPoint y: 329, distance: 113.3
click at [369, 329] on tr "Water, bottled 1 g Weight Units g kg mg See more Volume Units l Volume units re…" at bounding box center [574, 332] width 846 height 37
type input "2"
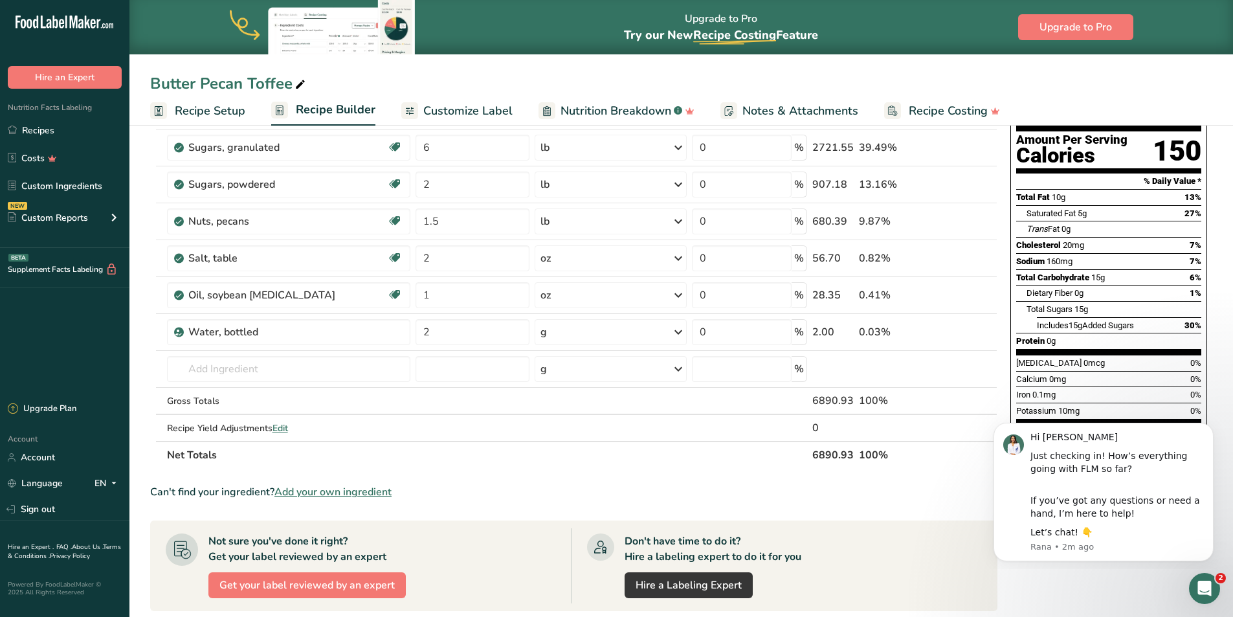
click at [642, 333] on div "Ingredient * Amount * Unit * Waste * .a-a{fill:#347362;}.b-a{fill:#fff;} Grams …" at bounding box center [573, 267] width 847 height 404
click at [642, 333] on div "g" at bounding box center [611, 332] width 152 height 26
click at [583, 522] on div "fl oz Volume units require a density conversion. If you know your ingredient's …" at bounding box center [596, 513] width 109 height 19
click at [581, 524] on div "See more" at bounding box center [596, 530] width 109 height 14
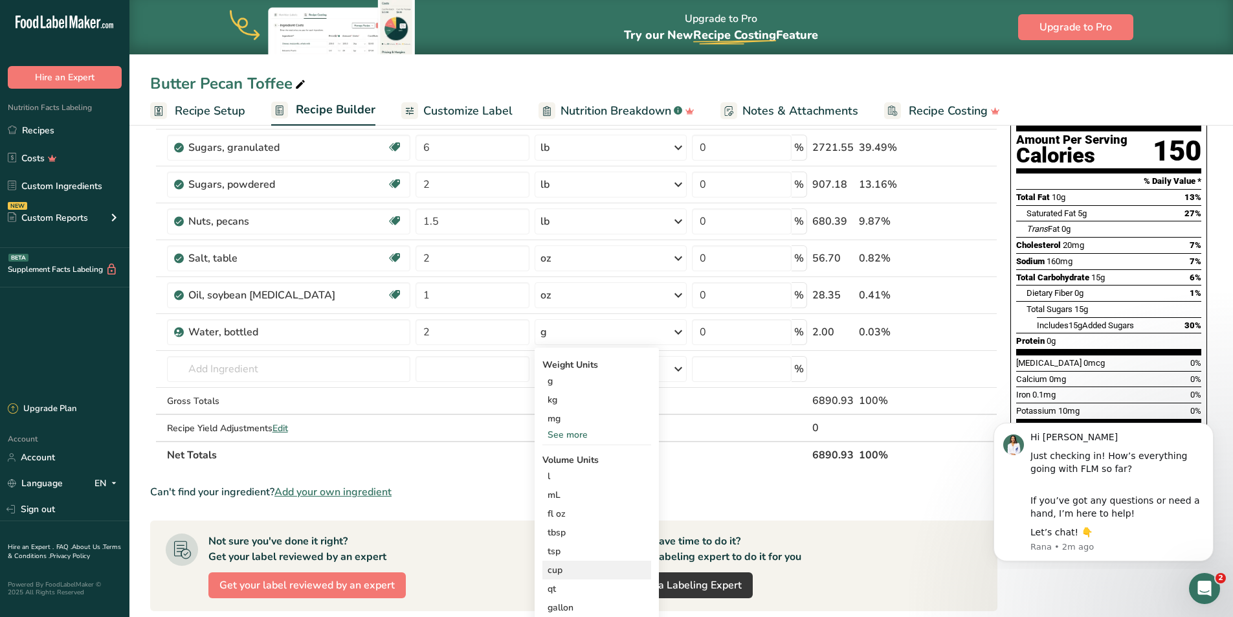
click at [563, 570] on div "cup" at bounding box center [597, 570] width 98 height 14
click at [571, 569] on div "cup" at bounding box center [597, 570] width 98 height 14
click at [557, 566] on div "cup" at bounding box center [597, 570] width 98 height 14
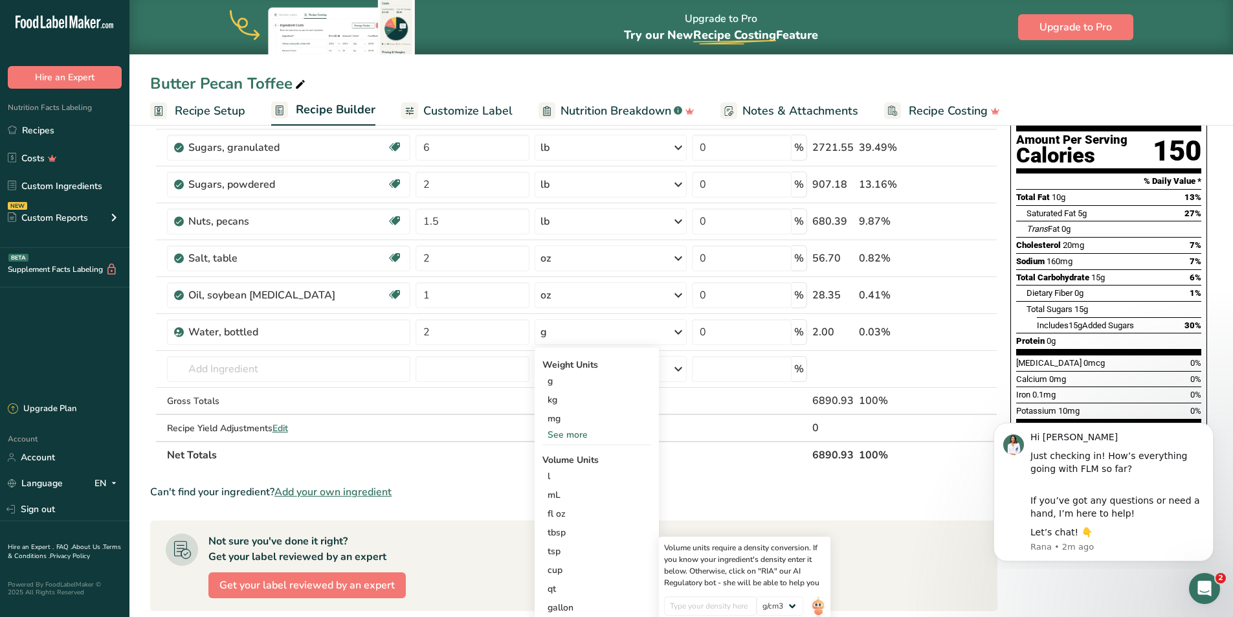
click at [750, 469] on section "Ingredient * Amount * Unit * Waste * .a-a{fill:#347362;}.b-a{fill:#fff;} Grams …" at bounding box center [573, 468] width 847 height 807
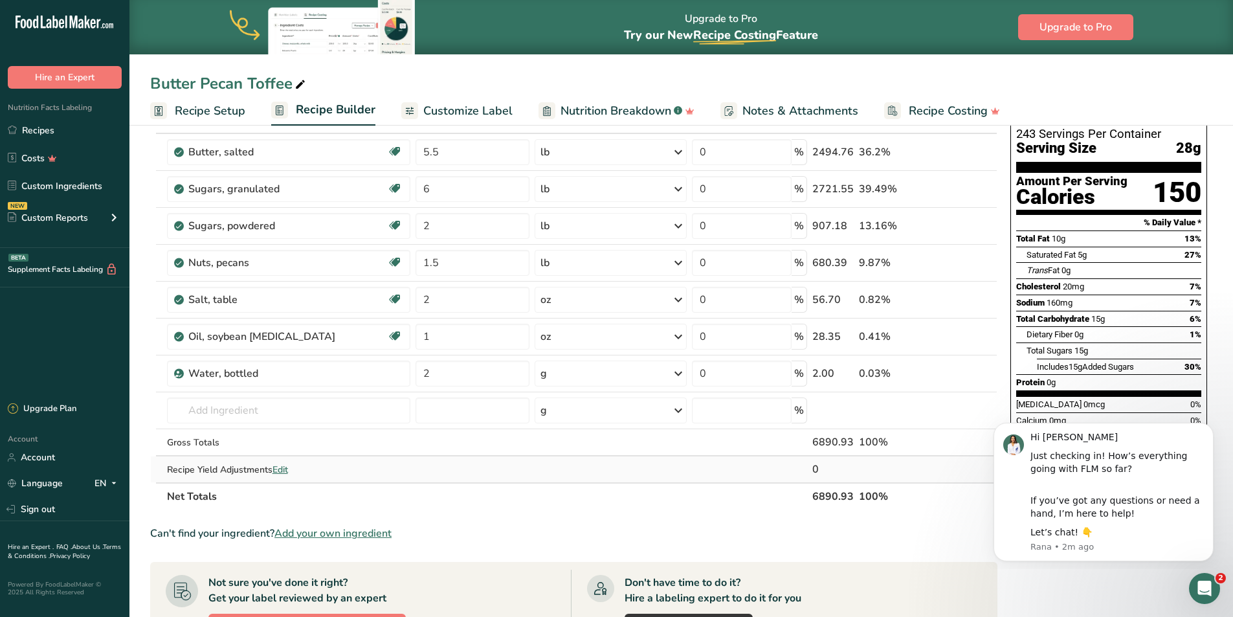
scroll to position [64, 0]
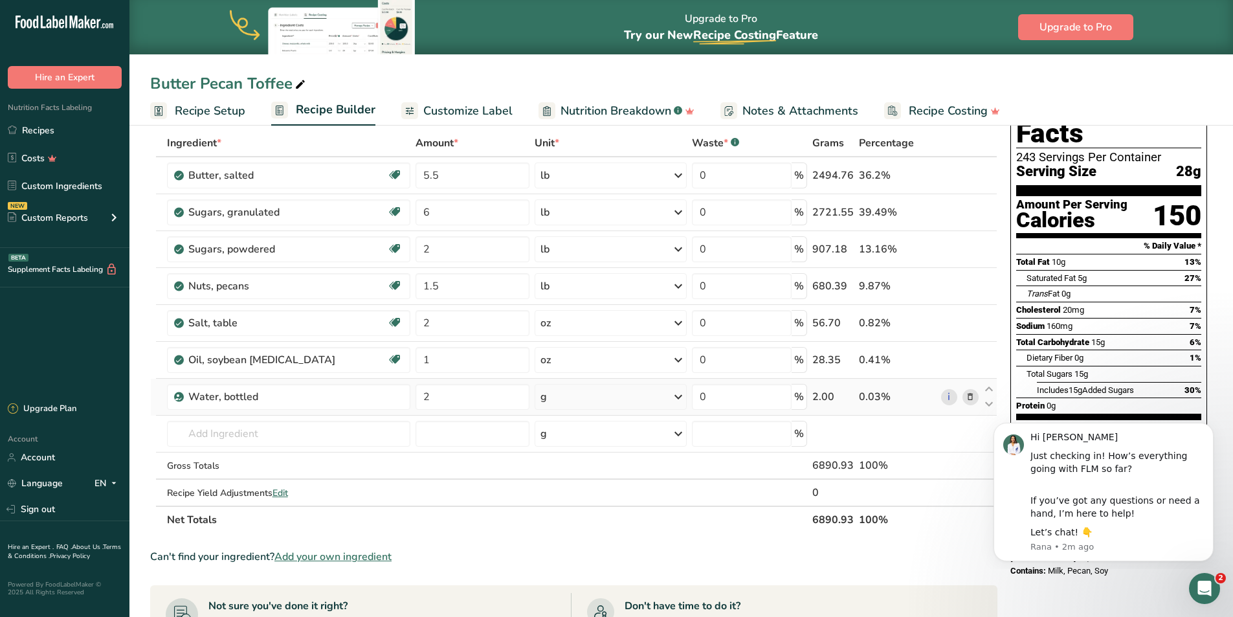
click at [681, 392] on icon at bounding box center [679, 396] width 16 height 23
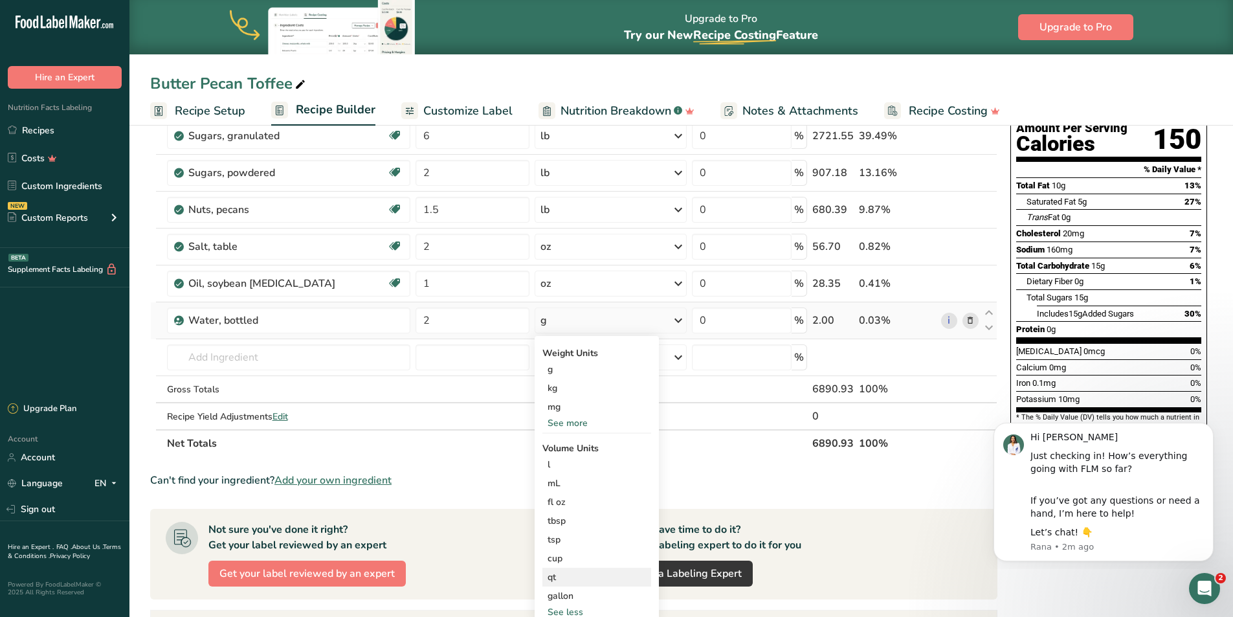
scroll to position [258, 0]
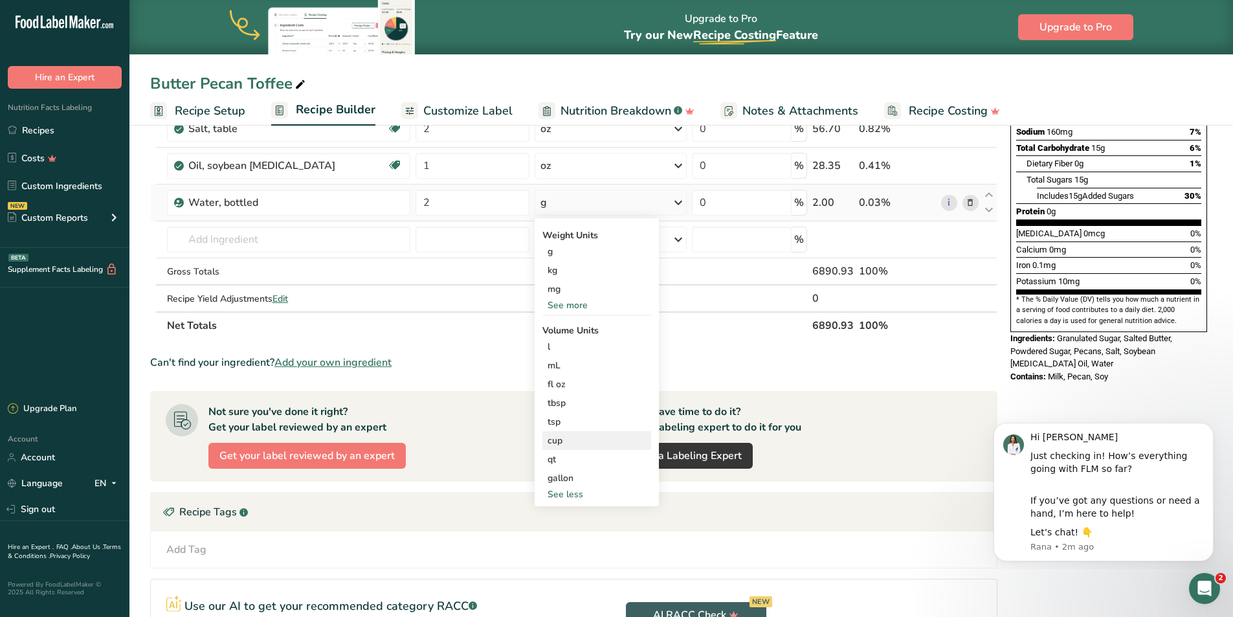
click at [564, 434] on div "cup" at bounding box center [597, 441] width 98 height 14
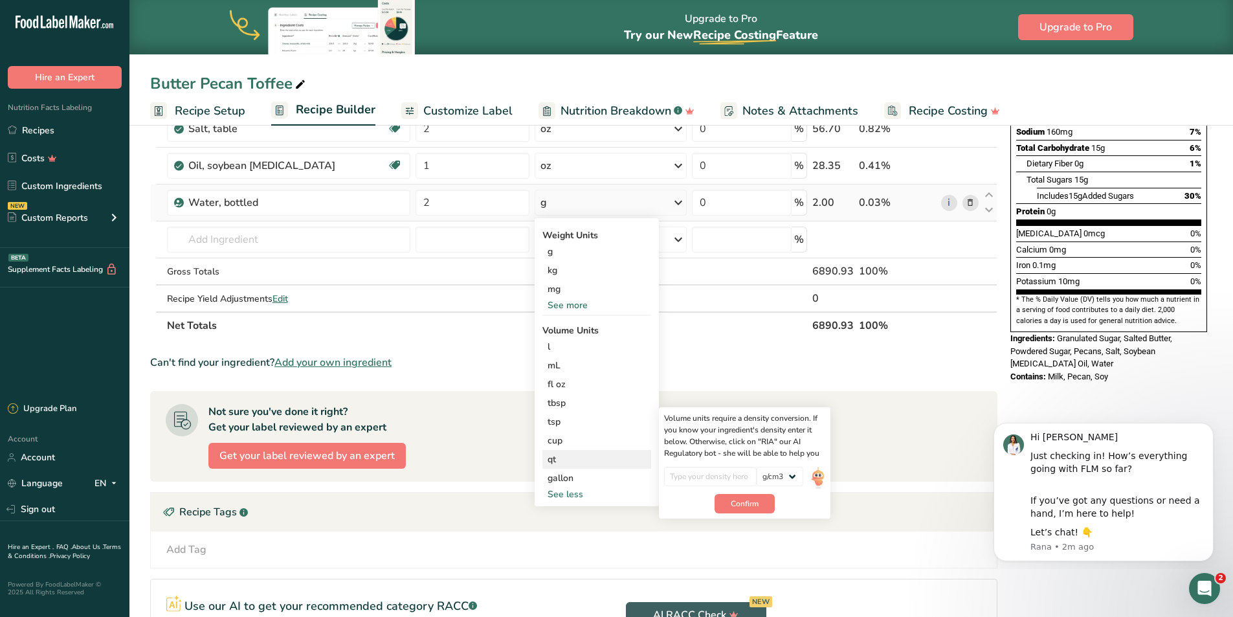
click at [572, 456] on div "qt" at bounding box center [597, 459] width 98 height 14
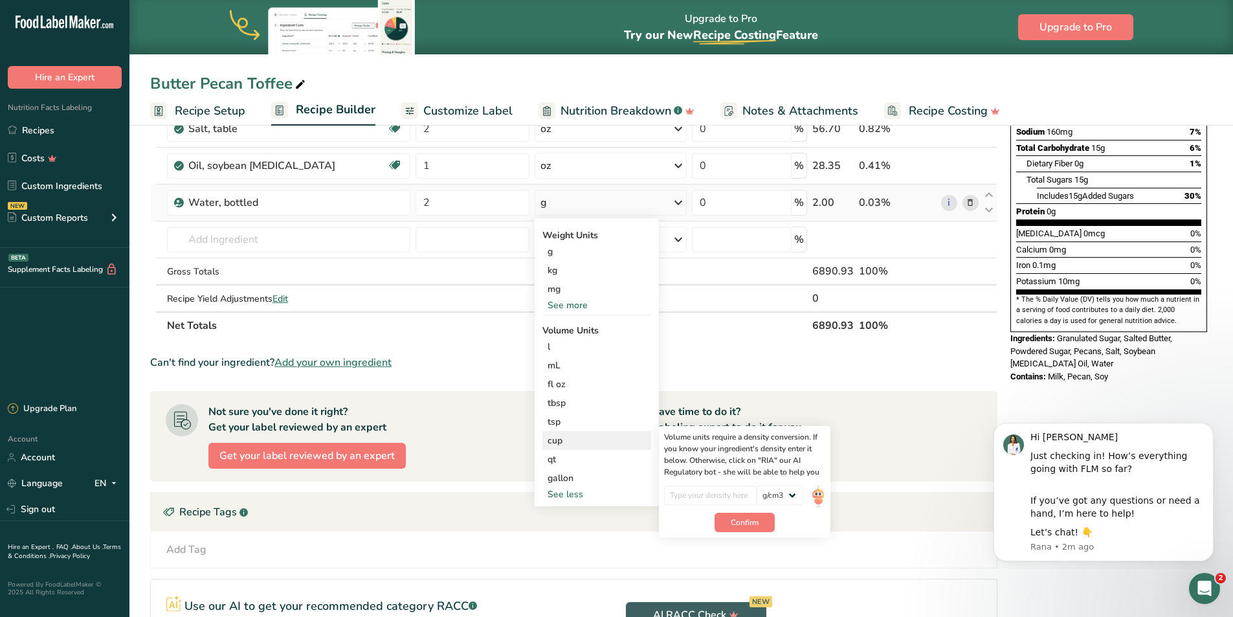
click at [568, 443] on div "cup" at bounding box center [597, 441] width 98 height 14
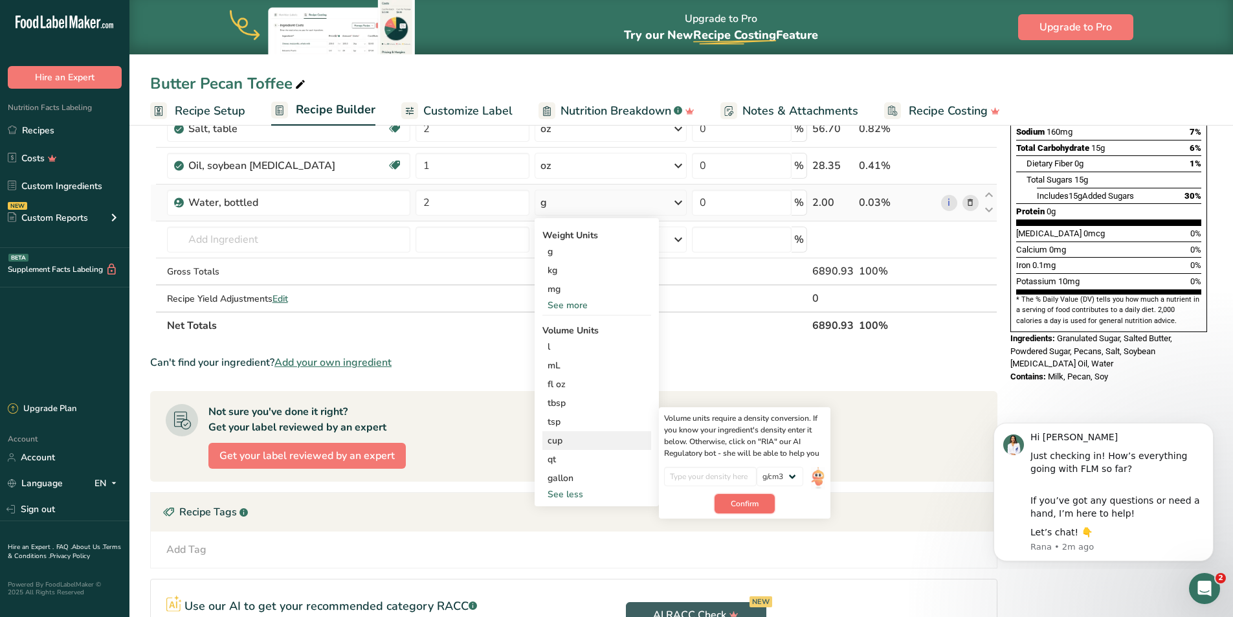
click at [751, 500] on span "Confirm" at bounding box center [745, 504] width 28 height 12
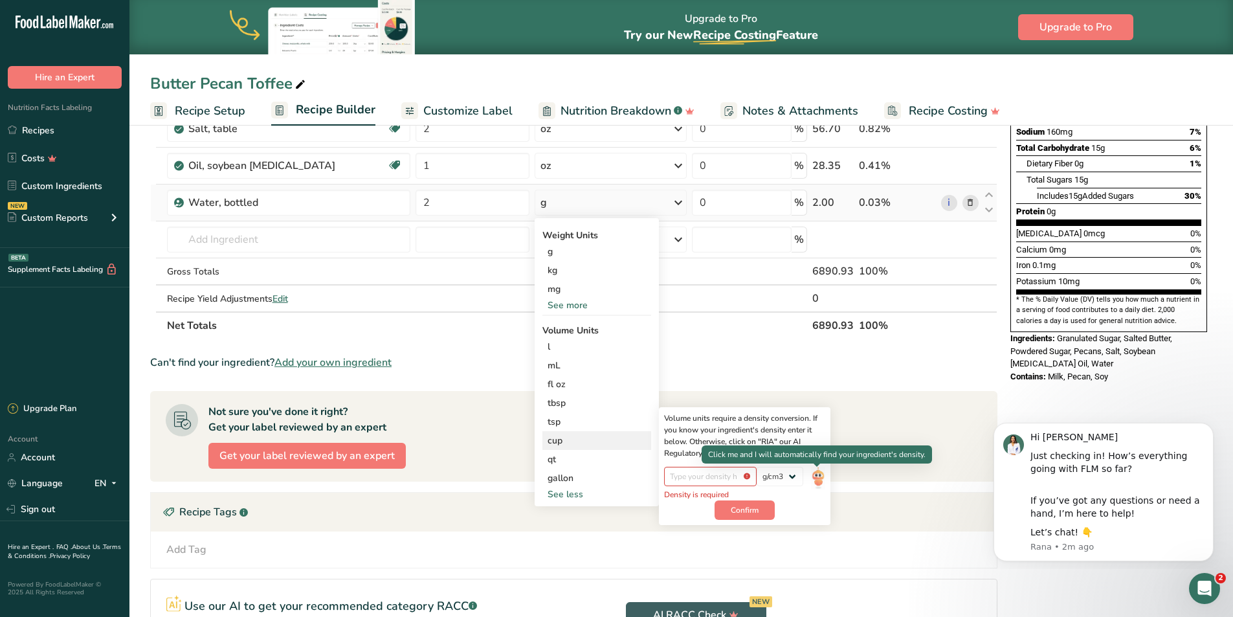
click at [812, 475] on img at bounding box center [818, 478] width 14 height 23
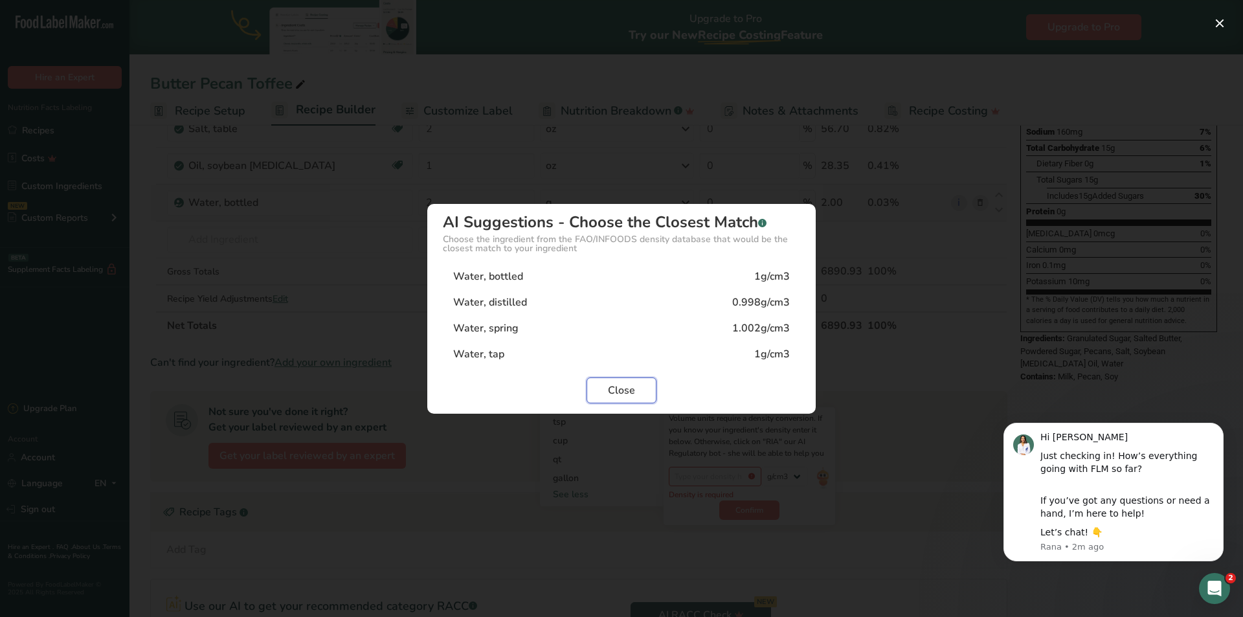
click at [632, 387] on span "Close" at bounding box center [621, 391] width 27 height 16
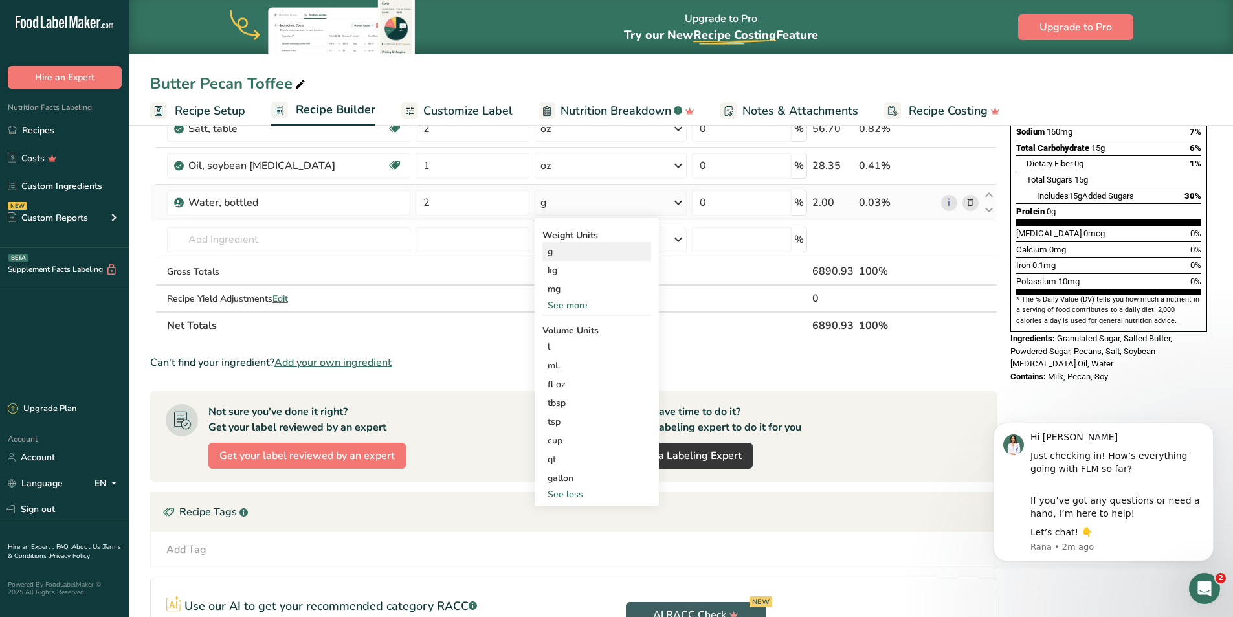
click at [609, 257] on div "g" at bounding box center [596, 251] width 109 height 19
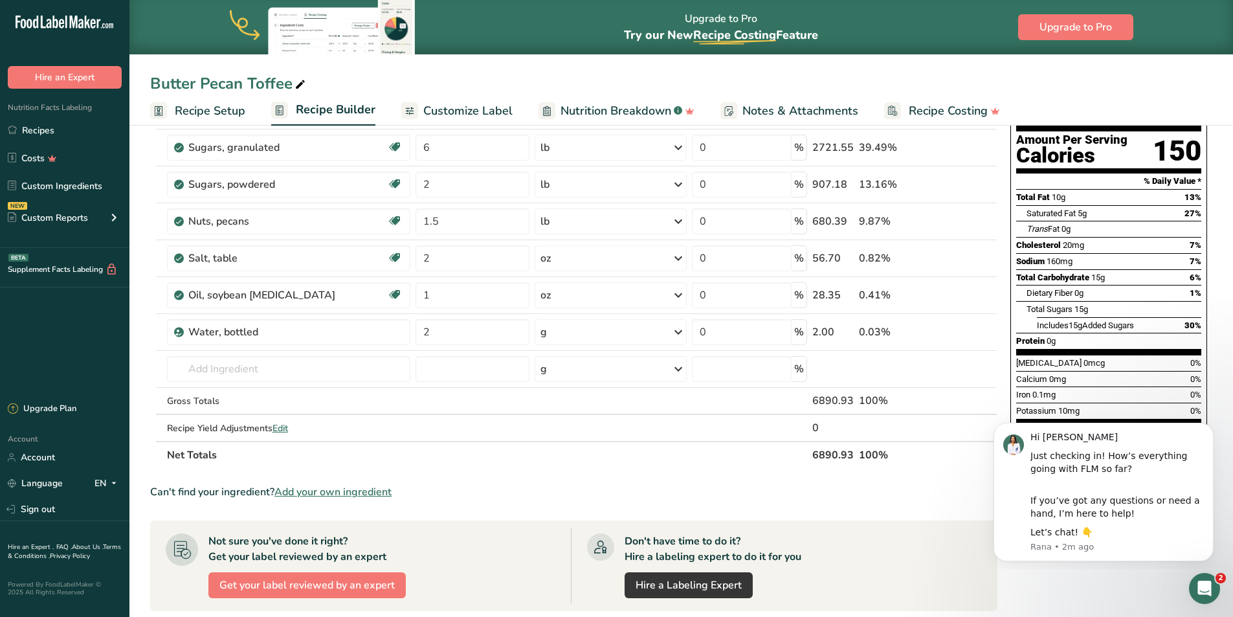
scroll to position [0, 0]
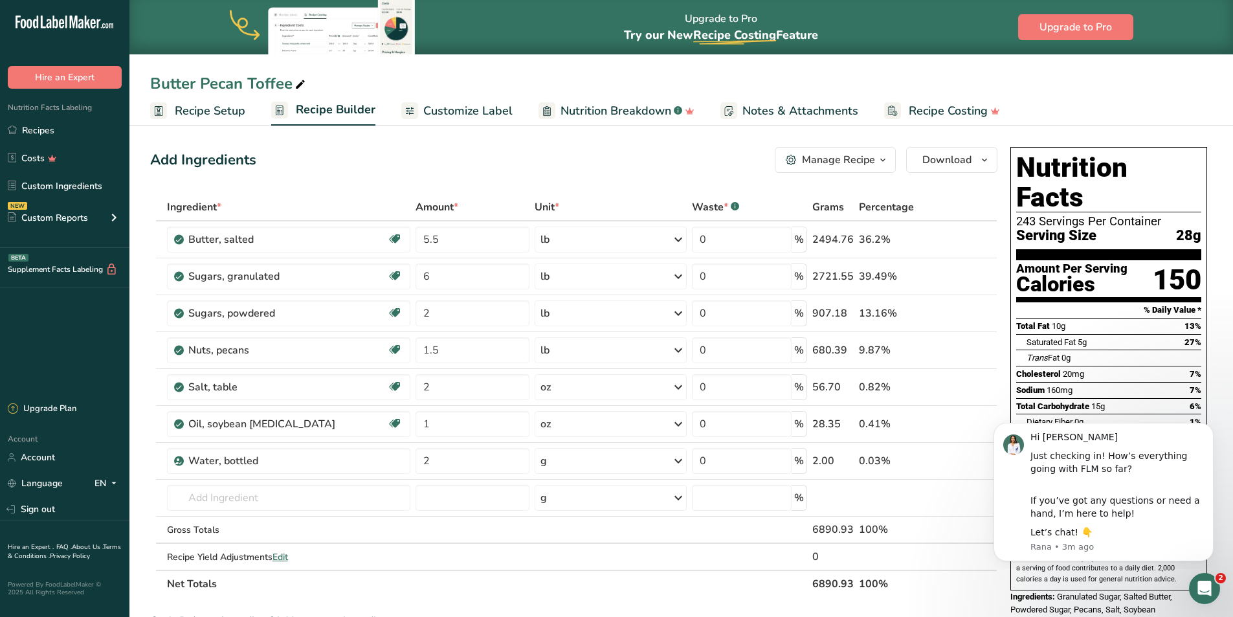
click at [220, 109] on span "Recipe Setup" at bounding box center [210, 110] width 71 height 17
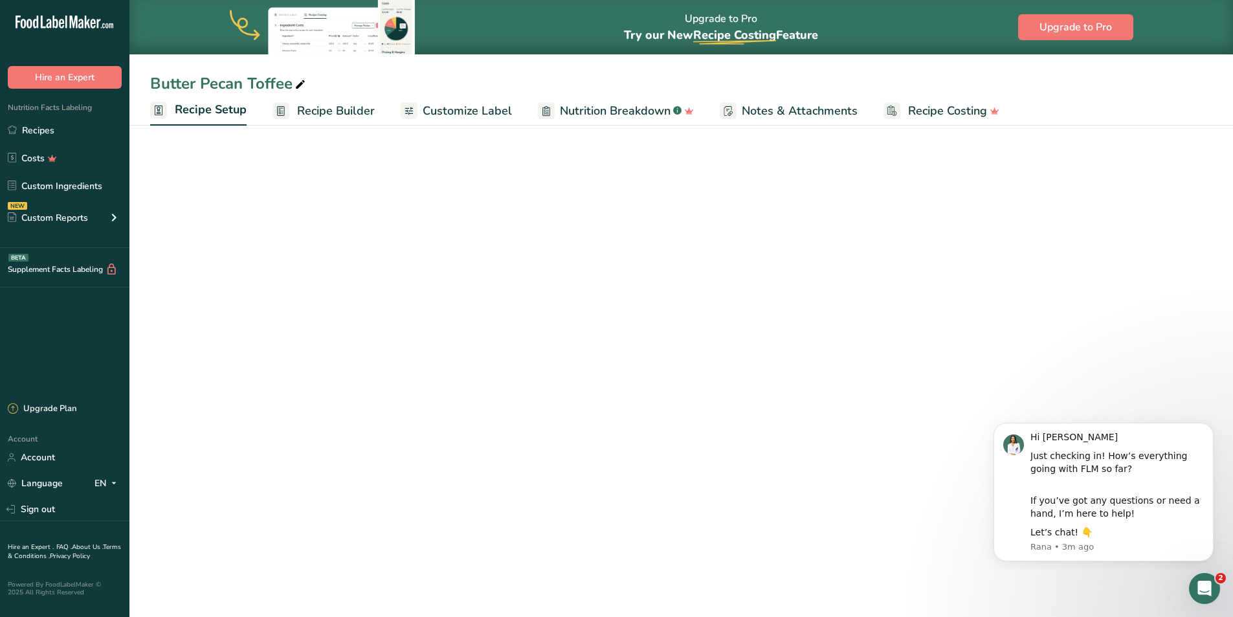
select select "5"
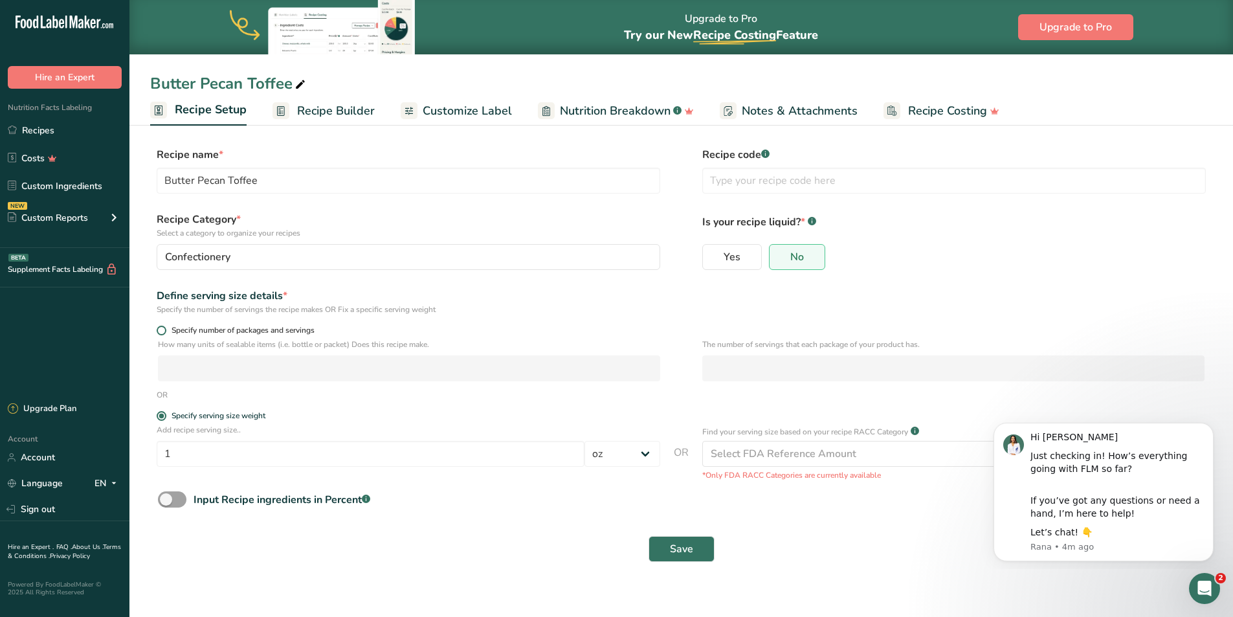
click at [159, 333] on span at bounding box center [162, 331] width 10 height 10
click at [159, 333] on input "Specify number of packages and servings" at bounding box center [161, 330] width 8 height 8
radio input "true"
radio input "false"
select select "0"
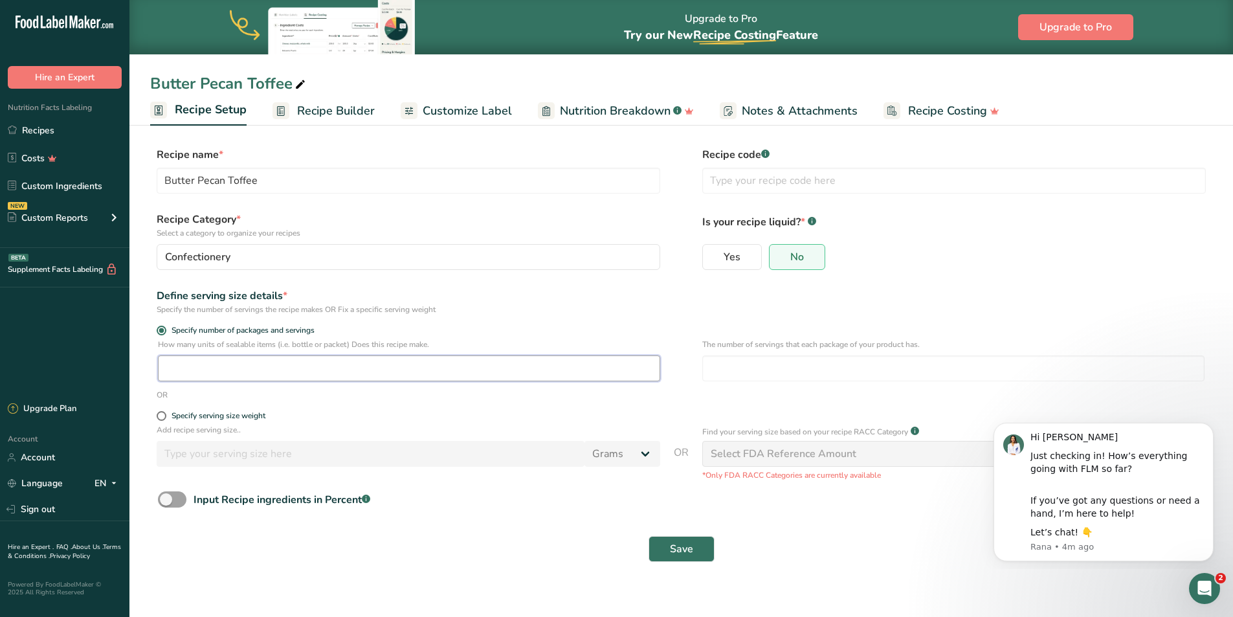
click at [173, 366] on input "number" at bounding box center [409, 368] width 502 height 26
type input "50"
type input "6"
click at [696, 547] on button "Save" at bounding box center [682, 549] width 66 height 26
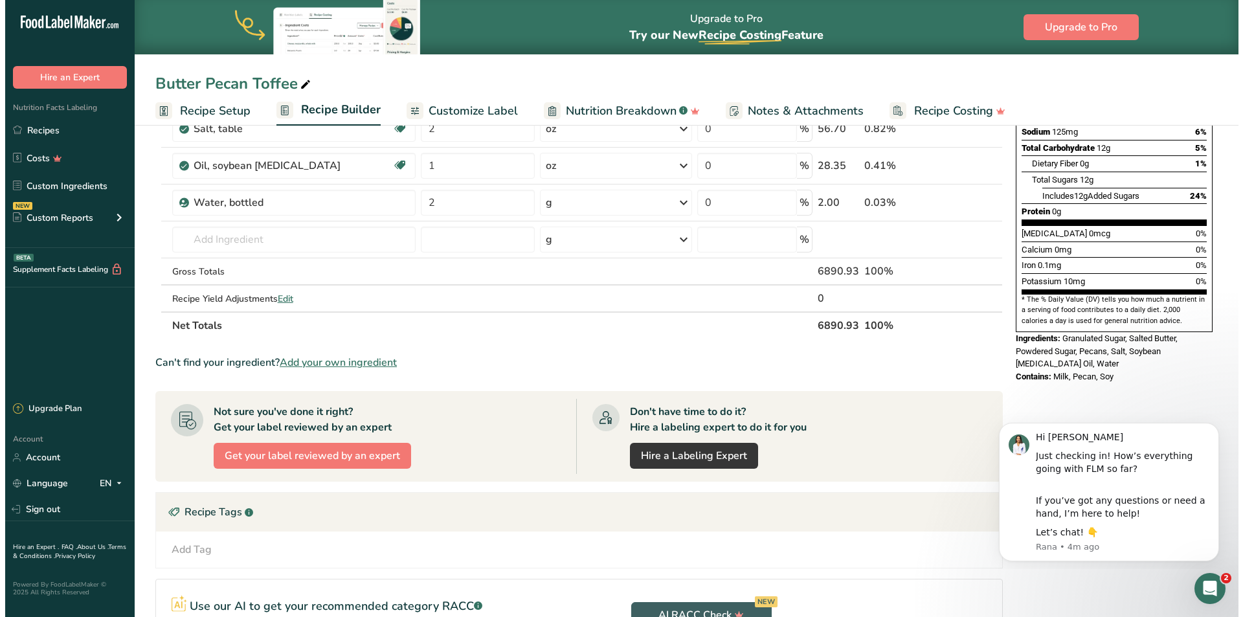
scroll to position [259, 0]
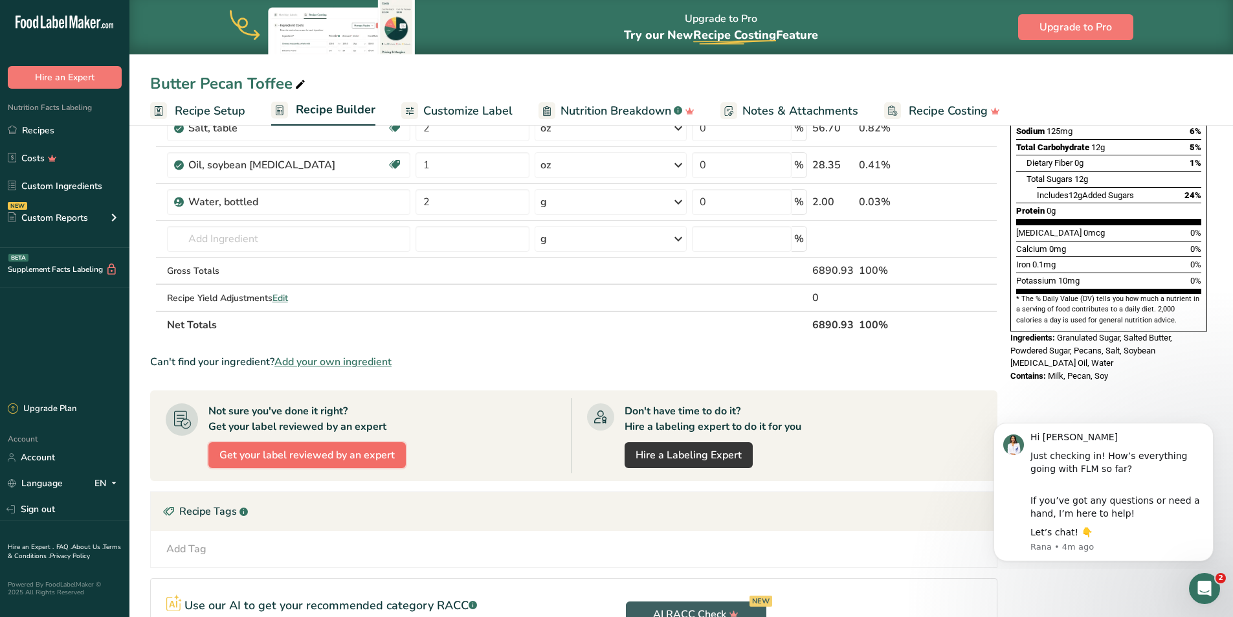
click at [304, 454] on span "Get your label reviewed by an expert" at bounding box center [306, 455] width 175 height 16
